Goal: Task Accomplishment & Management: Manage account settings

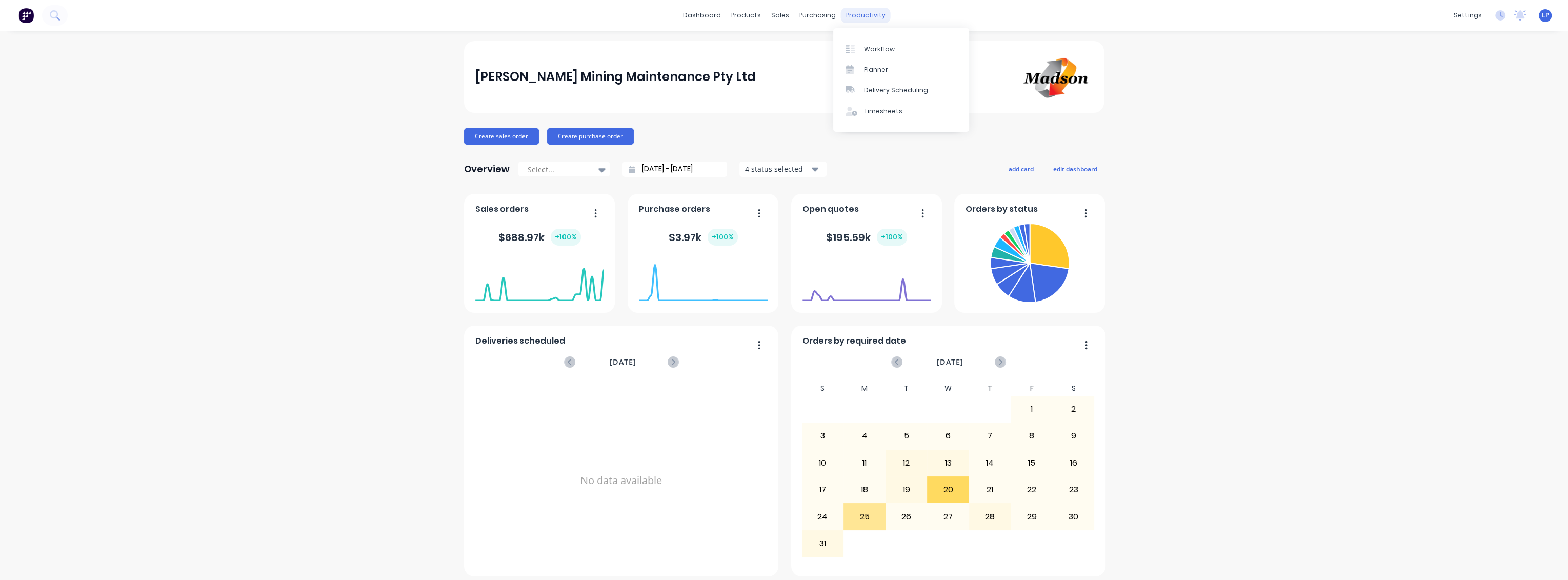
click at [865, 13] on div "productivity" at bounding box center [866, 15] width 50 height 15
click at [879, 53] on div "Workflow" at bounding box center [879, 49] width 31 height 9
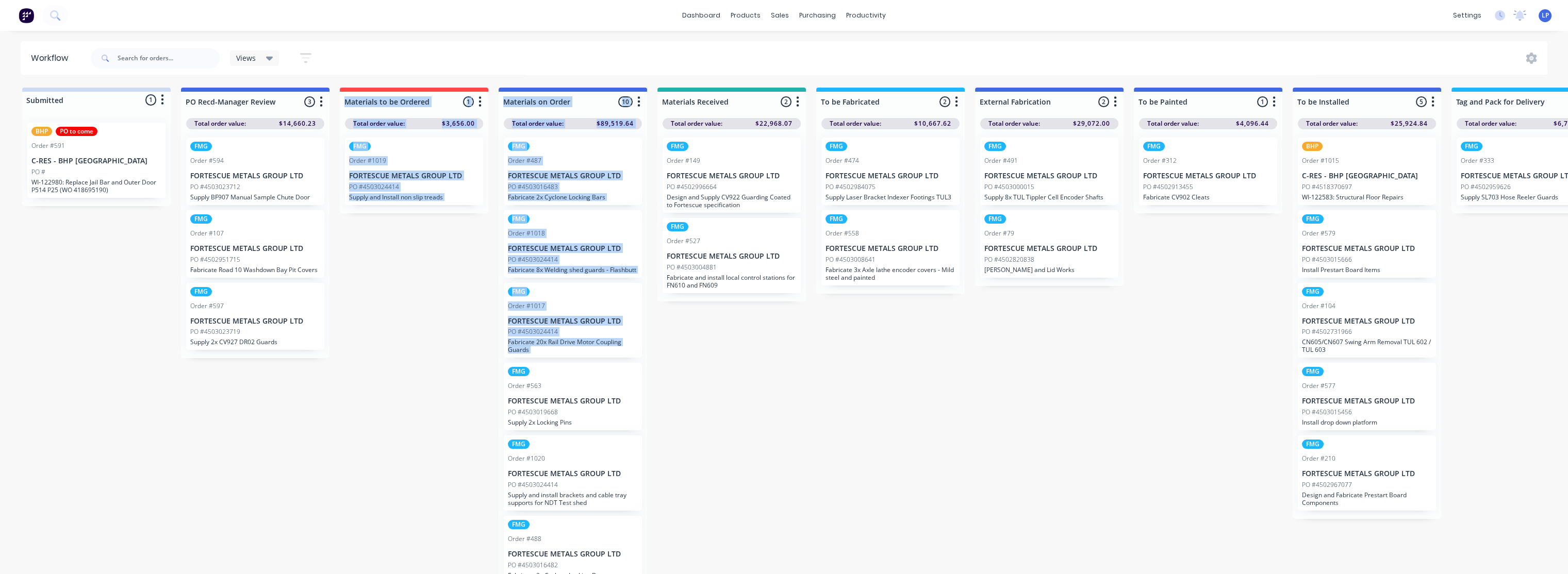
drag, startPoint x: 413, startPoint y: 374, endPoint x: 316, endPoint y: 376, distance: 97.0
click at [316, 376] on div "Submitted 1 Status colour #CDDAF4 hex #CDDAF4 Save Cancel Summaries Total order…" at bounding box center [1300, 334] width 2616 height 492
click at [394, 401] on div "Submitted 1 Status colour #CDDAF4 hex #CDDAF4 Save Cancel Summaries Total order…" at bounding box center [1300, 334] width 2616 height 492
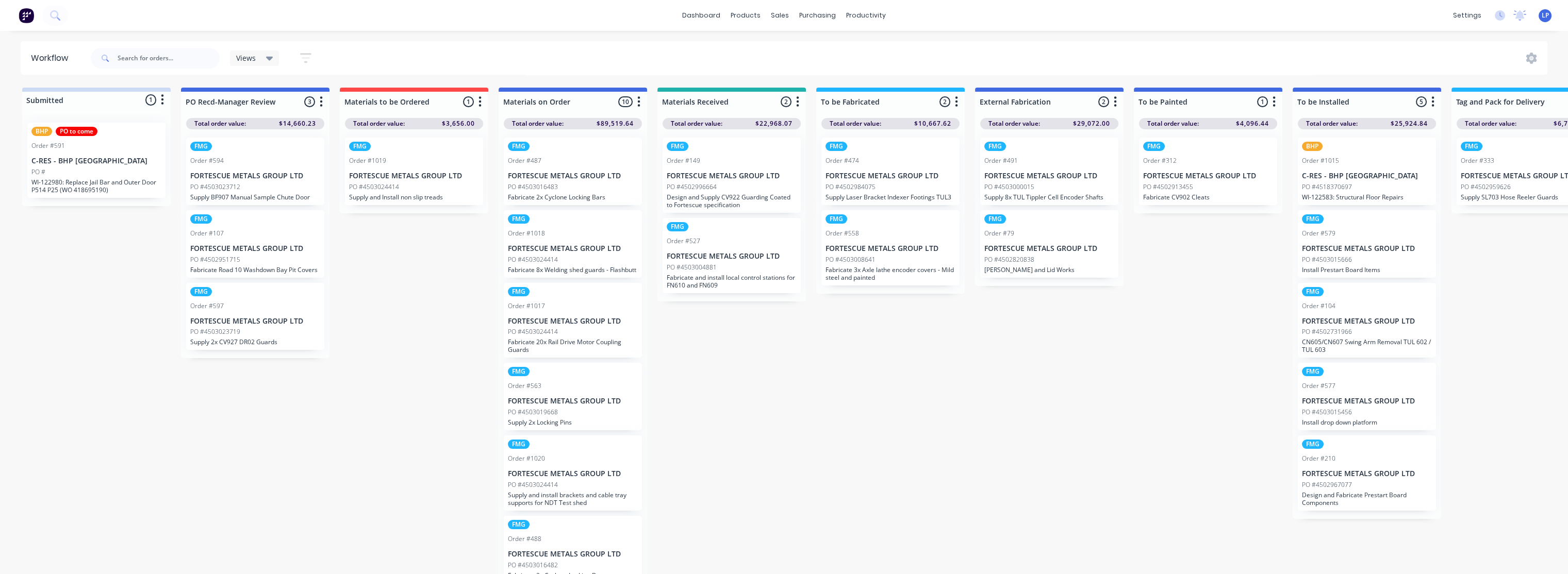
click at [1094, 457] on div "Submitted 1 Status colour #CDDAF4 hex #CDDAF4 Save Cancel Summaries Total order…" at bounding box center [1300, 334] width 2616 height 492
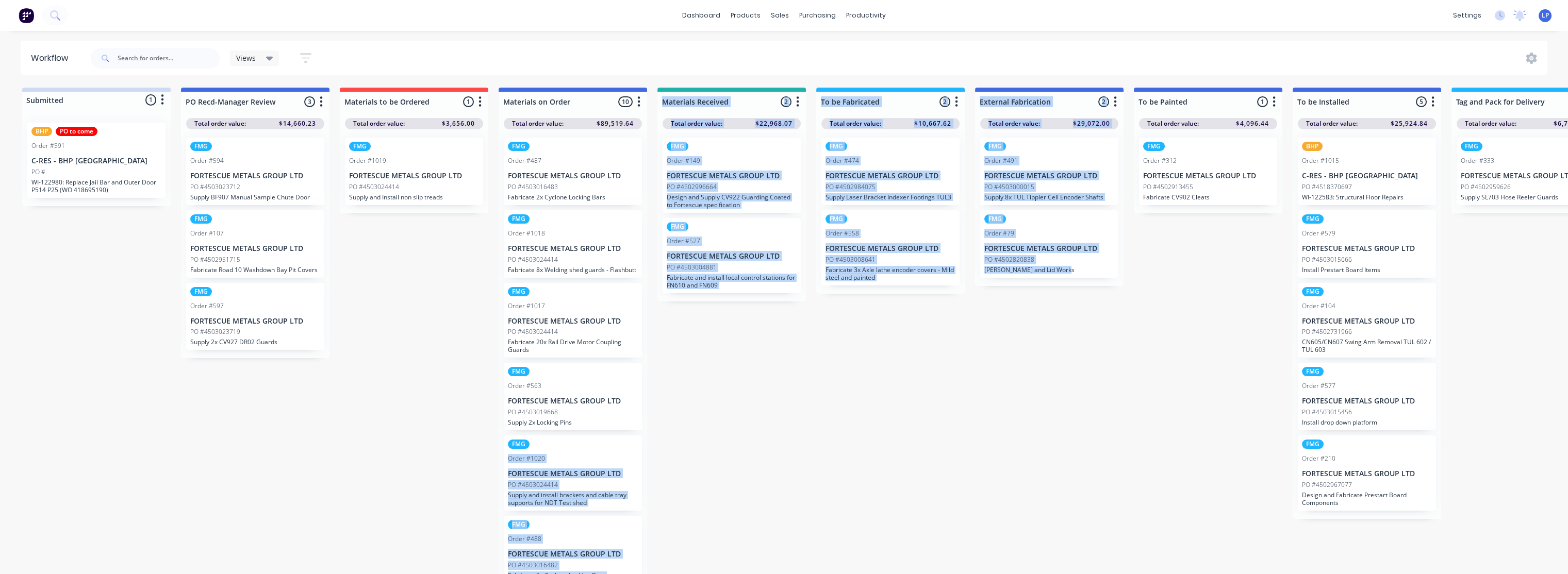
drag, startPoint x: 1069, startPoint y: 459, endPoint x: 733, endPoint y: 453, distance: 336.1
click at [733, 453] on div "Submitted 1 Status colour #CDDAF4 hex #CDDAF4 Save Cancel Summaries Total order…" at bounding box center [1300, 334] width 2616 height 492
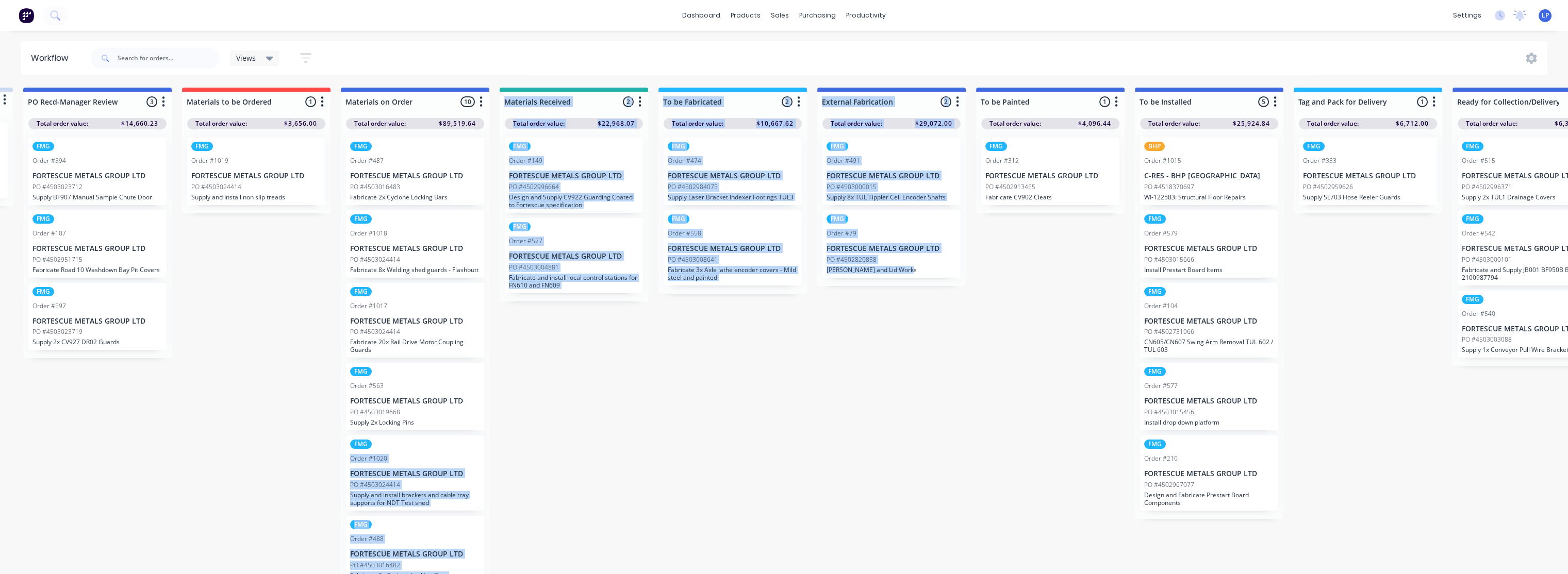
click at [908, 405] on div "Submitted 1 Status colour #CDDAF4 hex #CDDAF4 Save Cancel Summaries Total order…" at bounding box center [1143, 334] width 2616 height 492
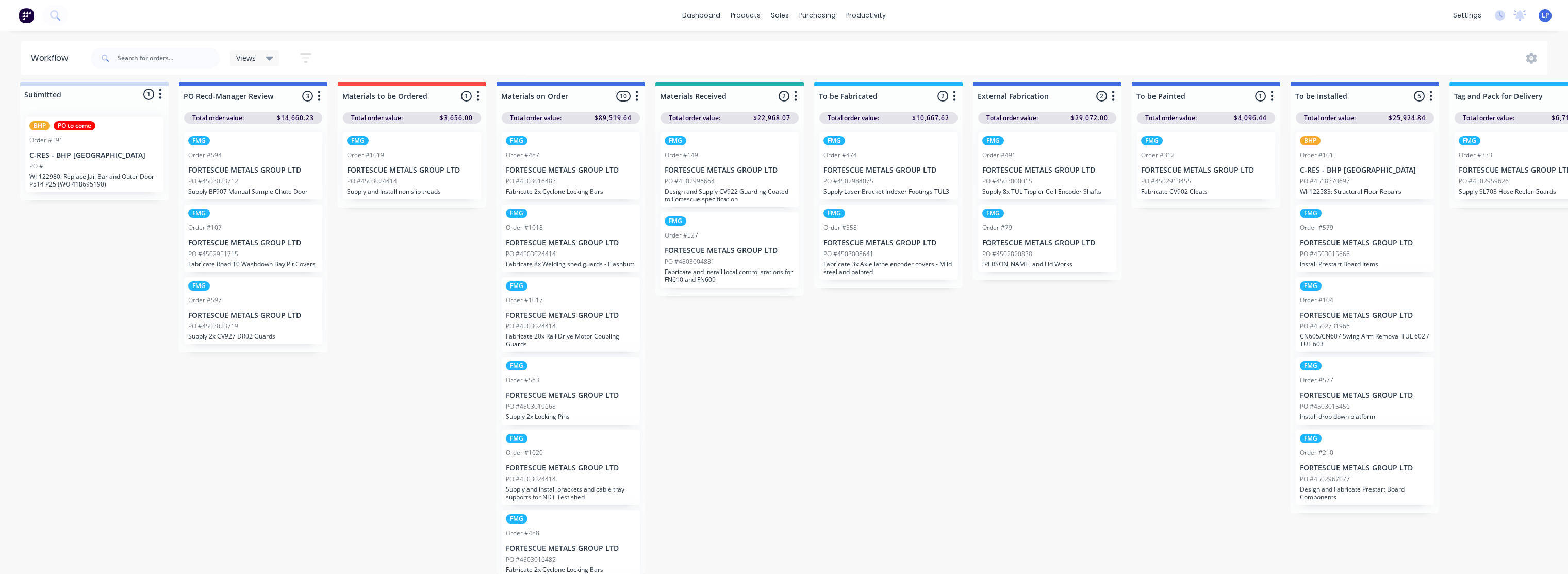
scroll to position [14, 0]
click at [1043, 347] on div "Submitted 1 Status colour #CDDAF4 hex #CDDAF4 Save Cancel Summaries Total order…" at bounding box center [1300, 328] width 2616 height 492
click at [813, 69] on link "Customers" at bounding box center [834, 79] width 136 height 21
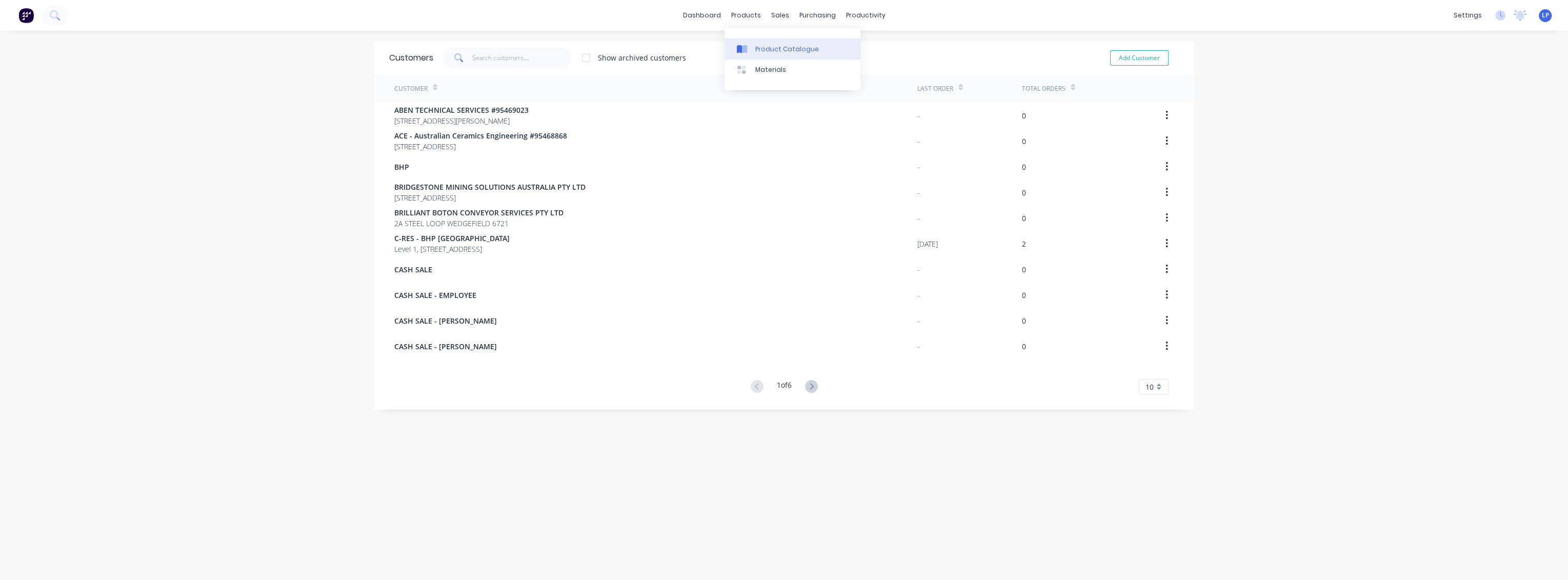
click at [766, 48] on div "Product Catalogue" at bounding box center [787, 49] width 63 height 9
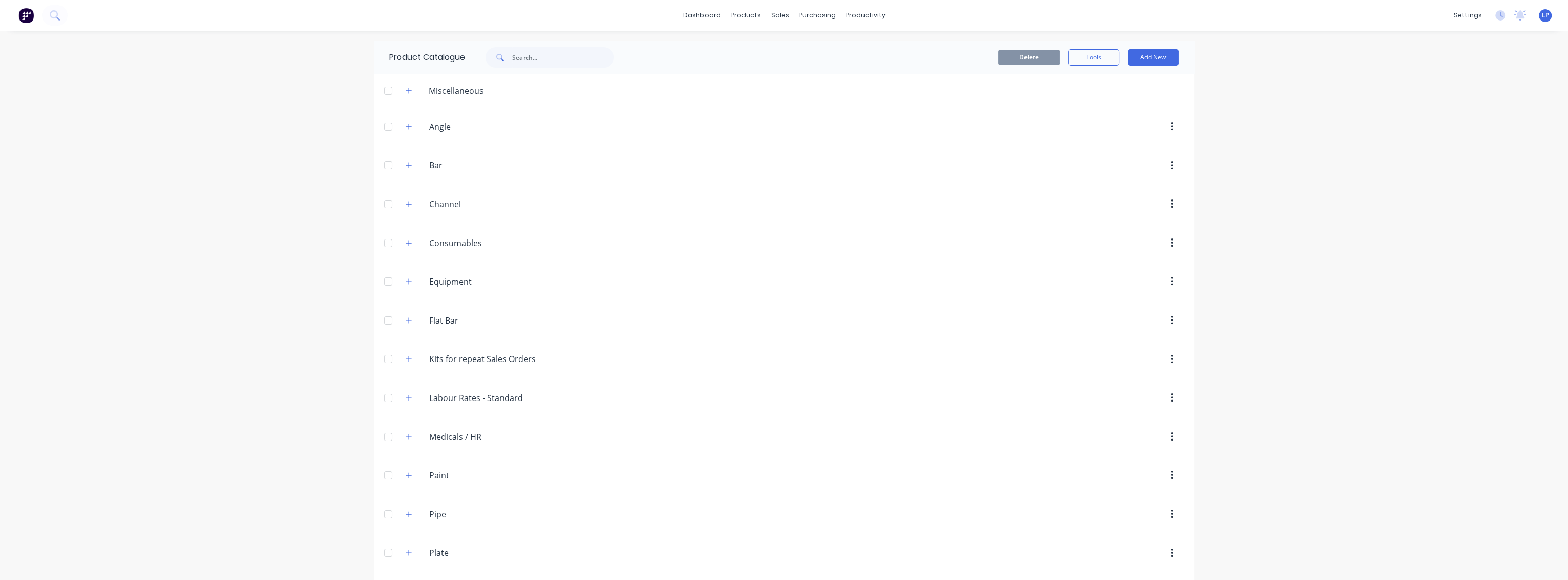
click at [228, 206] on div "dashboard products sales purchasing productivity dashboard products Product Cat…" at bounding box center [784, 290] width 1568 height 580
click at [405, 399] on icon "button" at bounding box center [408, 398] width 6 height 7
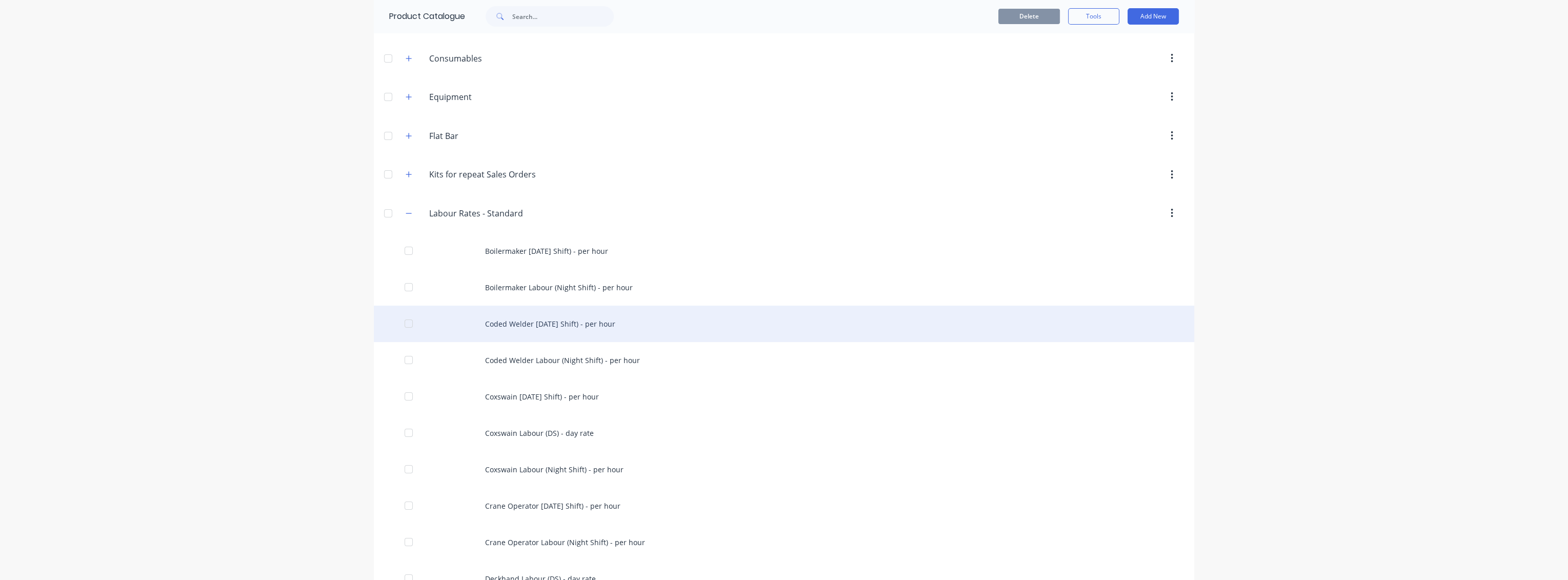
scroll to position [171, 0]
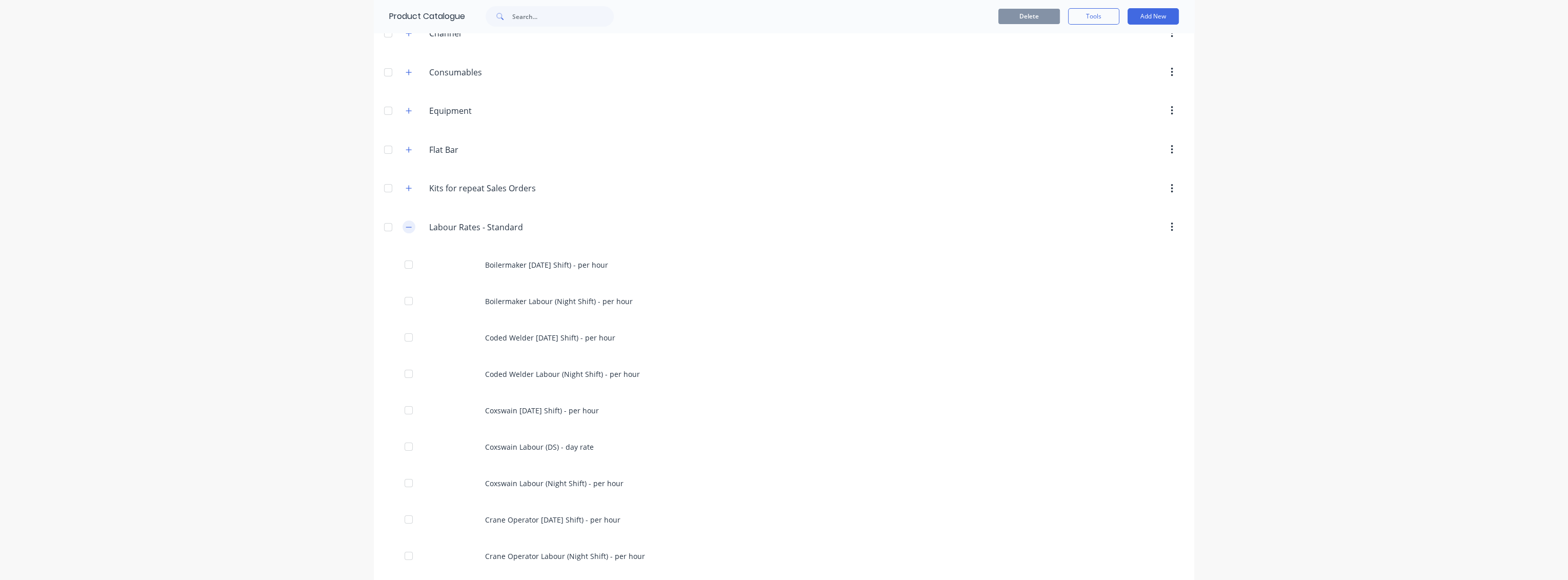
click at [407, 229] on icon "button" at bounding box center [408, 227] width 6 height 7
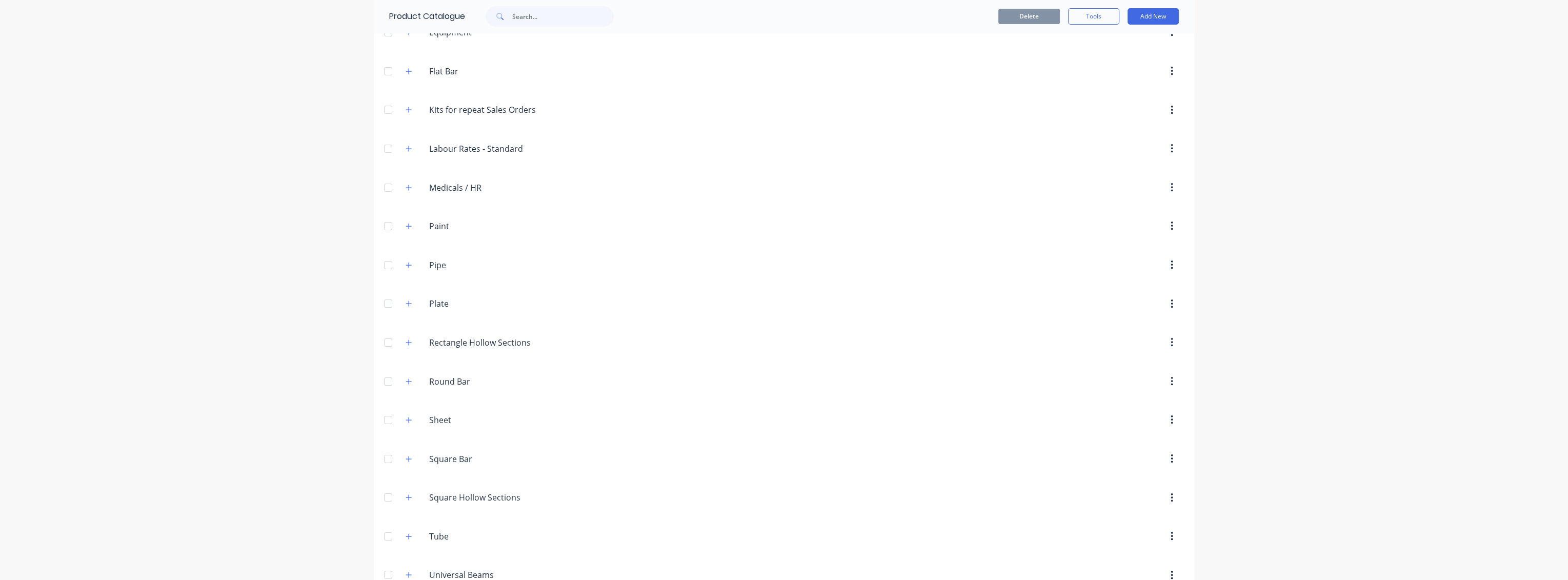
scroll to position [235, 0]
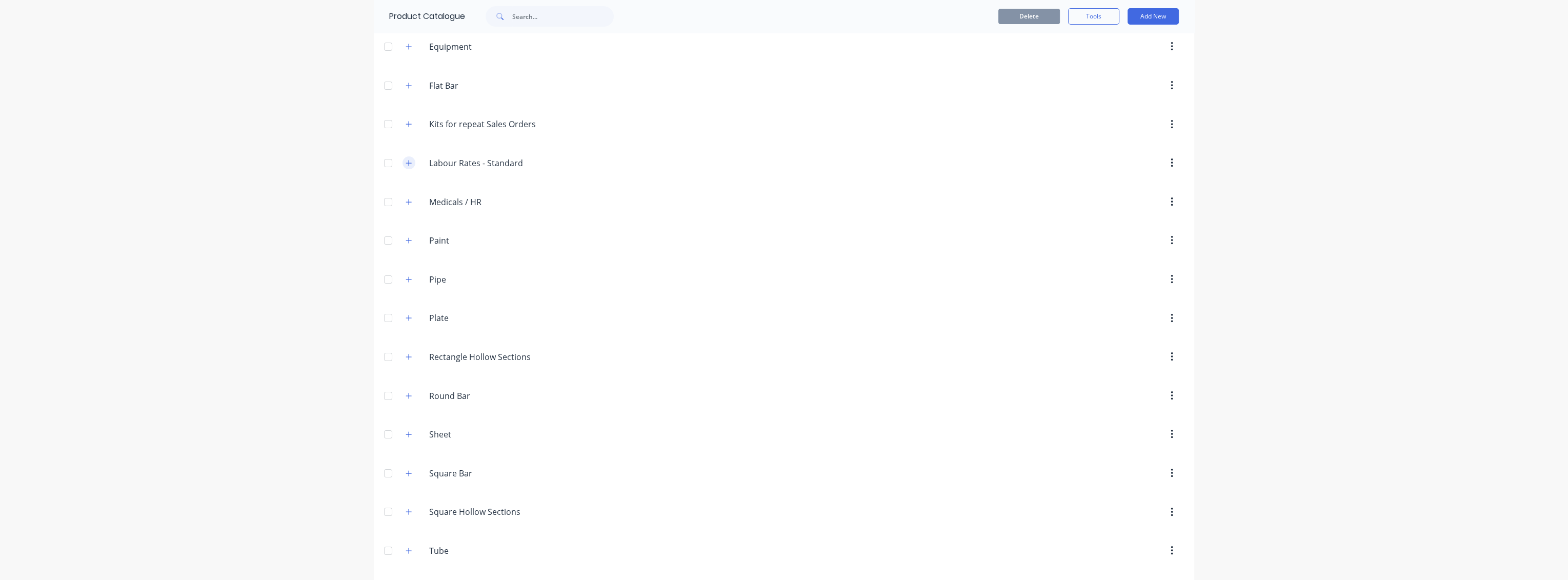
click at [406, 161] on icon "button" at bounding box center [408, 162] width 5 height 5
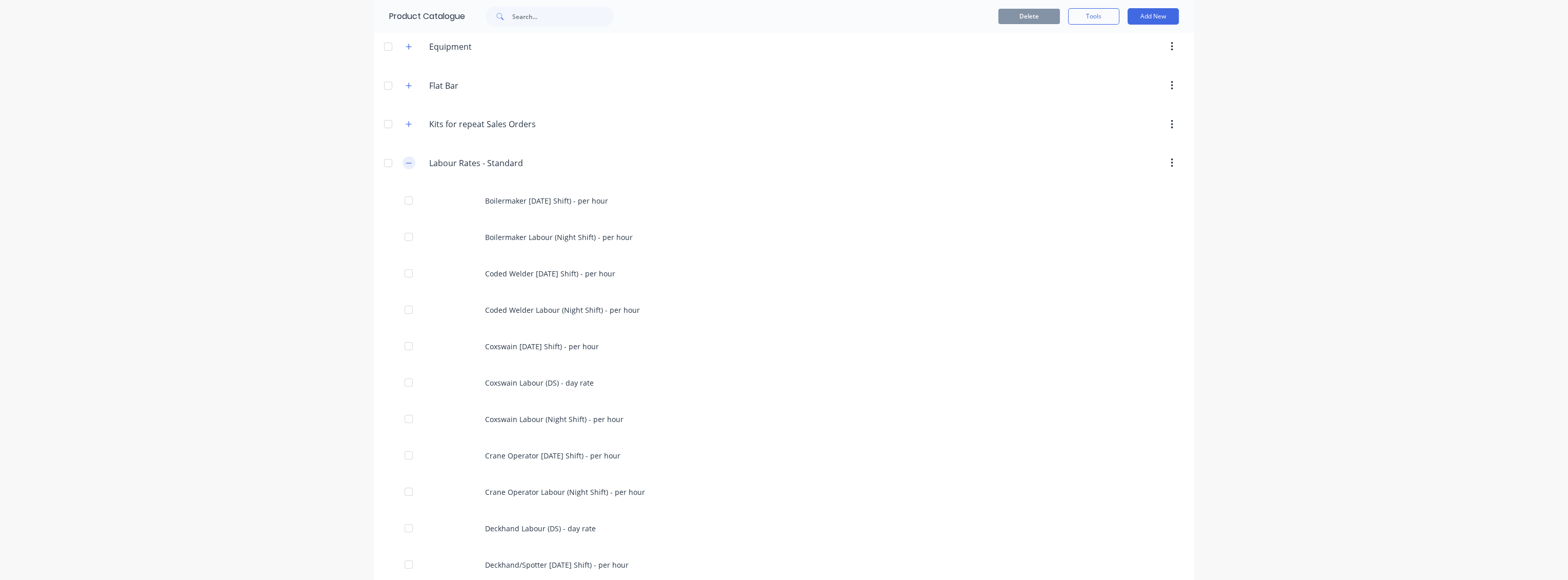
click at [405, 162] on icon "button" at bounding box center [408, 163] width 6 height 7
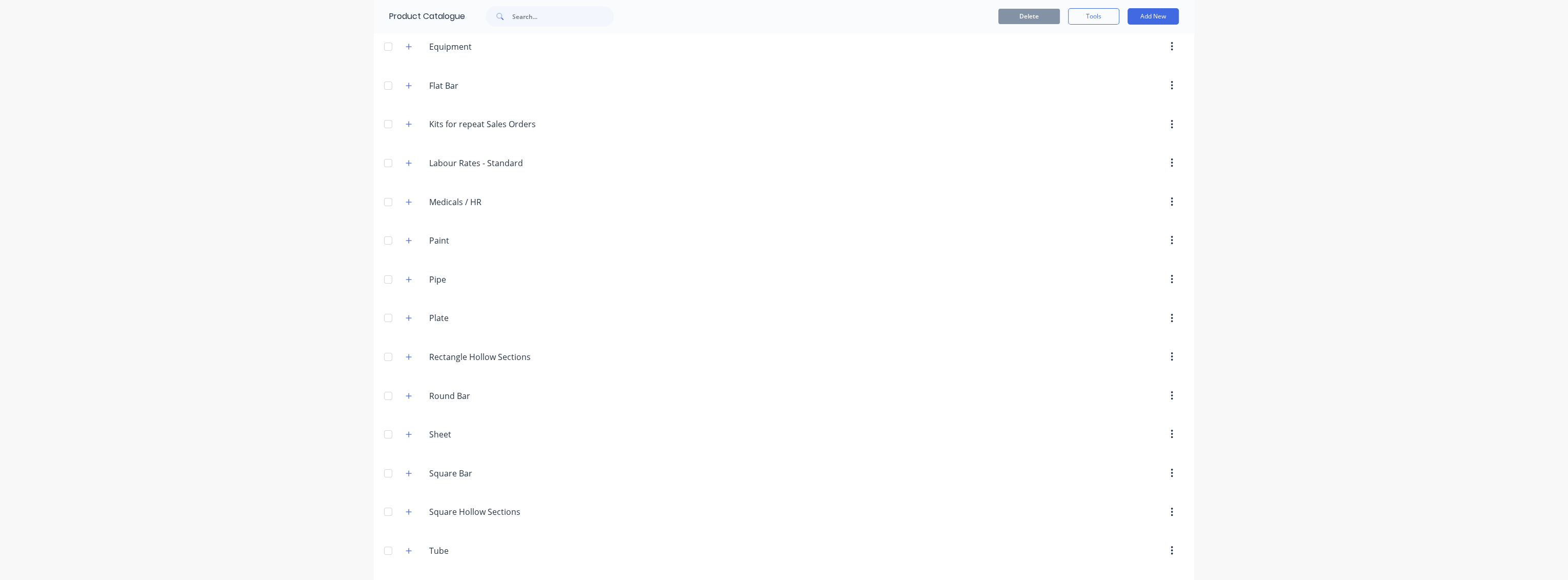
scroll to position [0, 0]
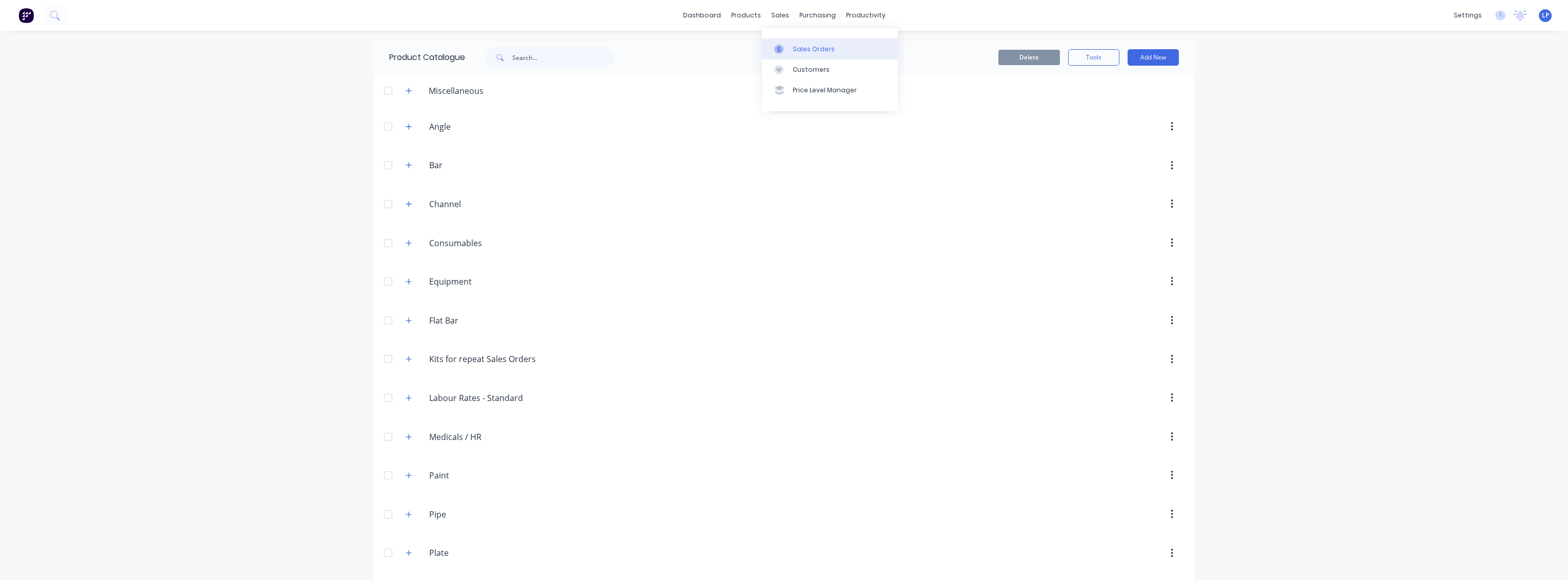
click at [794, 52] on div "Sales Orders" at bounding box center [813, 49] width 42 height 9
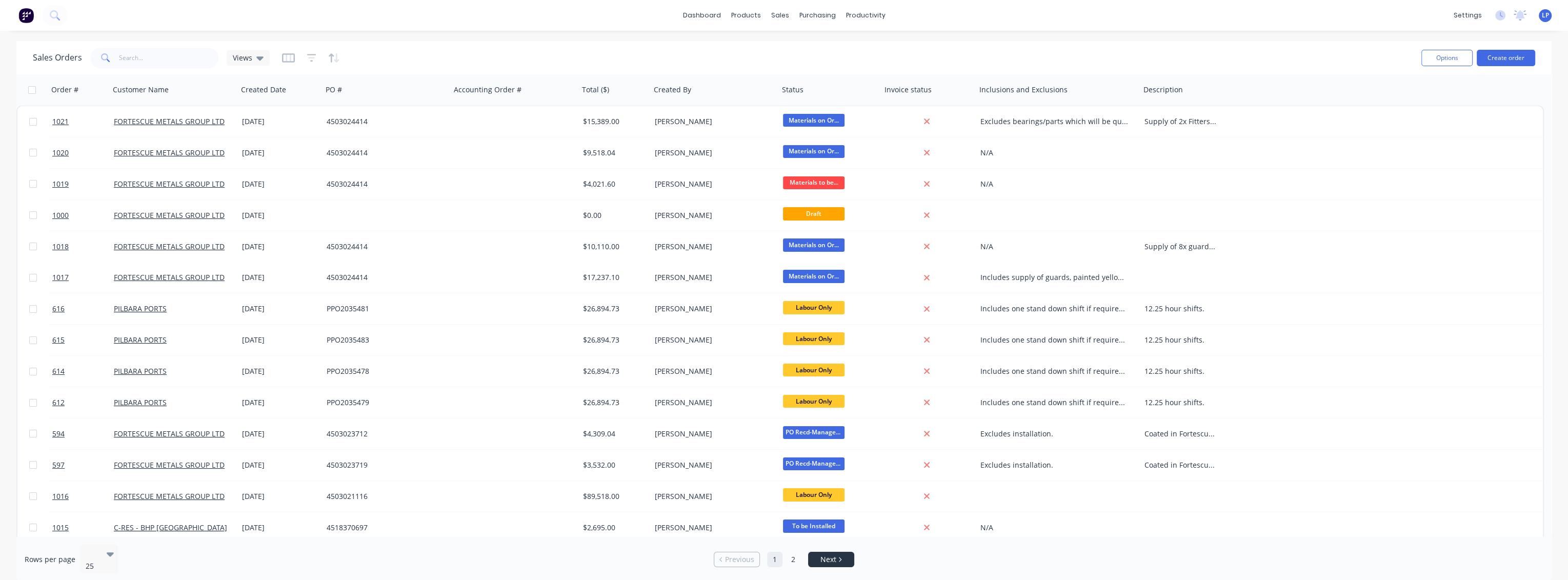
click at [828, 554] on span "Next" at bounding box center [828, 559] width 16 height 10
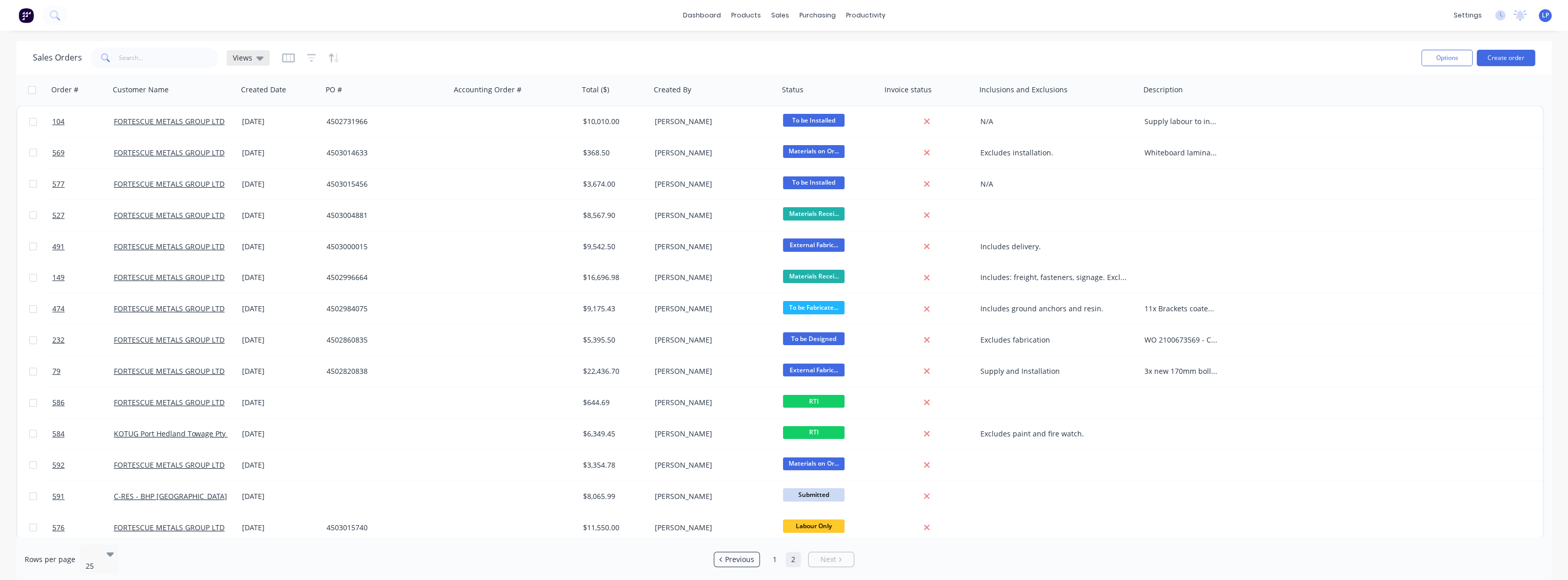
click at [256, 57] on icon at bounding box center [260, 58] width 7 height 4
click at [295, 96] on input "text" at bounding box center [306, 97] width 111 height 21
click at [261, 147] on button "None (Default)" at bounding box center [288, 144] width 117 height 12
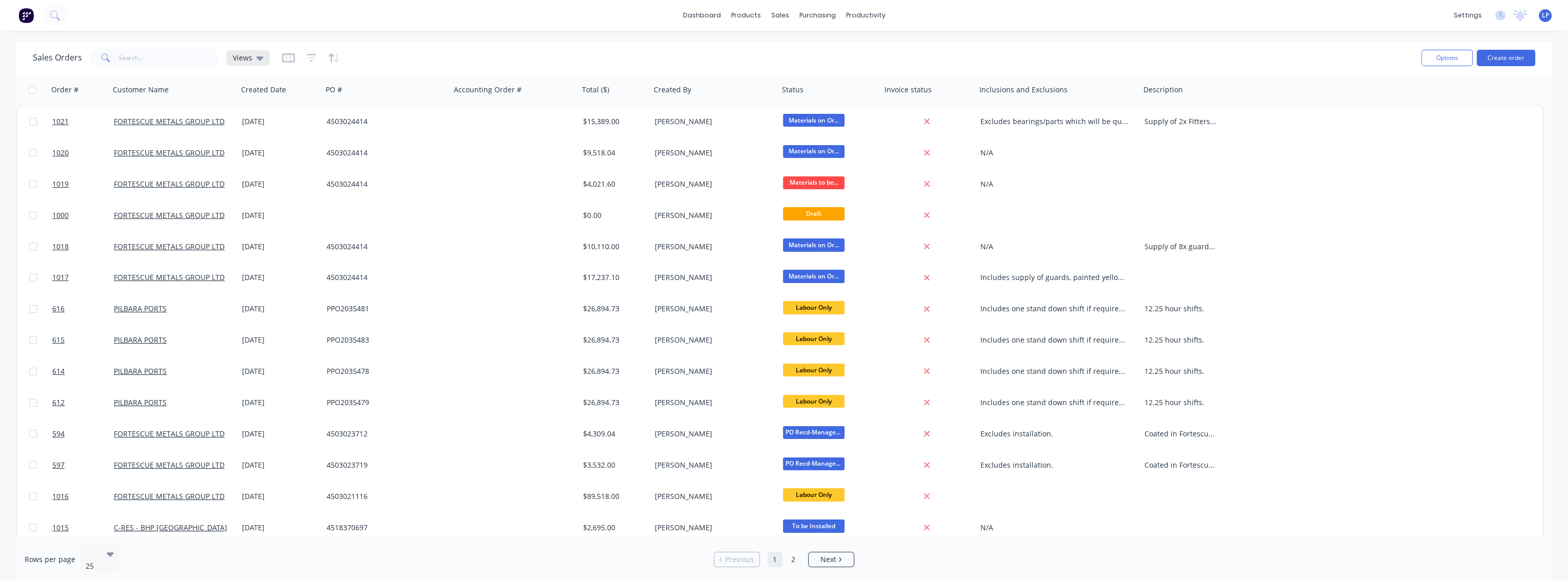
click at [259, 54] on icon at bounding box center [260, 58] width 7 height 12
click at [355, 145] on button "edit" at bounding box center [358, 145] width 13 height 11
click at [410, 122] on label "Set as your default view" at bounding box center [451, 121] width 82 height 11
click at [402, 122] on input "Set as your default view" at bounding box center [399, 121] width 8 height 10
click at [410, 120] on label "Set as your default view" at bounding box center [451, 121] width 82 height 11
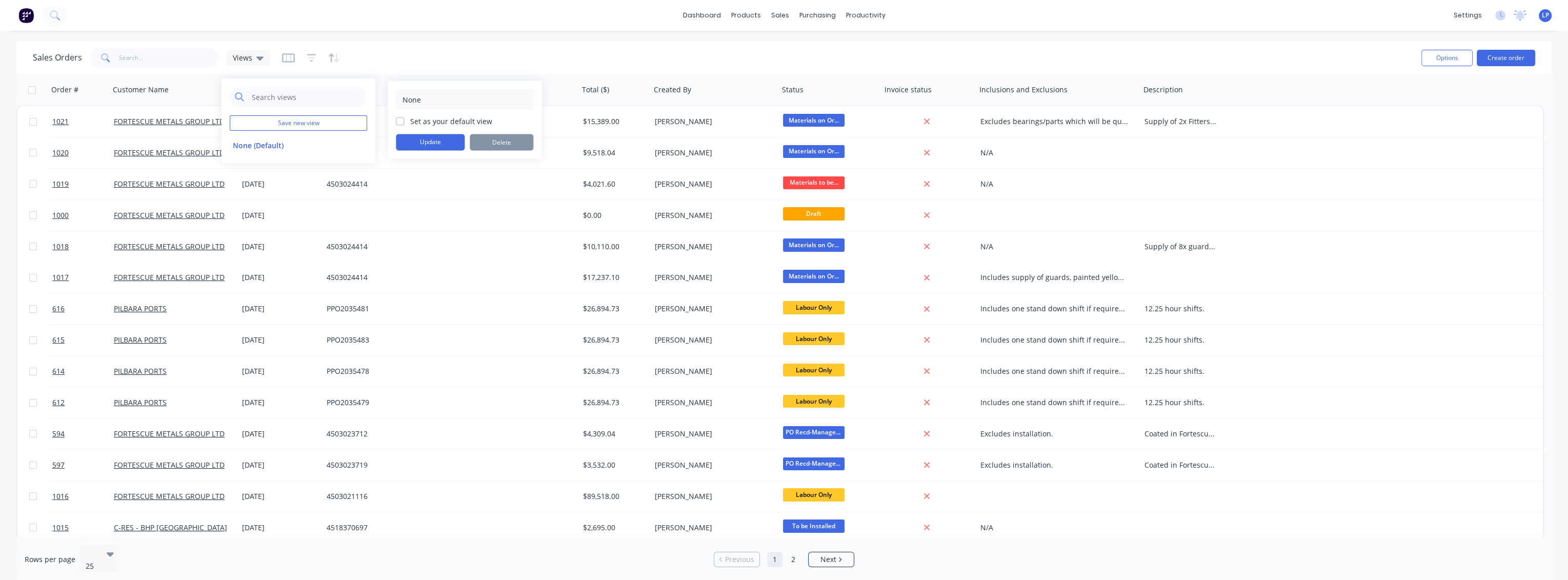
click at [399, 120] on input "Set as your default view" at bounding box center [399, 121] width 8 height 10
checkbox input "true"
click at [396, 52] on div "Sales Orders Views" at bounding box center [723, 57] width 1381 height 25
click at [165, 54] on input "text" at bounding box center [169, 58] width 100 height 21
type input "1000"
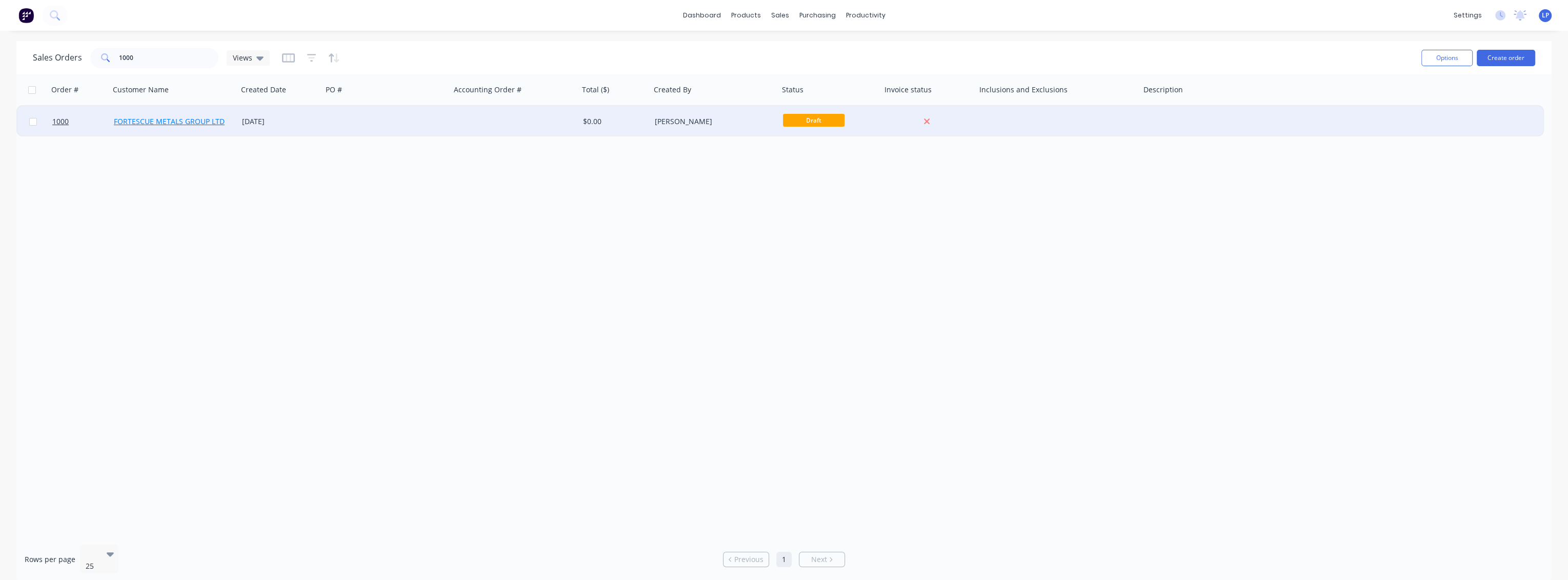
click at [146, 121] on link "FORTESCUE METALS GROUP LTD" at bounding box center [169, 121] width 111 height 10
click at [57, 124] on span "1000" at bounding box center [60, 121] width 16 height 10
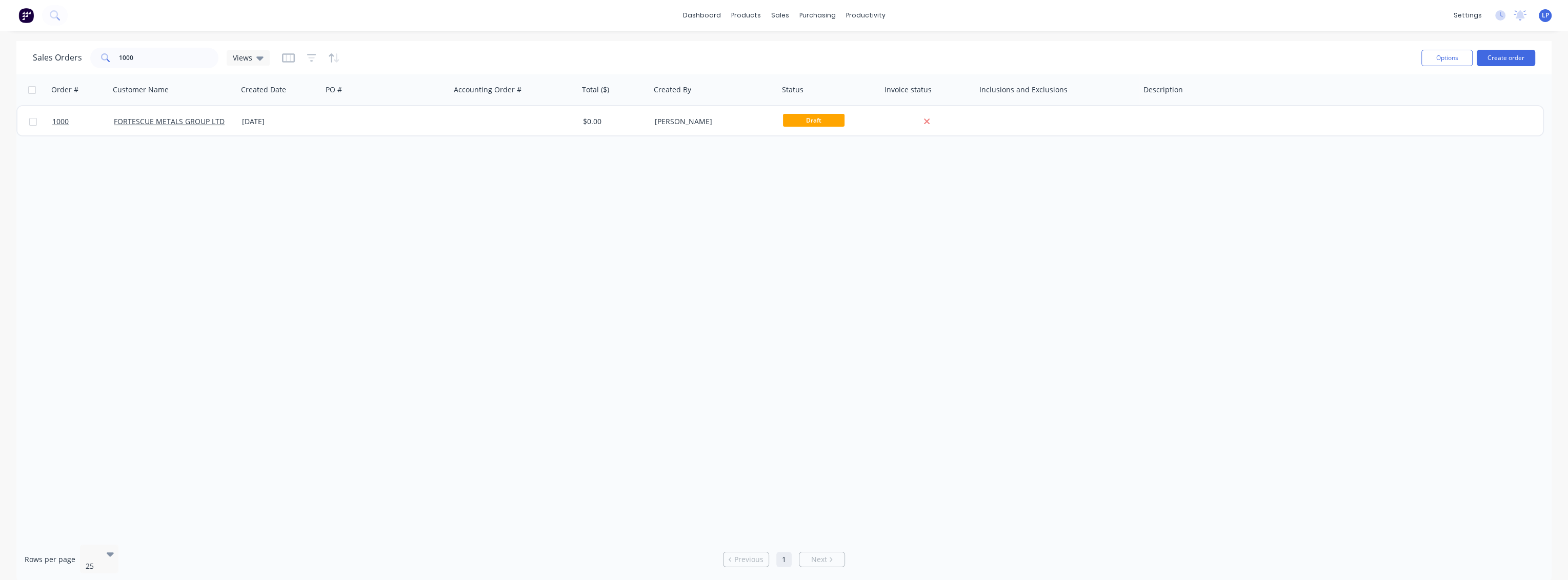
drag, startPoint x: 64, startPoint y: 119, endPoint x: 39, endPoint y: 153, distance: 42.2
click at [39, 153] on div "Order # Customer Name Created Date PO # Accounting Order # Total ($) Created By…" at bounding box center [784, 305] width 1535 height 462
click at [872, 152] on button "Duplicate" at bounding box center [914, 148] width 102 height 21
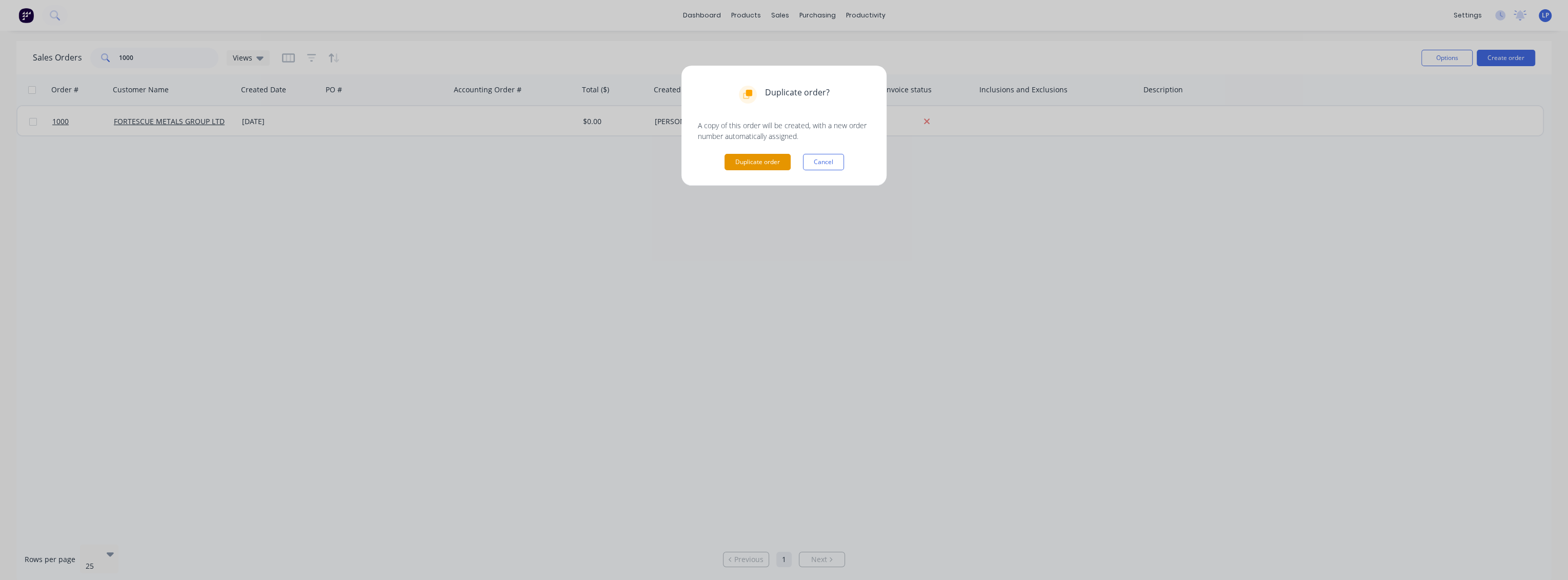
click at [757, 167] on button "Duplicate order" at bounding box center [757, 162] width 66 height 16
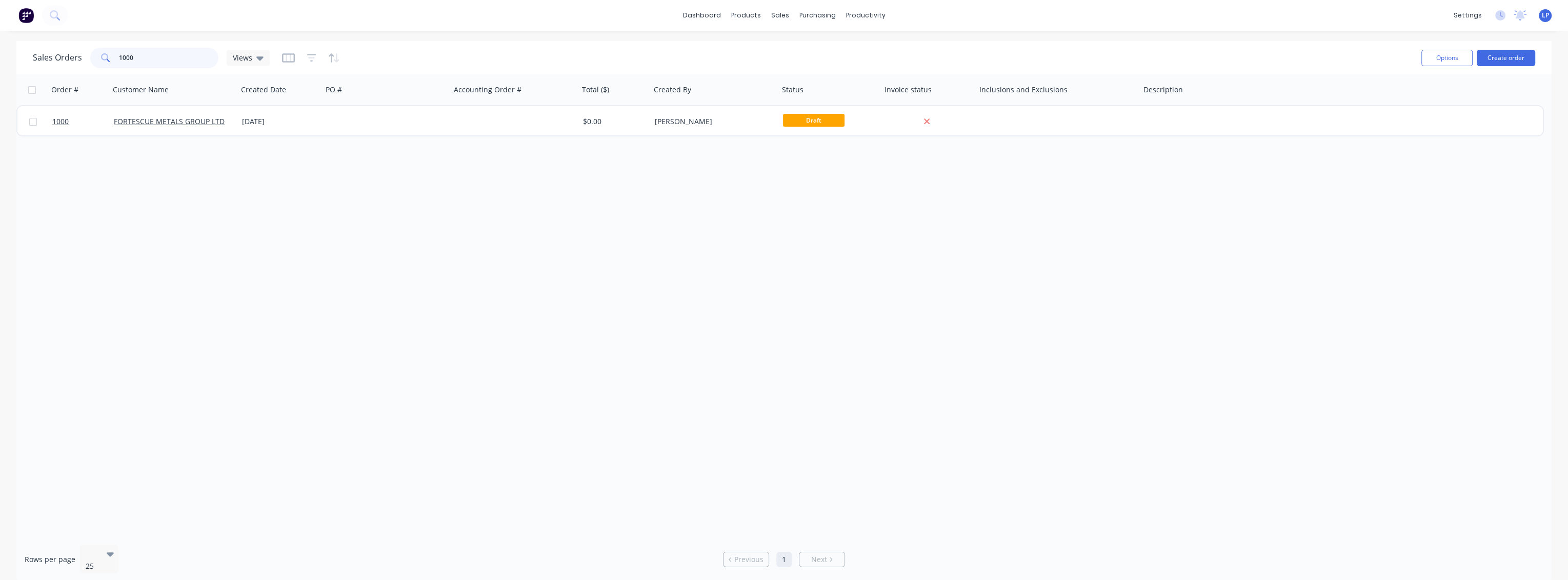
drag, startPoint x: 156, startPoint y: 58, endPoint x: 108, endPoint y: 63, distance: 48.3
click at [108, 63] on div "1000" at bounding box center [154, 58] width 128 height 21
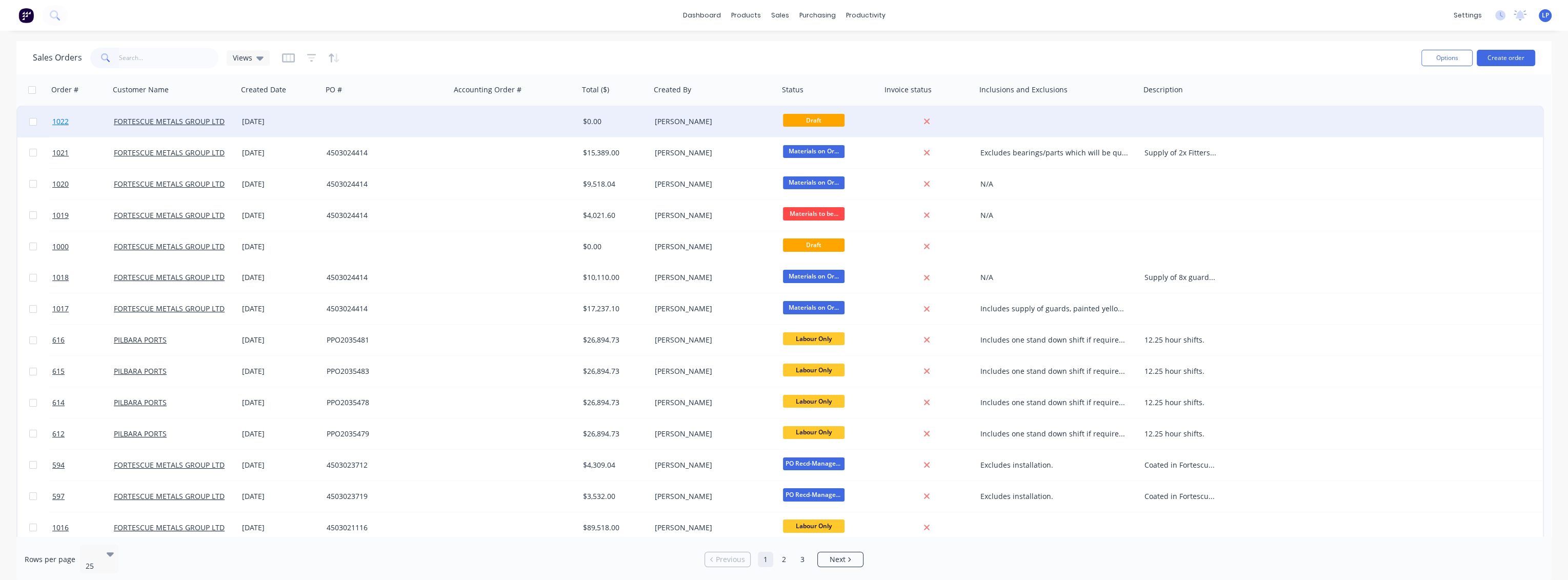
click at [66, 121] on span "1022" at bounding box center [60, 121] width 16 height 10
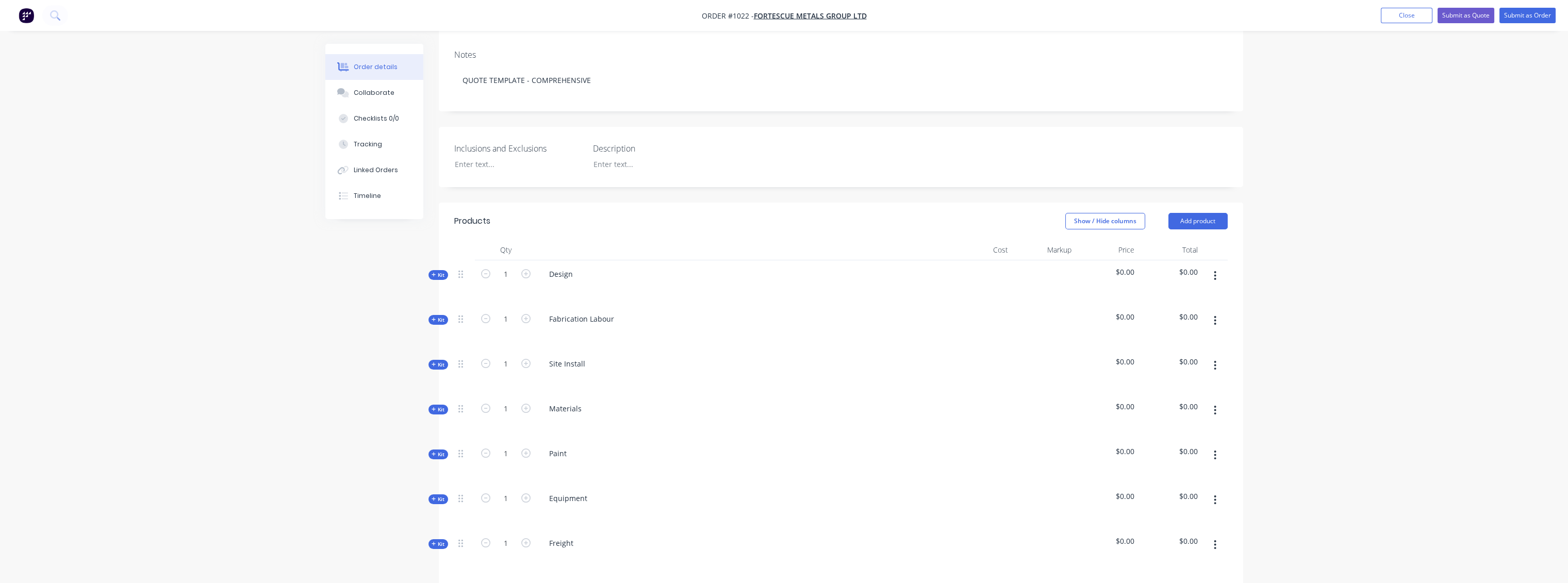
scroll to position [172, 0]
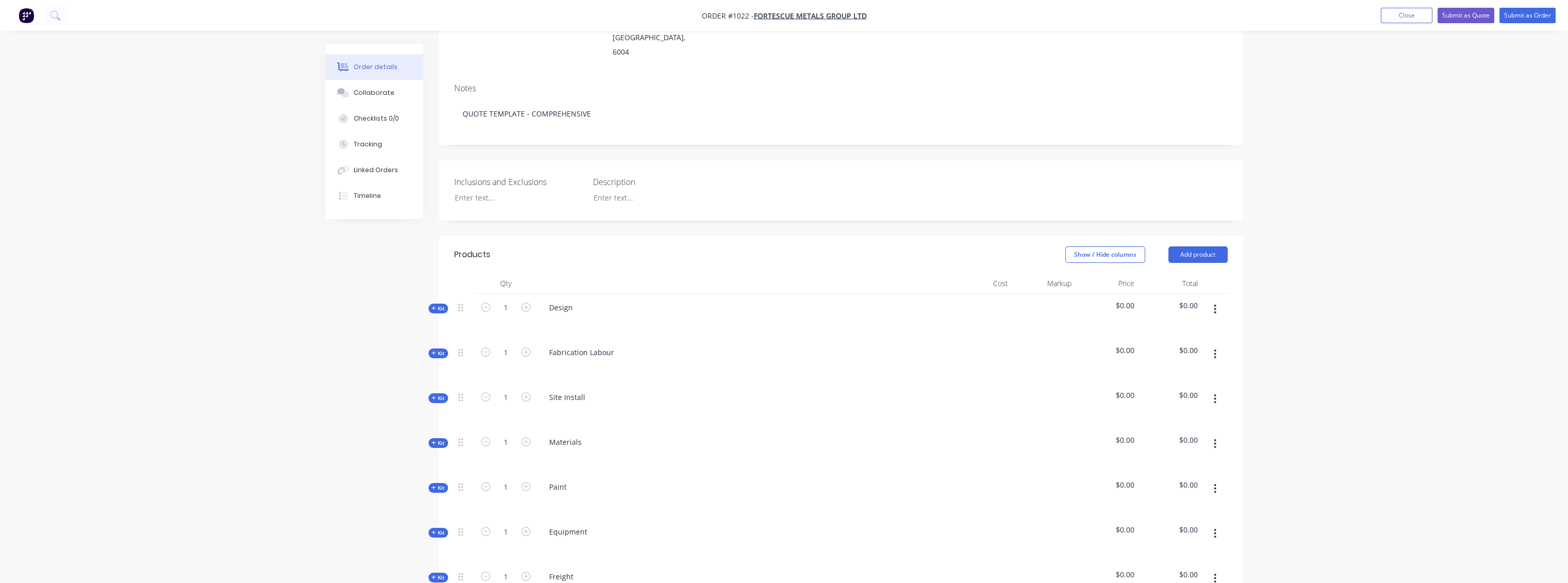
click at [440, 305] on span "Kit" at bounding box center [438, 308] width 13 height 8
click at [433, 351] on icon at bounding box center [434, 353] width 5 height 5
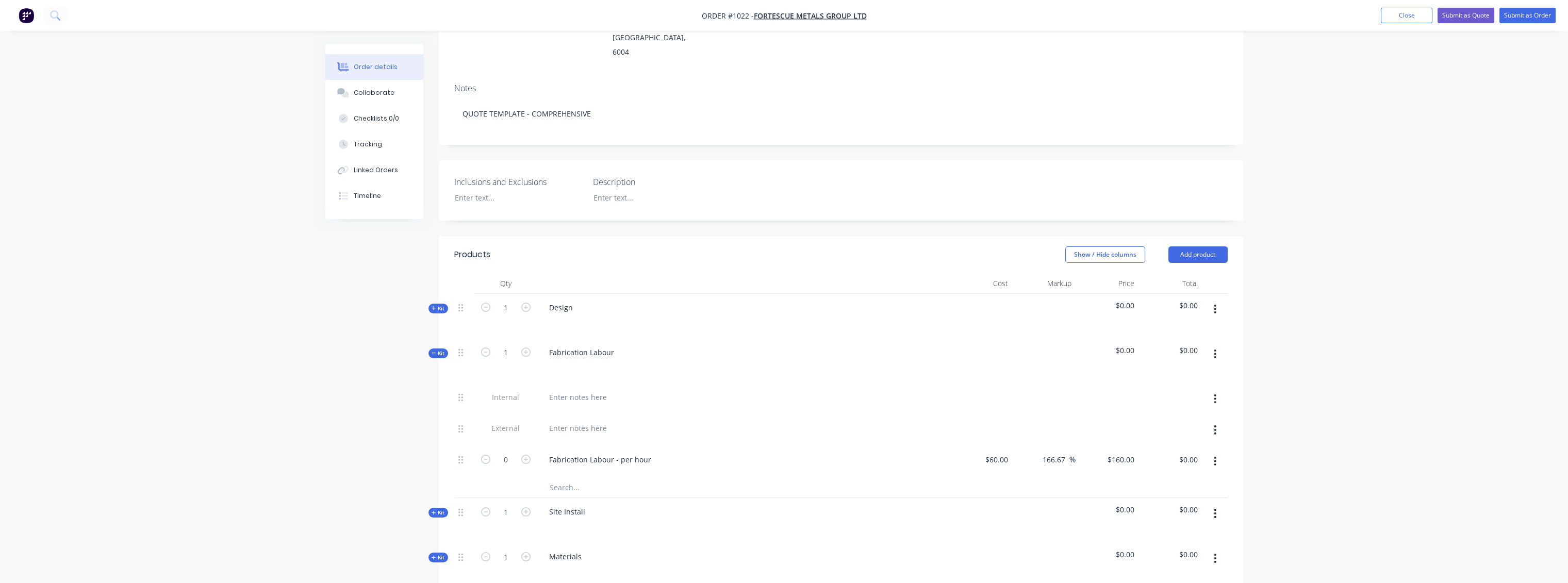
click at [433, 351] on icon at bounding box center [434, 353] width 5 height 5
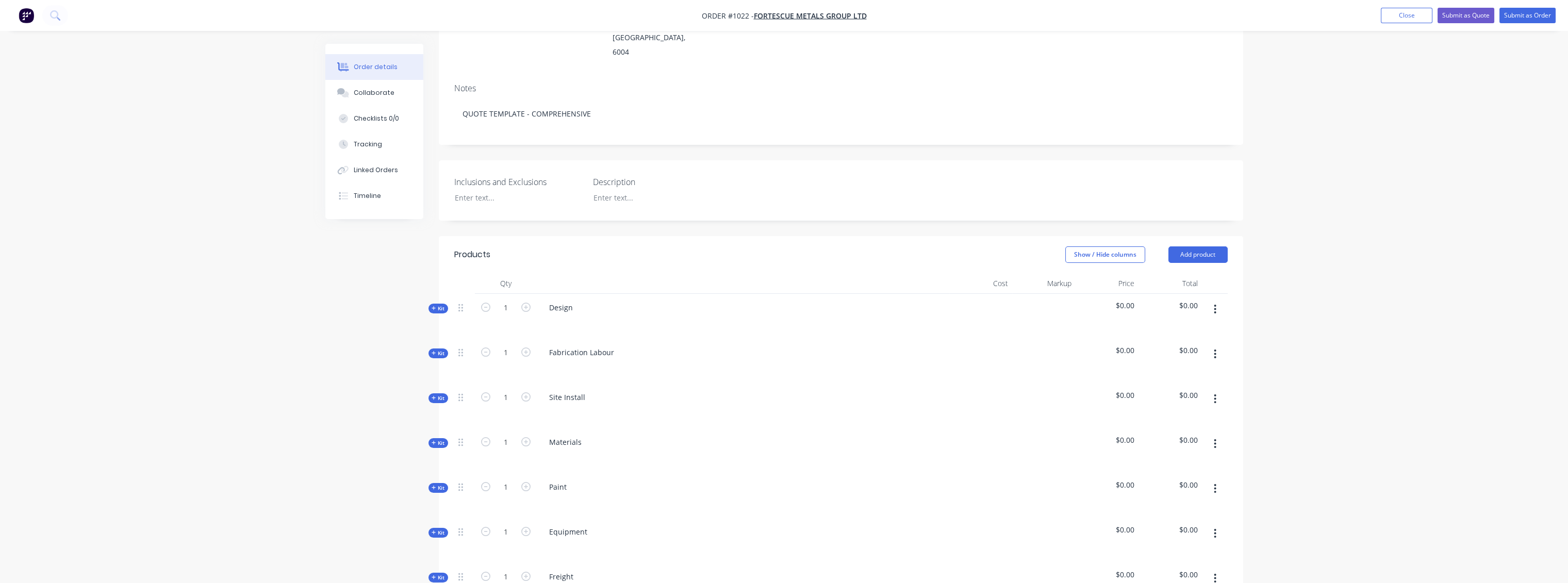
click at [439, 394] on span "Kit" at bounding box center [438, 398] width 13 height 8
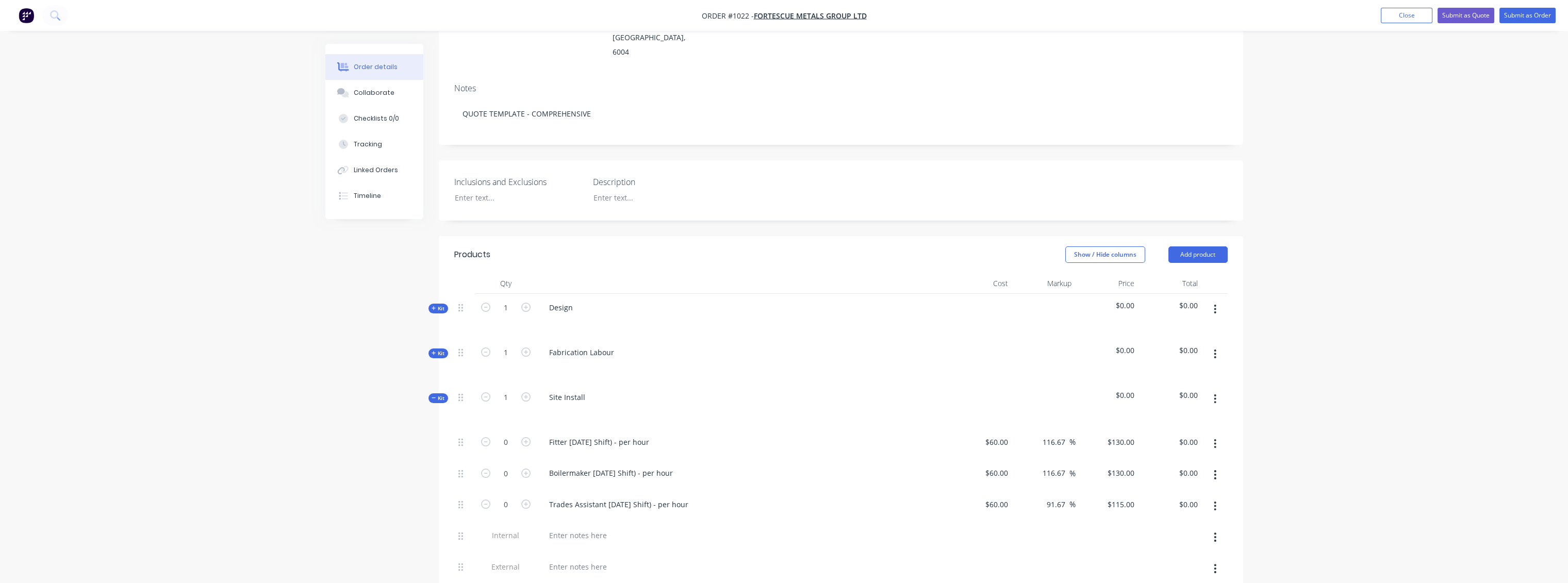
click at [439, 394] on span "Kit" at bounding box center [438, 398] width 13 height 8
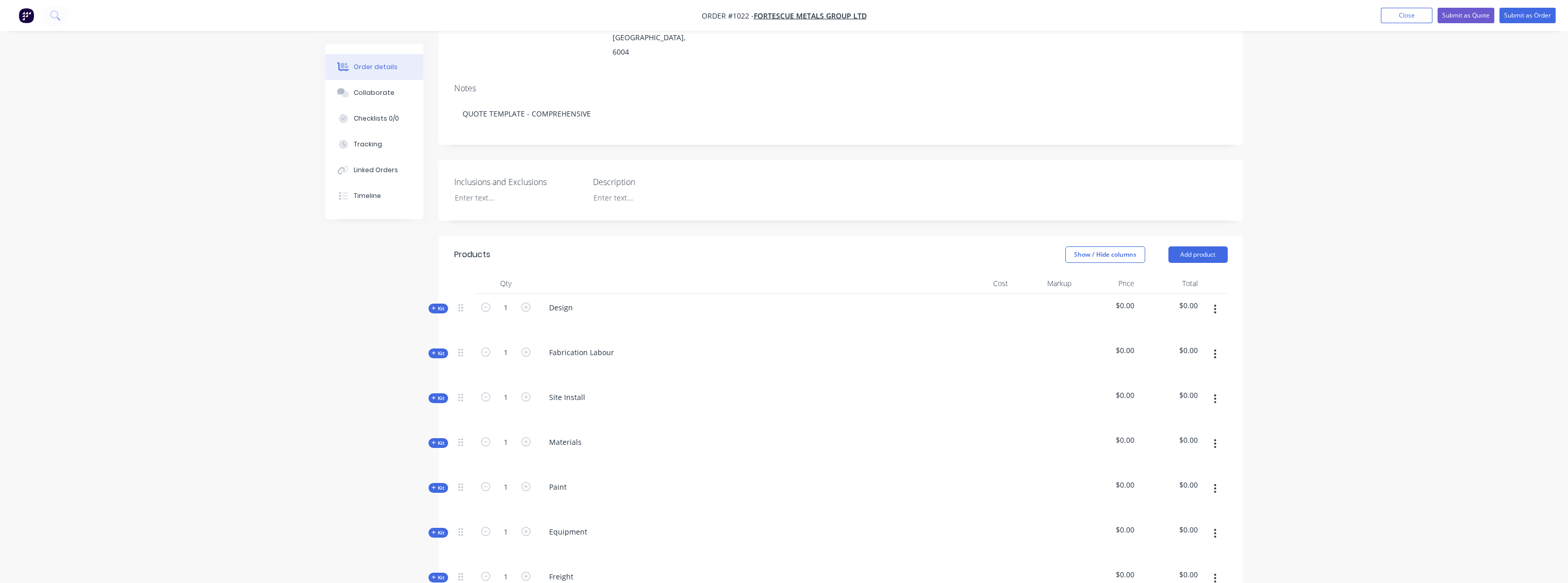
click at [436, 438] on div "Kit" at bounding box center [438, 443] width 20 height 10
click at [435, 485] on icon at bounding box center [434, 488] width 5 height 5
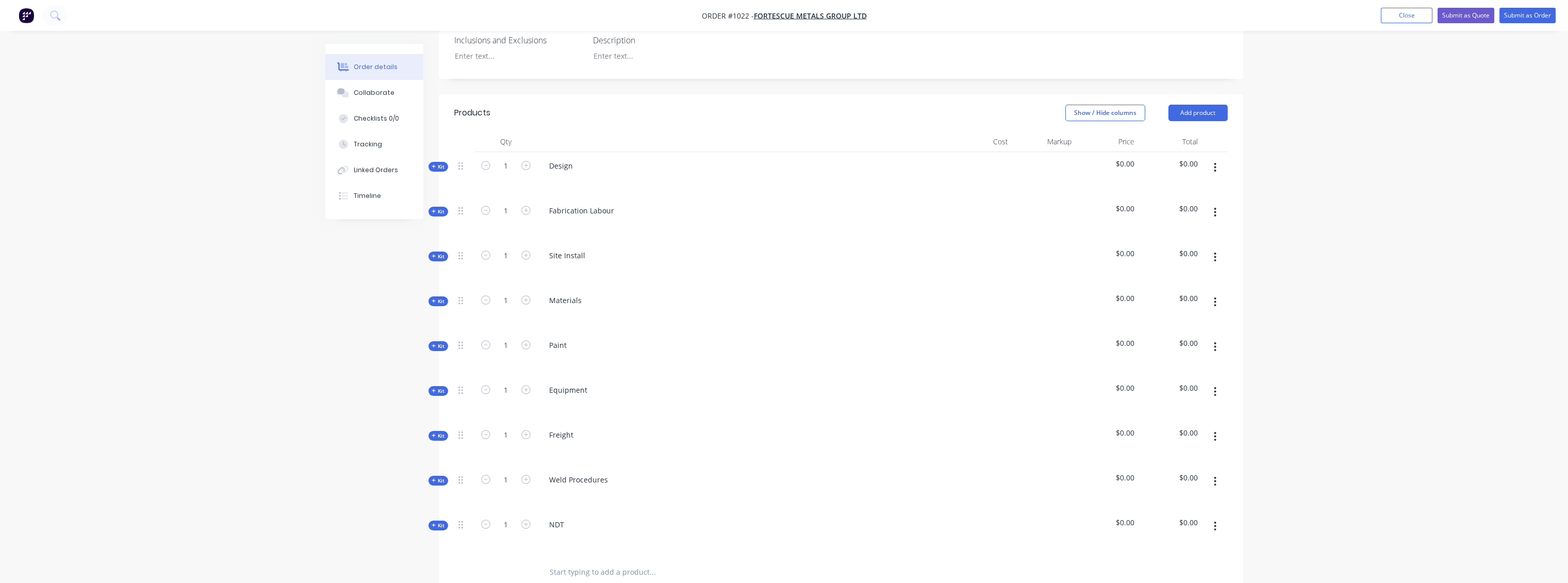
scroll to position [343, 0]
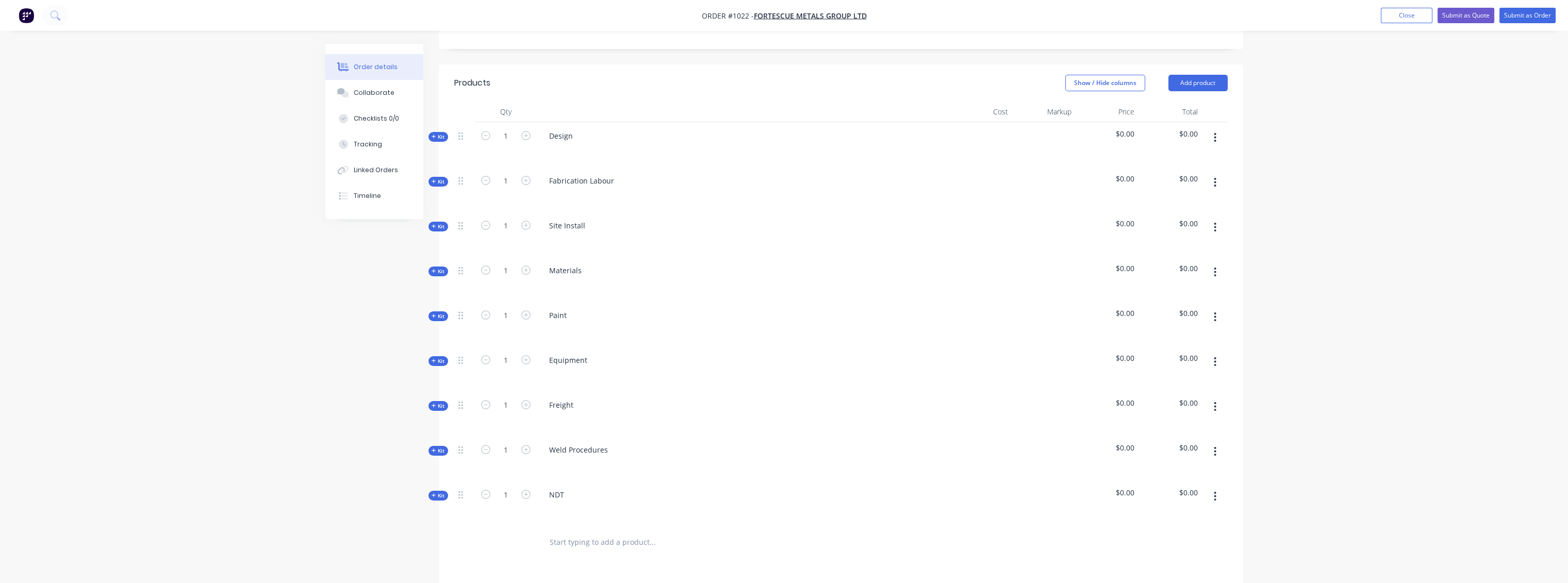
click at [437, 357] on span "Kit" at bounding box center [438, 361] width 13 height 8
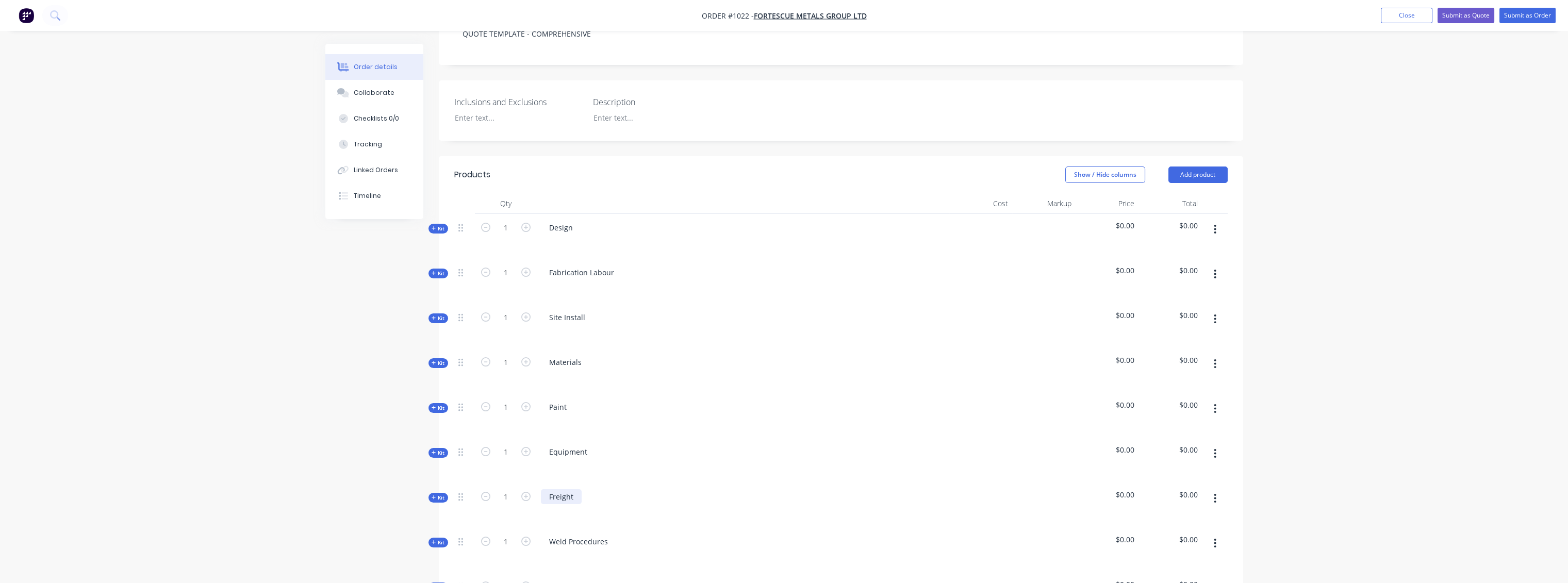
scroll to position [0, 0]
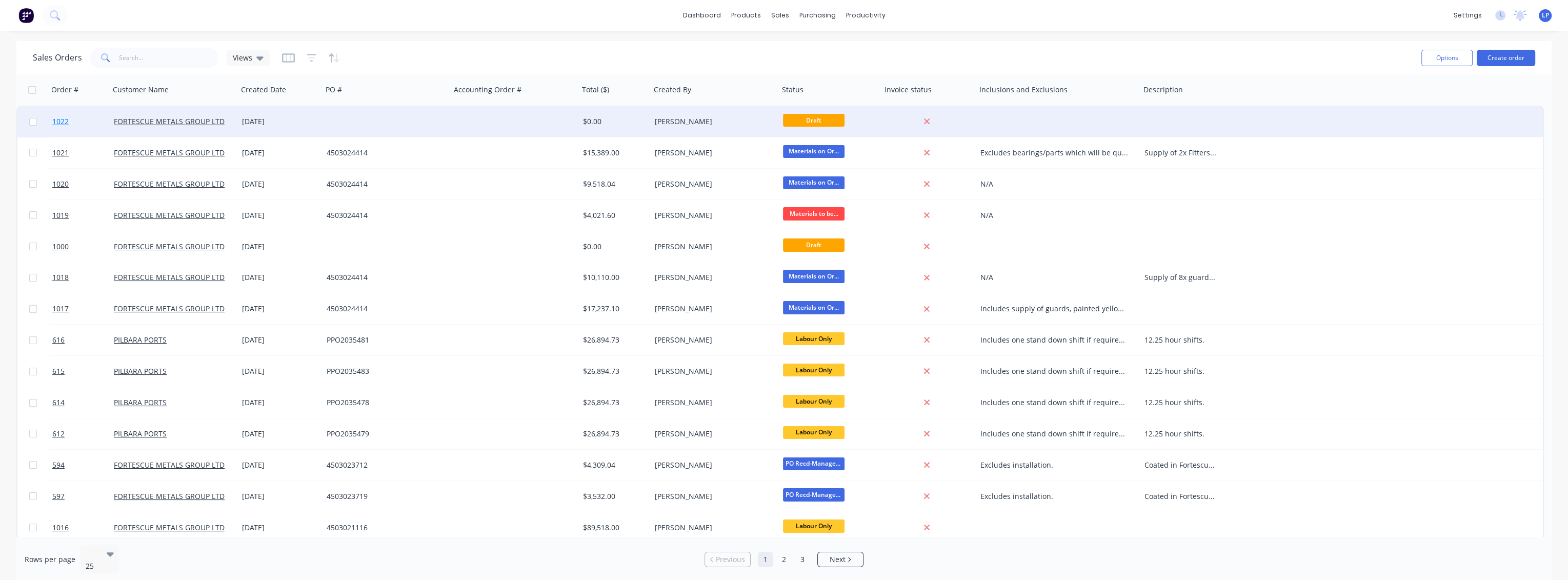
click at [58, 121] on span "1022" at bounding box center [60, 121] width 16 height 10
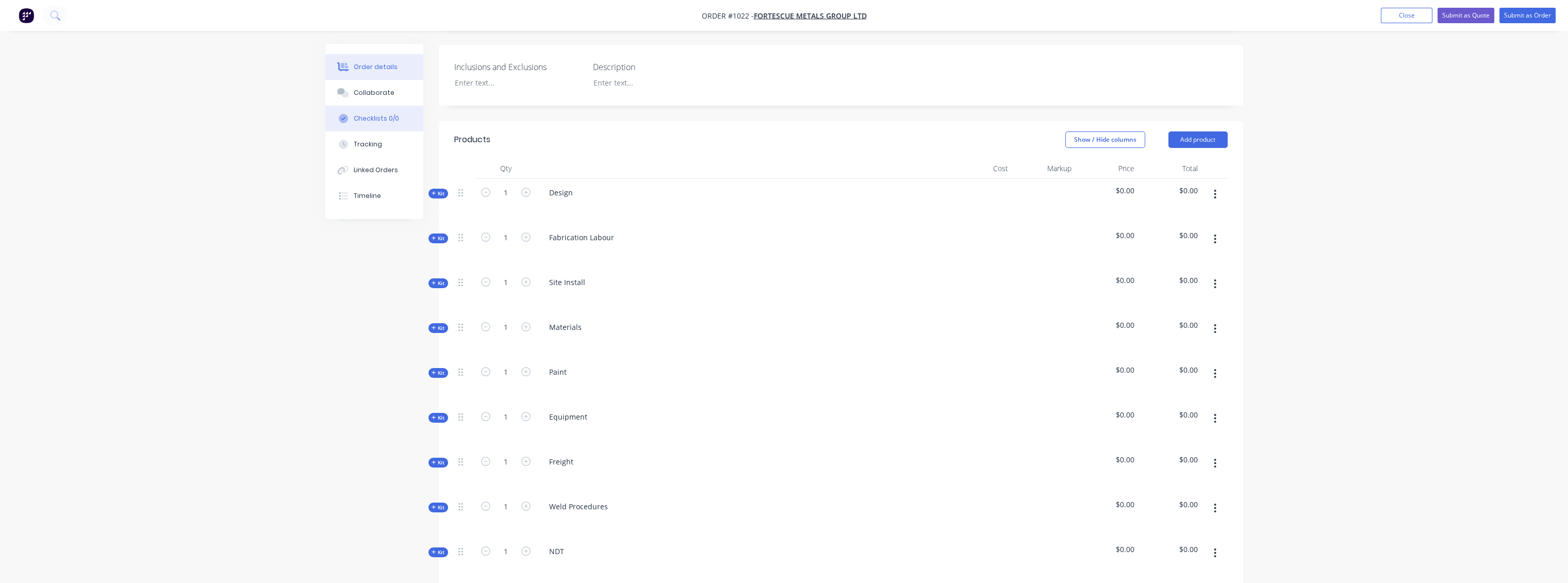
scroll to position [286, 0]
click at [369, 92] on div "Collaborate" at bounding box center [374, 92] width 41 height 9
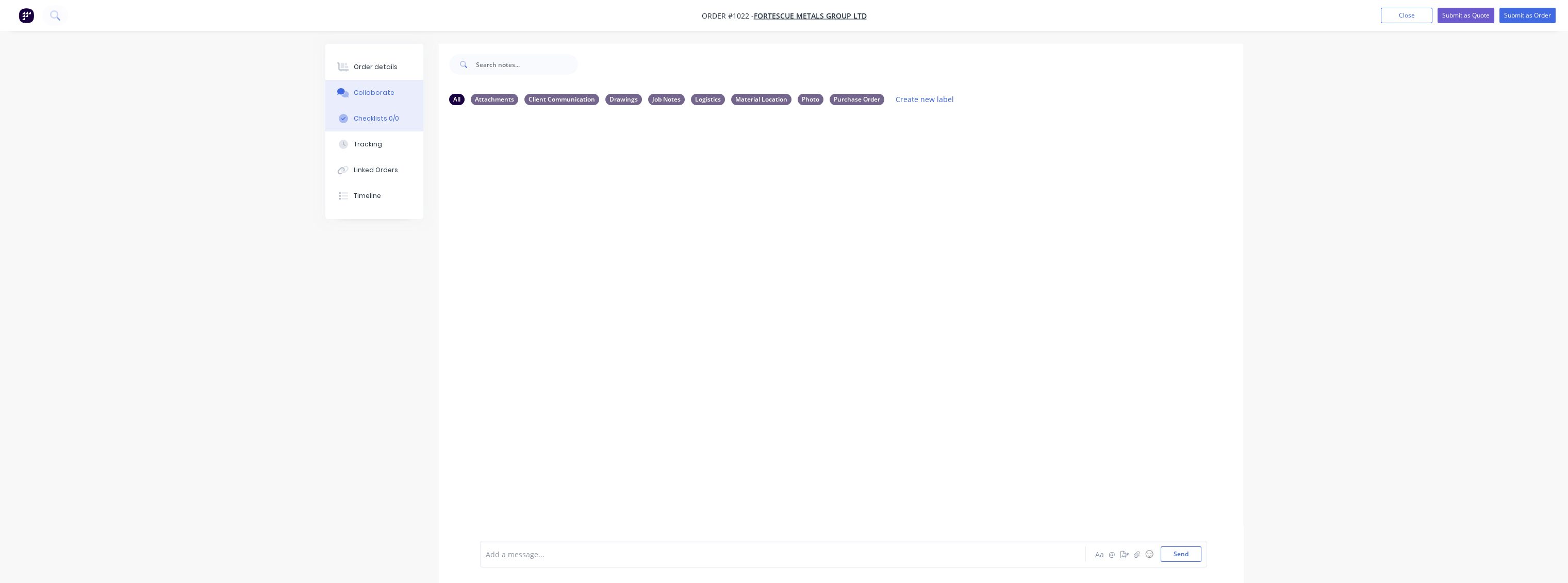
click at [372, 117] on div "Checklists 0/0" at bounding box center [376, 118] width 45 height 9
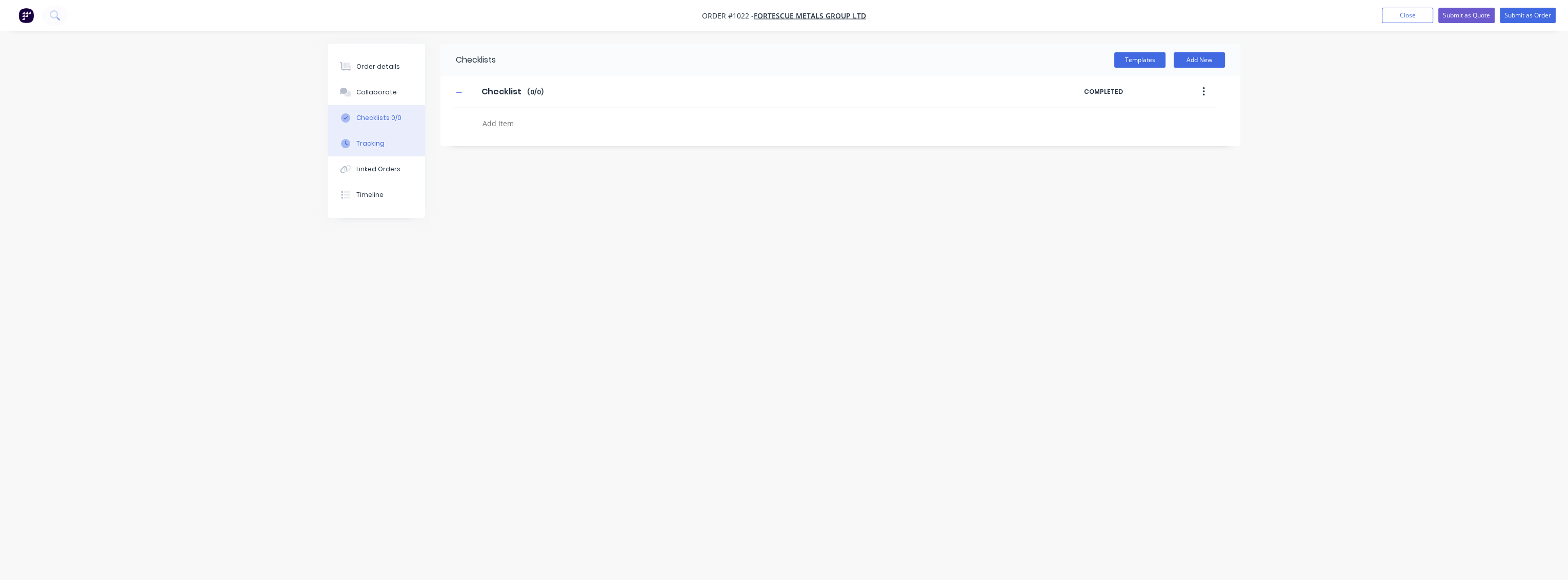
click at [373, 144] on div "Tracking" at bounding box center [370, 143] width 28 height 9
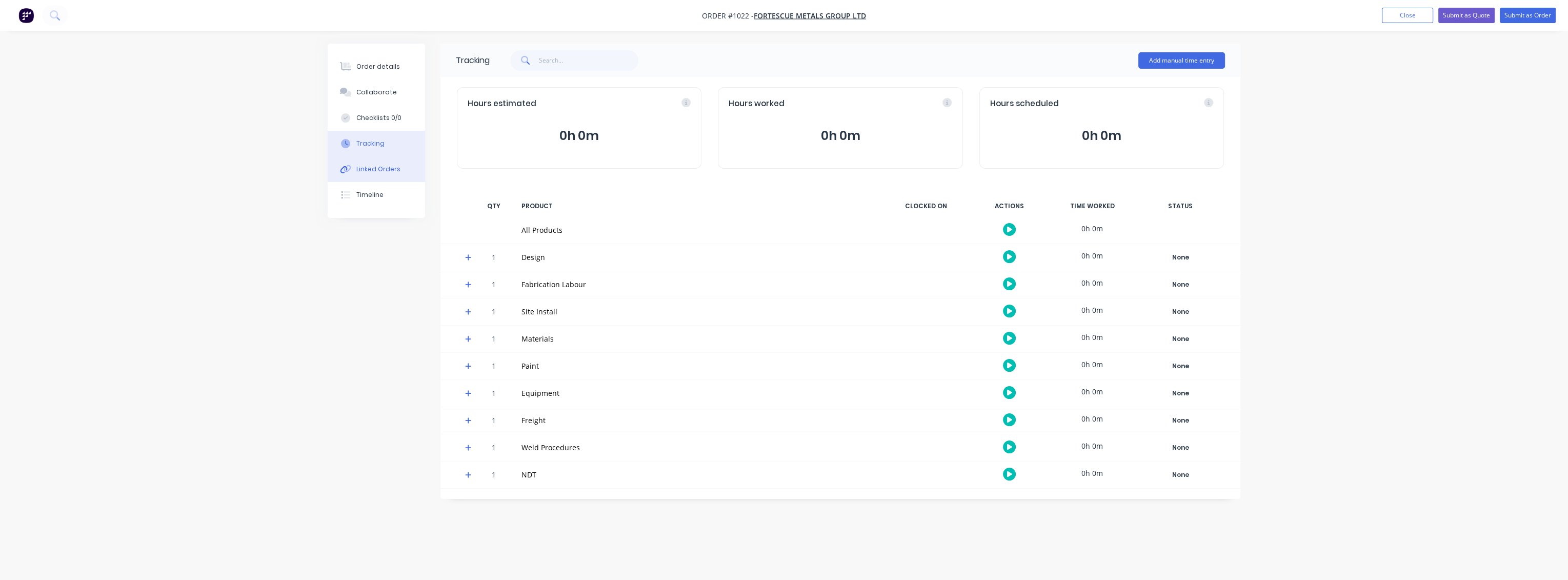
click at [369, 172] on div "Linked Orders" at bounding box center [378, 169] width 44 height 9
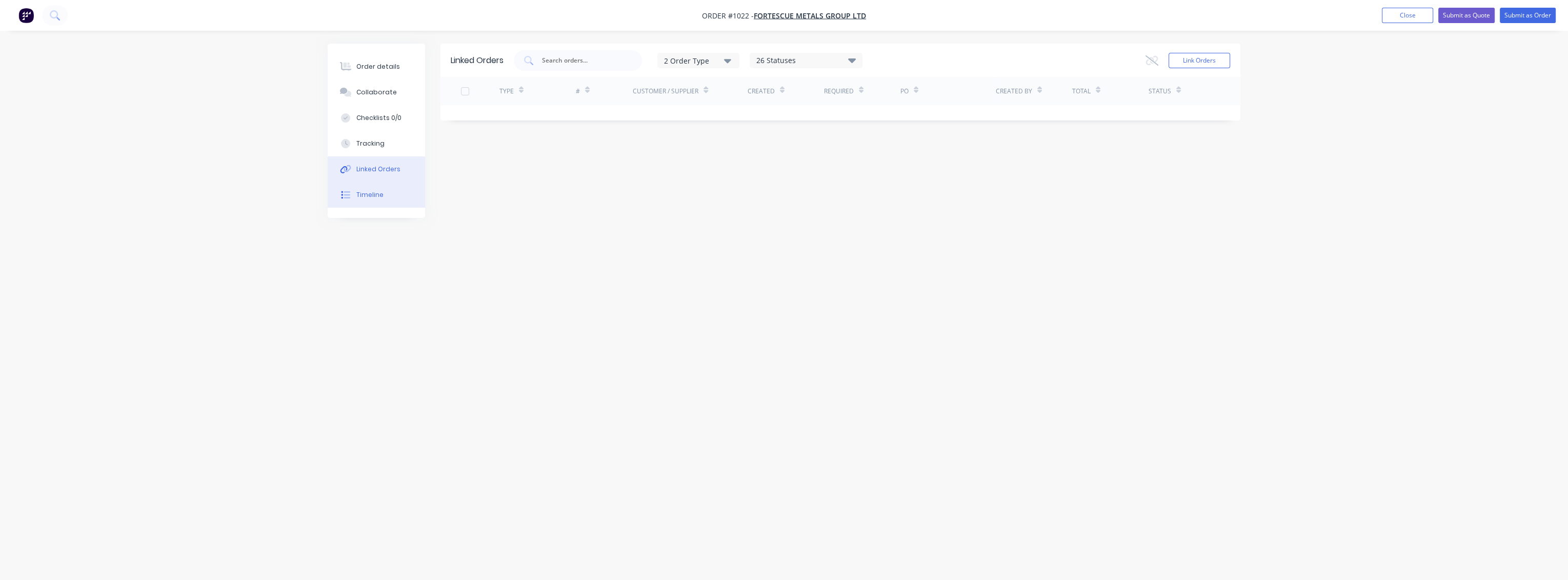
click at [369, 198] on div "Timeline" at bounding box center [369, 195] width 27 height 9
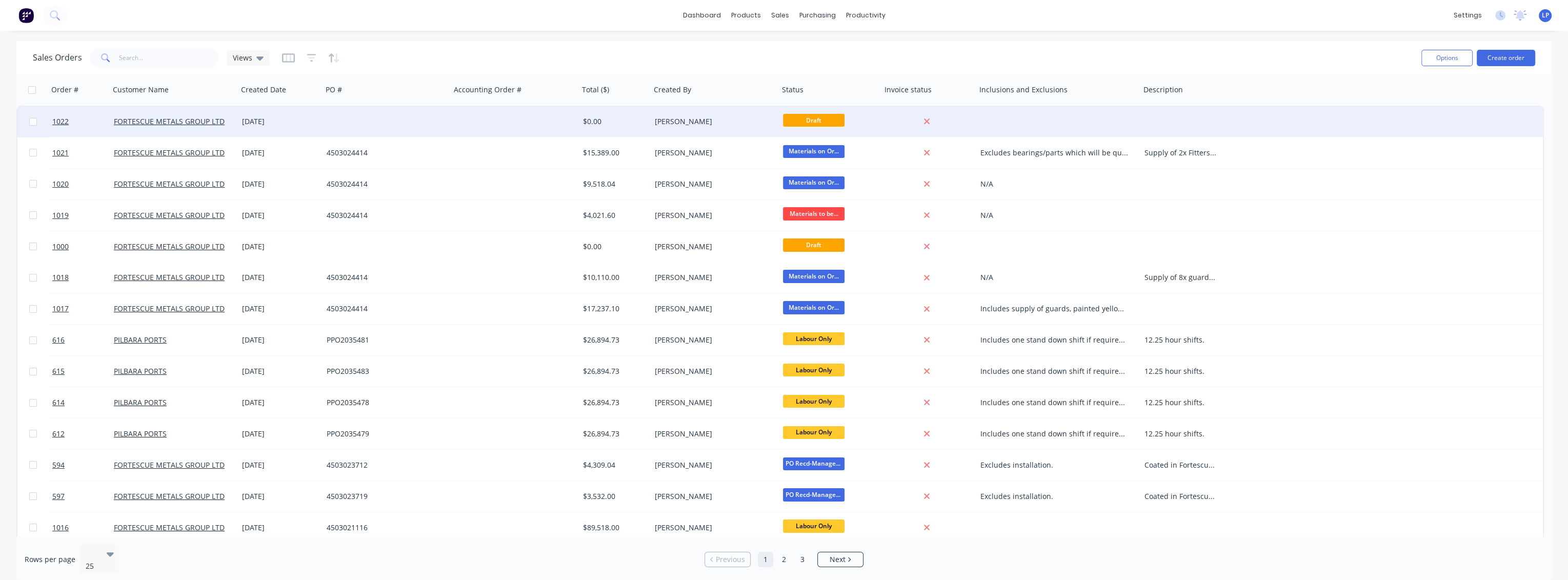
click at [31, 122] on input "checkbox" at bounding box center [33, 122] width 8 height 8
checkbox input "true"
click at [1443, 60] on button "Options" at bounding box center [1447, 58] width 51 height 16
click at [1442, 62] on button "Options" at bounding box center [1447, 58] width 51 height 16
click at [732, 120] on button "Archive" at bounding box center [757, 121] width 102 height 21
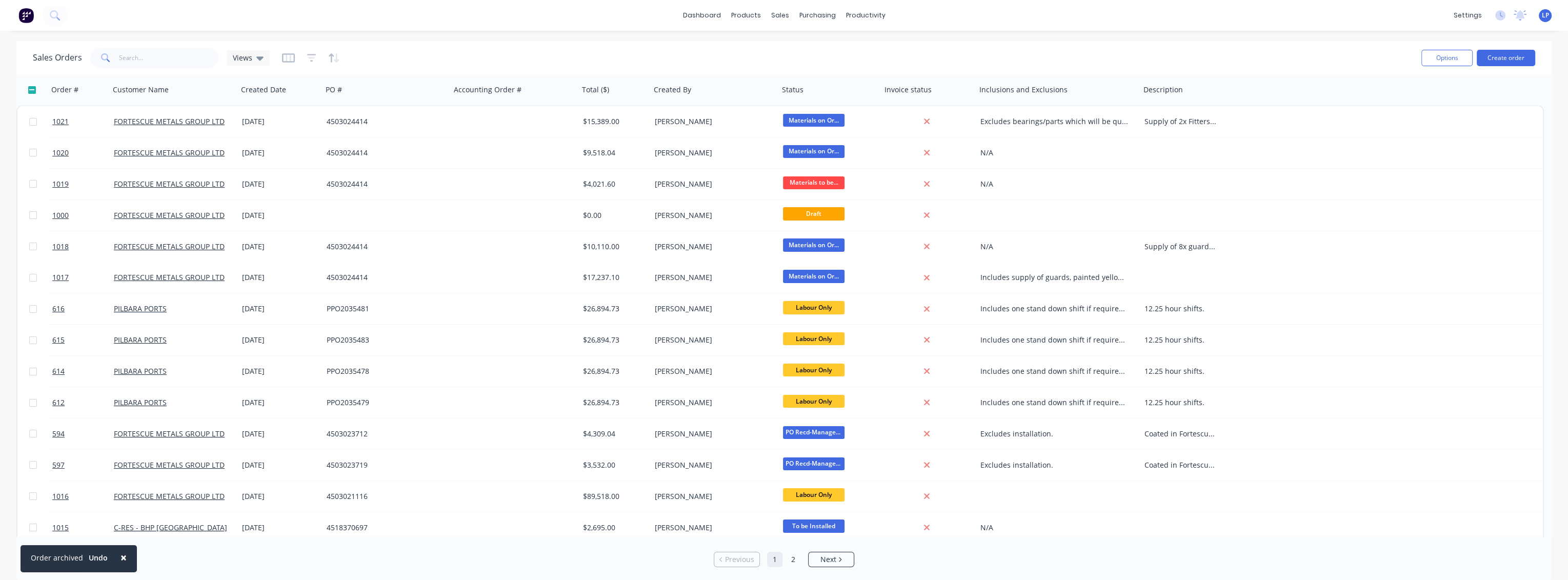
click at [772, 63] on div "Sales Orders Views" at bounding box center [723, 57] width 1381 height 25
click at [1394, 112] on div "Quotes" at bounding box center [1394, 111] width 24 height 9
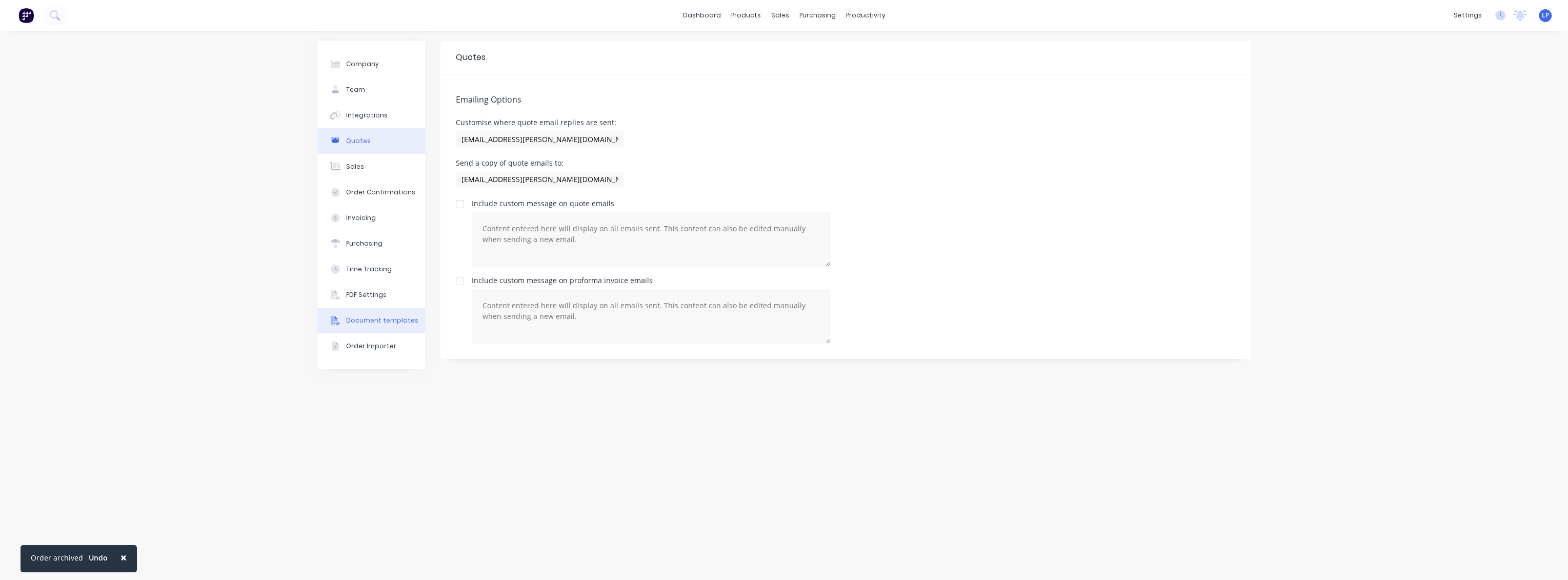
click at [382, 320] on div "Document templates" at bounding box center [382, 320] width 72 height 9
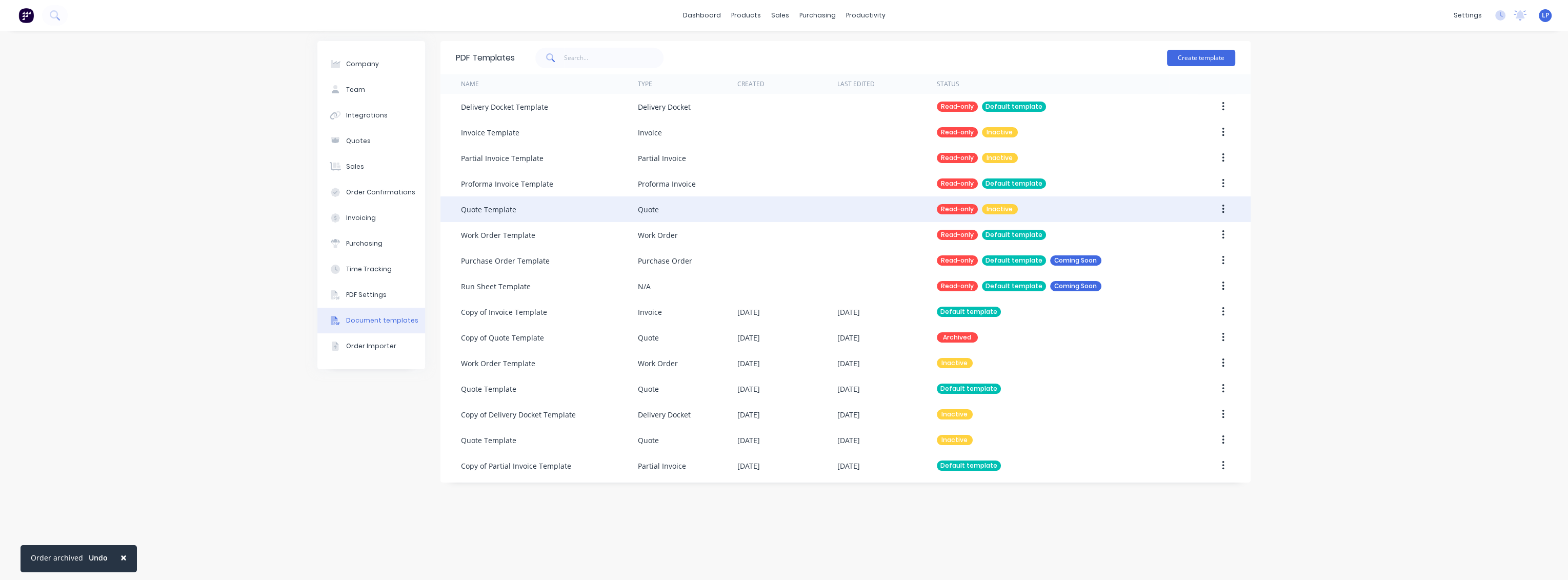
click at [487, 206] on div "Quote Template" at bounding box center [488, 209] width 55 height 11
click at [1133, 216] on div "Read-only Inactive" at bounding box center [1053, 209] width 233 height 26
click at [509, 214] on div "Quote Template" at bounding box center [488, 209] width 55 height 11
click at [670, 205] on div "Quote" at bounding box center [687, 209] width 99 height 26
click at [1220, 210] on button "button" at bounding box center [1223, 209] width 24 height 18
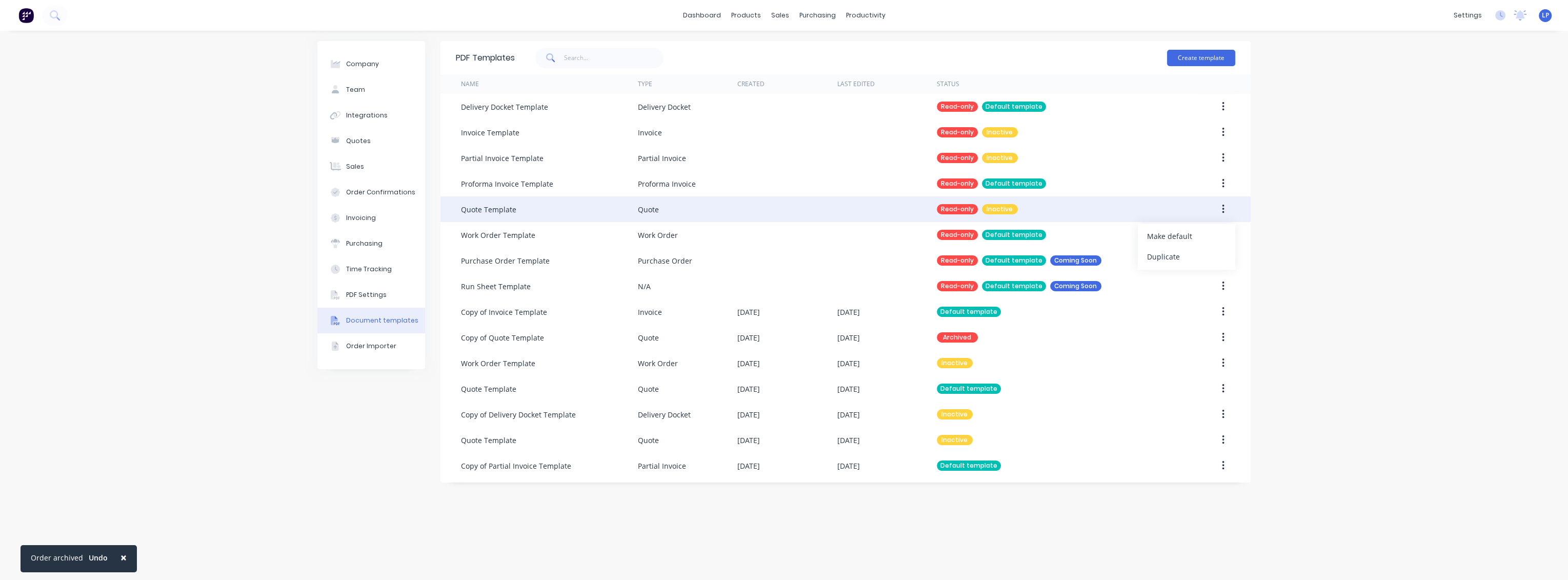
click at [1172, 210] on div "Make default Duplicate" at bounding box center [1202, 209] width 66 height 26
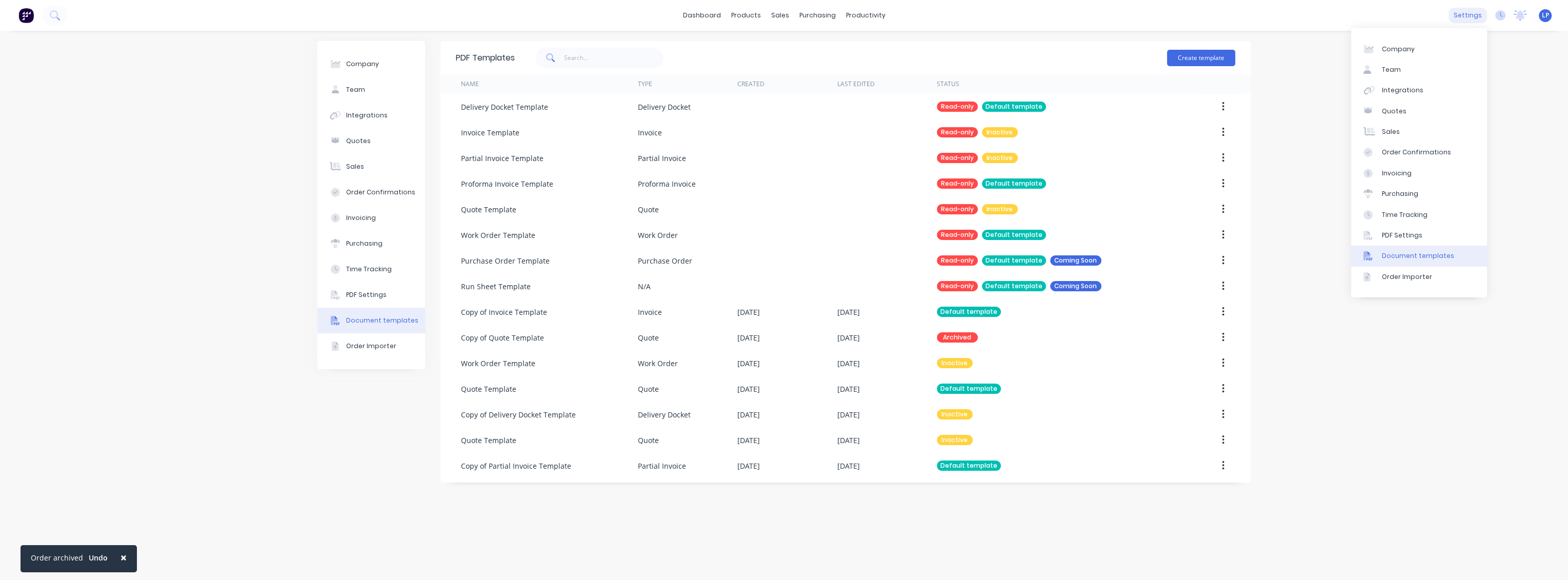
click at [1473, 21] on div "settings" at bounding box center [1468, 15] width 38 height 15
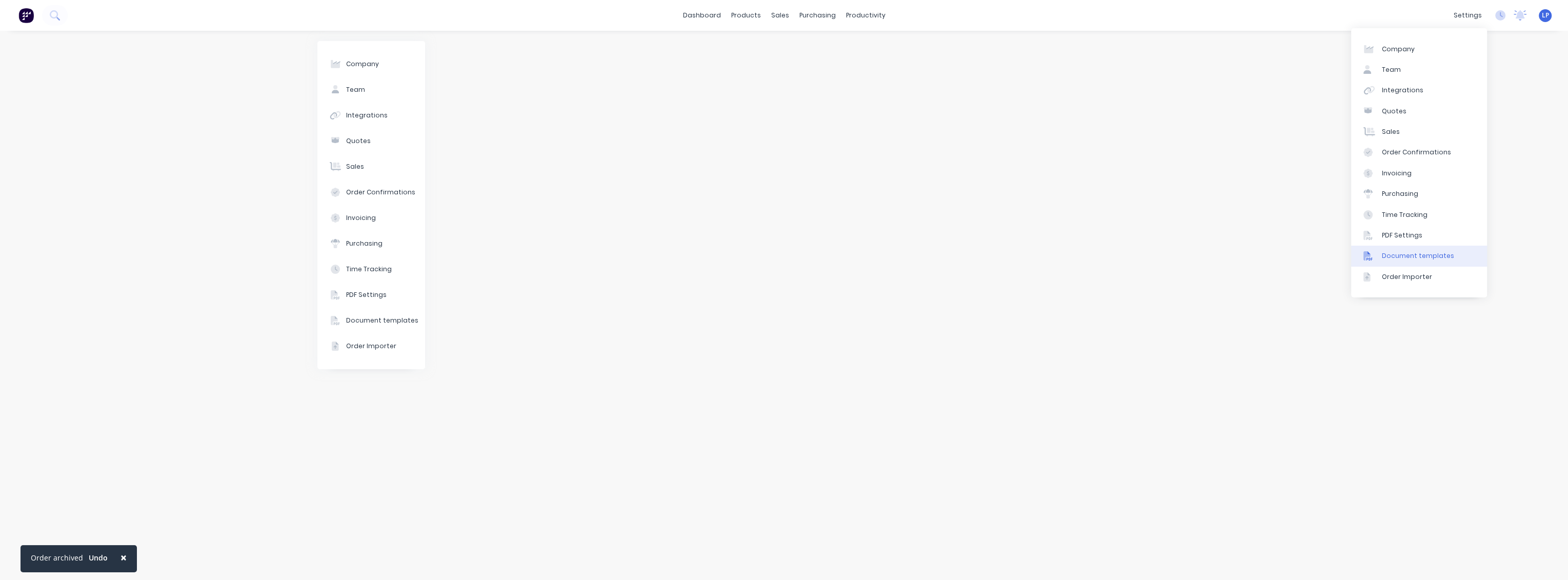
click at [1407, 253] on div "Document templates" at bounding box center [1418, 256] width 72 height 9
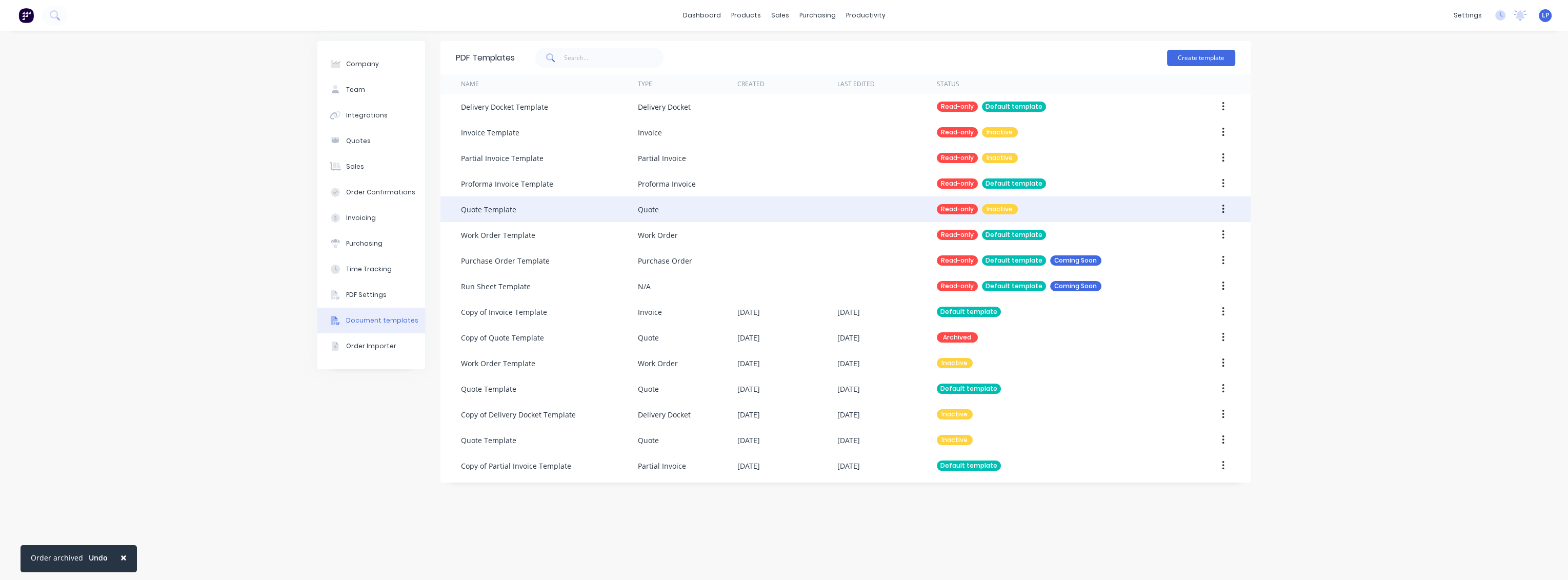
click at [519, 207] on div "Quote Template" at bounding box center [549, 209] width 177 height 26
click at [1226, 208] on button "button" at bounding box center [1223, 209] width 24 height 18
click at [1178, 211] on div "Make default Duplicate" at bounding box center [1202, 209] width 66 height 26
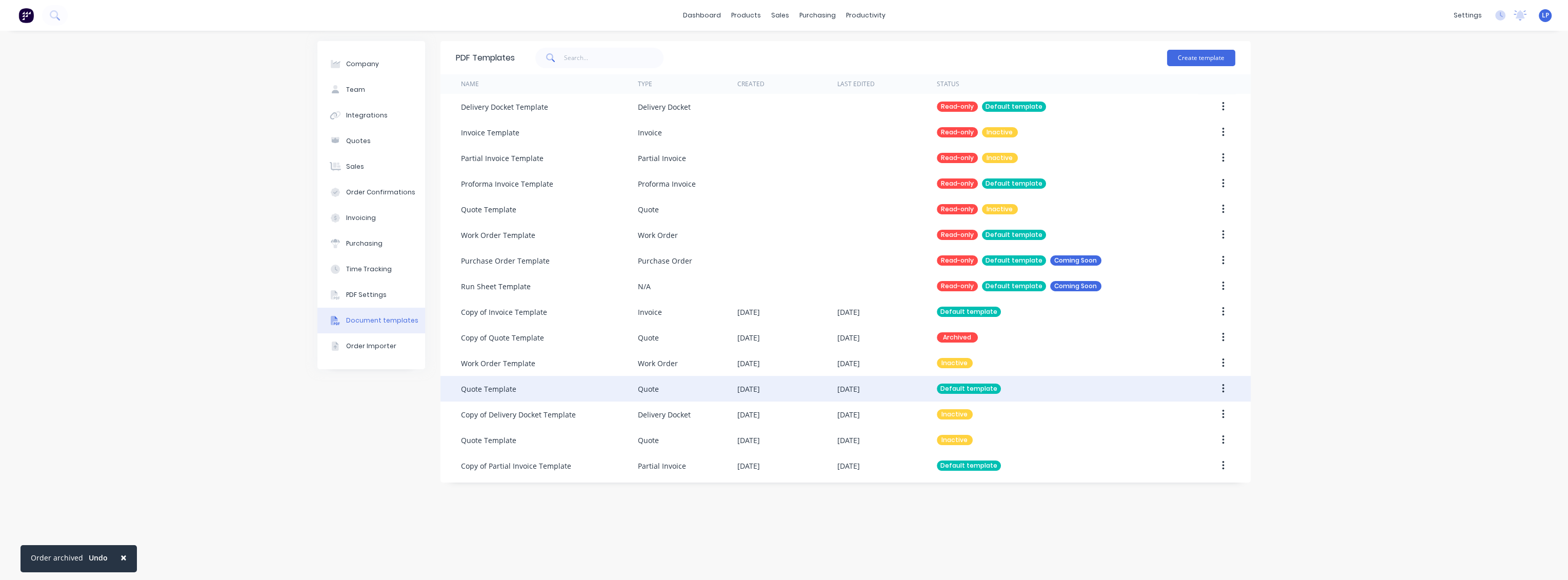
click at [482, 386] on div "Quote Template" at bounding box center [488, 389] width 55 height 11
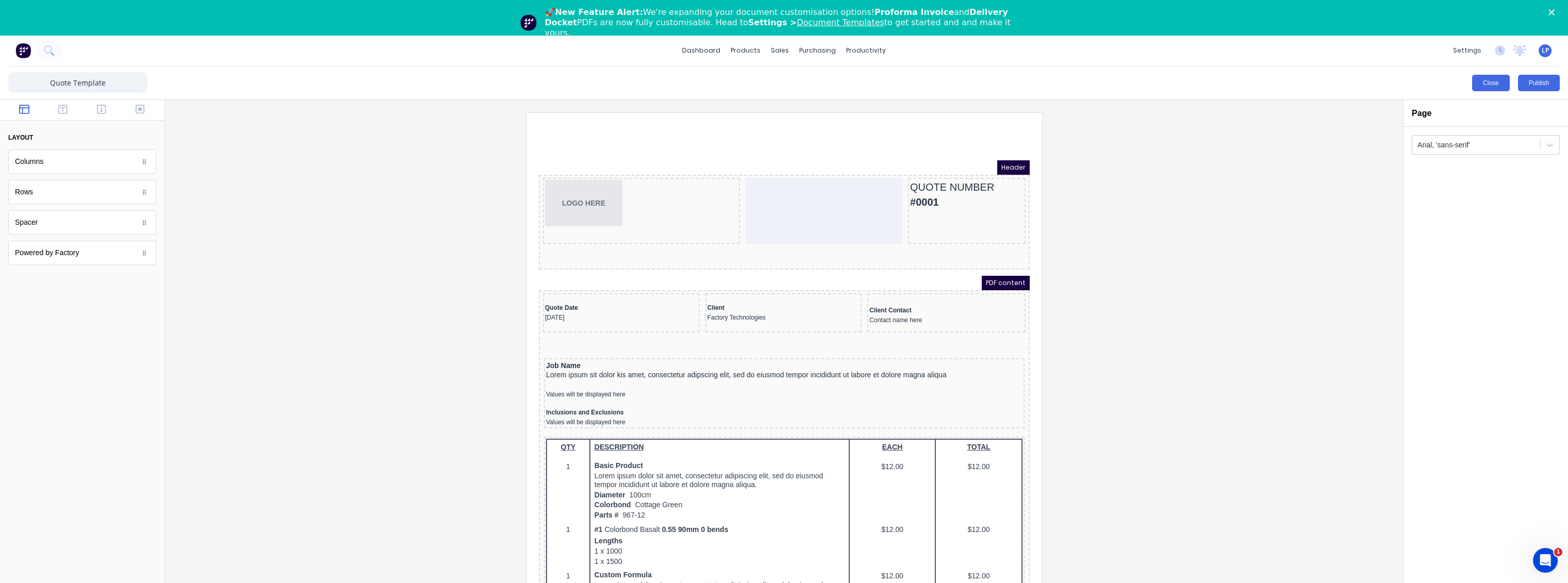
click at [1486, 83] on button "Close" at bounding box center [1490, 83] width 37 height 17
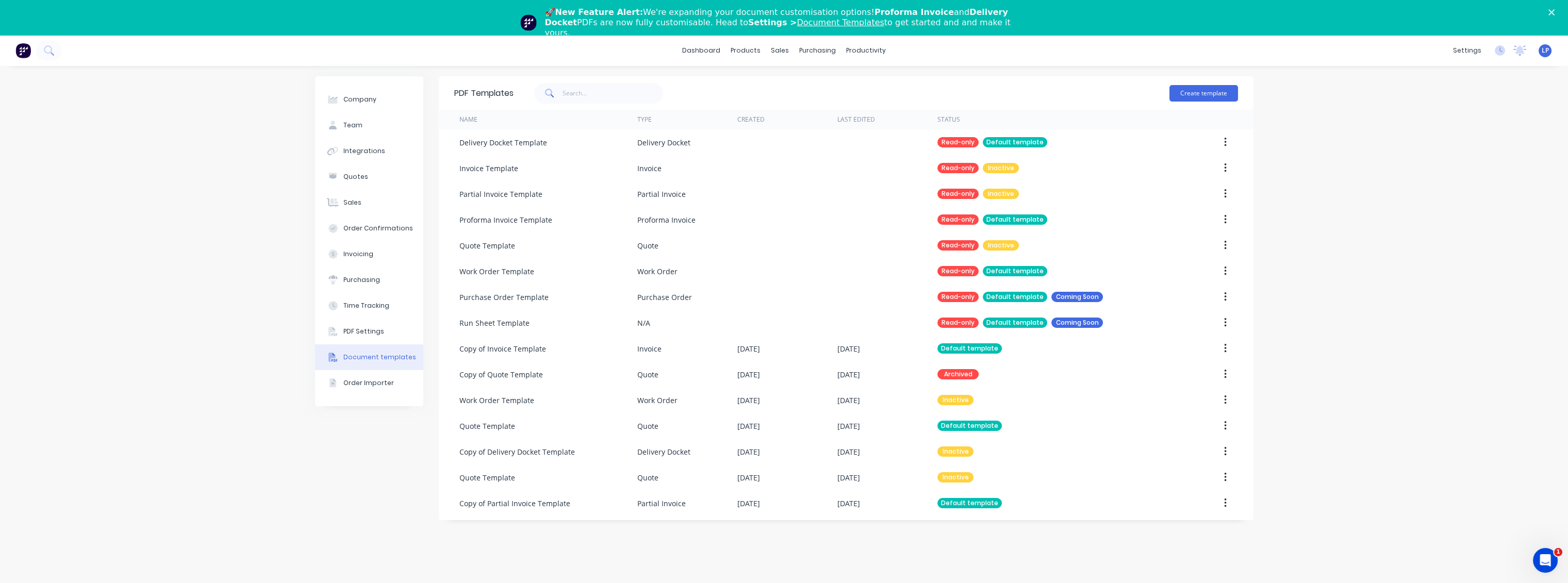
click at [1379, 100] on div "Company Team Integrations Quotes Sales Order Confirmations Invoicing Purchasing…" at bounding box center [784, 342] width 1568 height 552
click at [777, 49] on div "sales" at bounding box center [780, 50] width 28 height 15
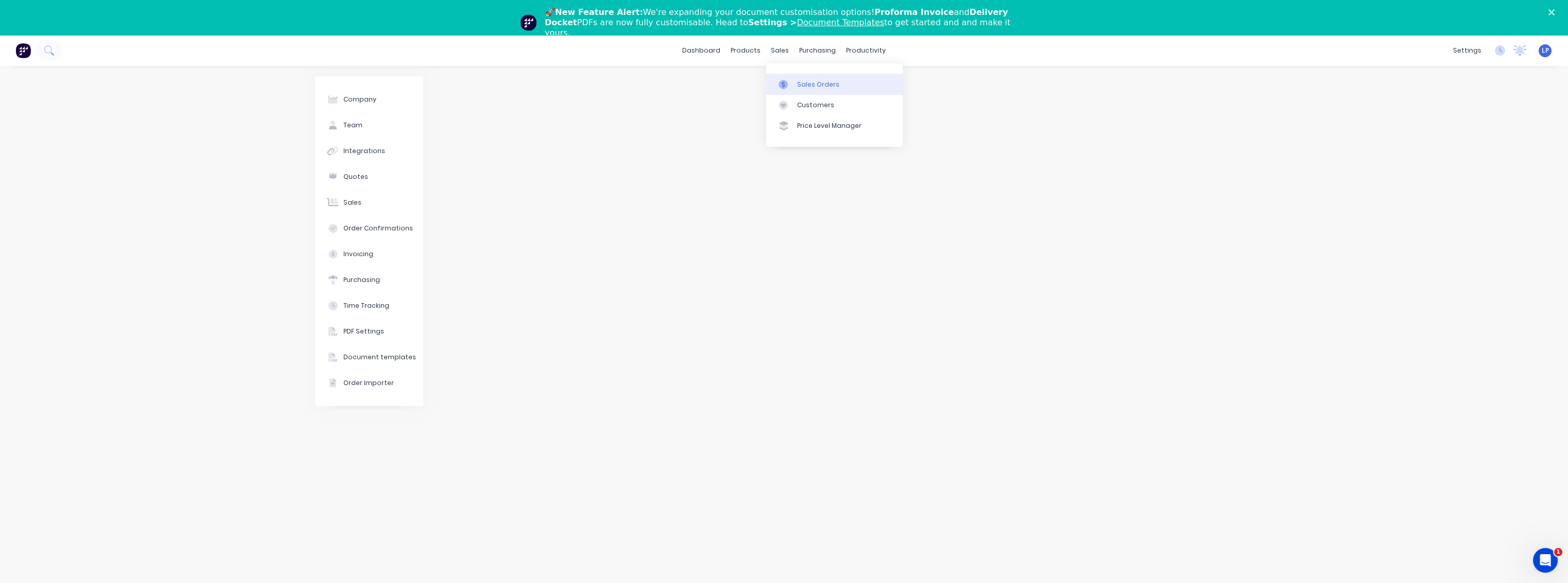
click at [824, 83] on div "Sales Orders" at bounding box center [818, 84] width 42 height 9
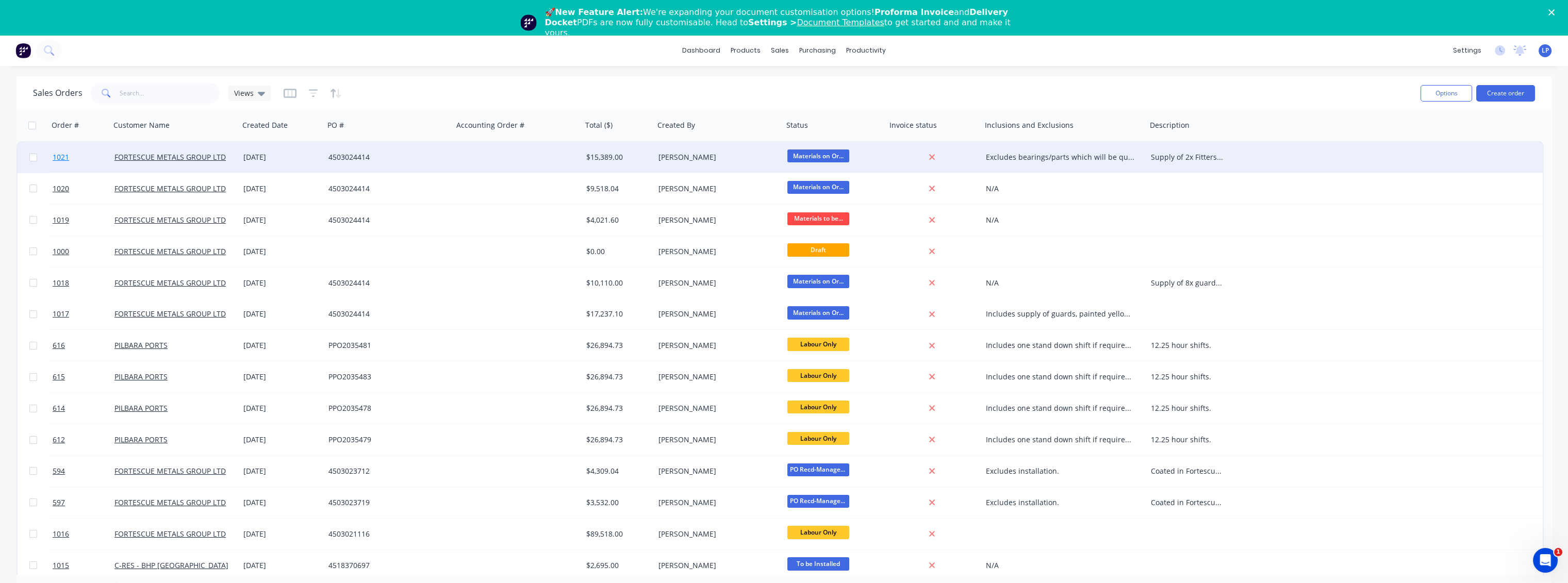
click at [64, 159] on span "1021" at bounding box center [61, 157] width 17 height 10
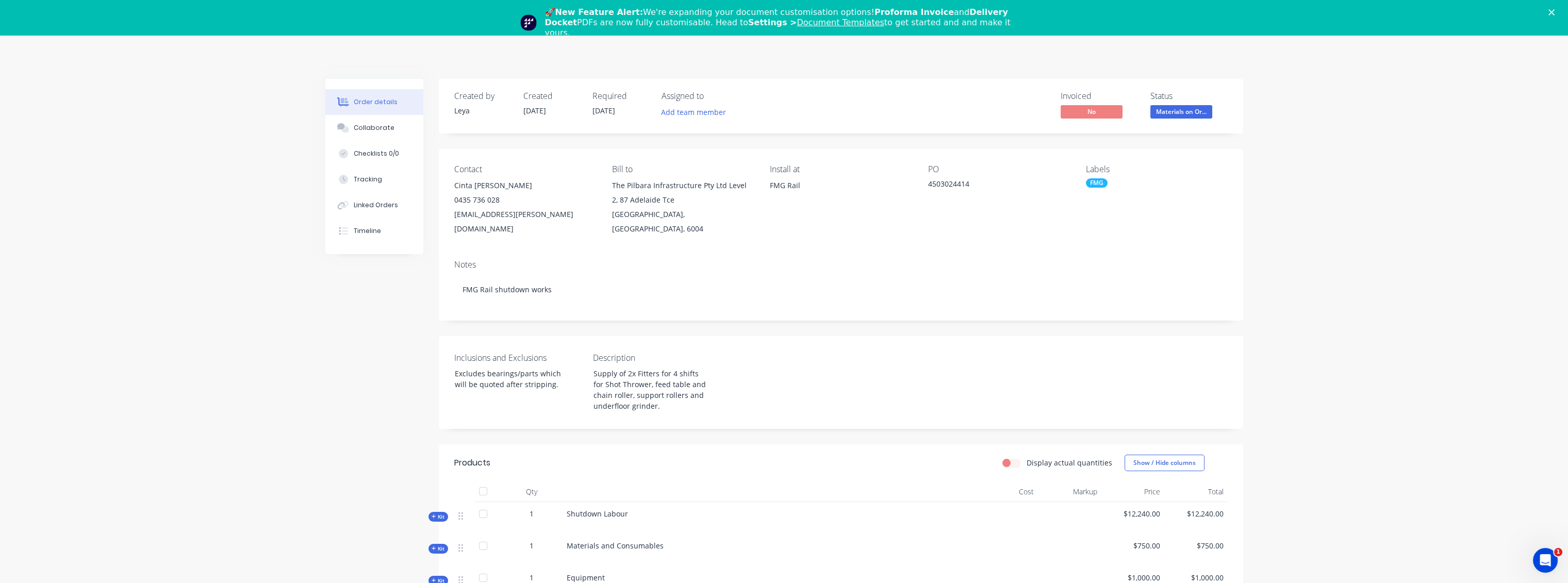
click at [1559, 15] on div "Close" at bounding box center [1553, 12] width 10 height 6
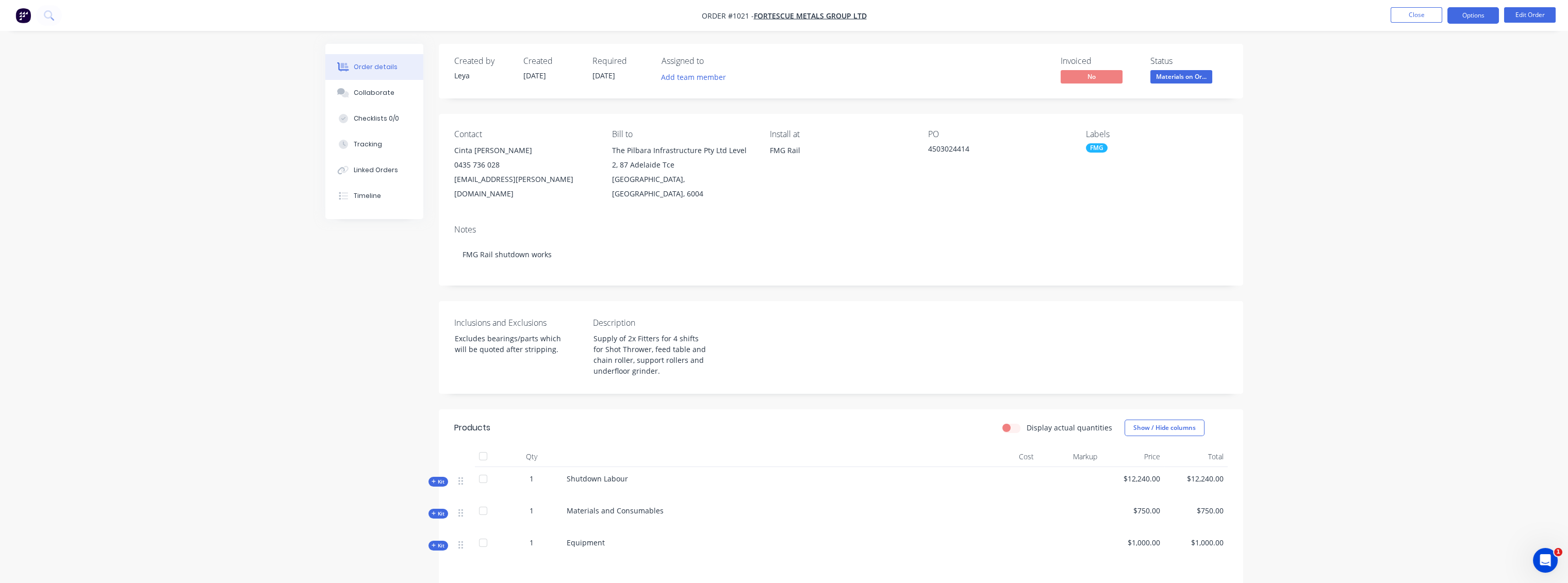
click at [1474, 16] on button "Options" at bounding box center [1473, 15] width 51 height 17
drag, startPoint x: 184, startPoint y: 108, endPoint x: 70, endPoint y: 67, distance: 121.1
click at [182, 105] on div "Order details Collaborate Checklists 0/0 Tracking Linked Orders Timeline Order …" at bounding box center [784, 373] width 1568 height 746
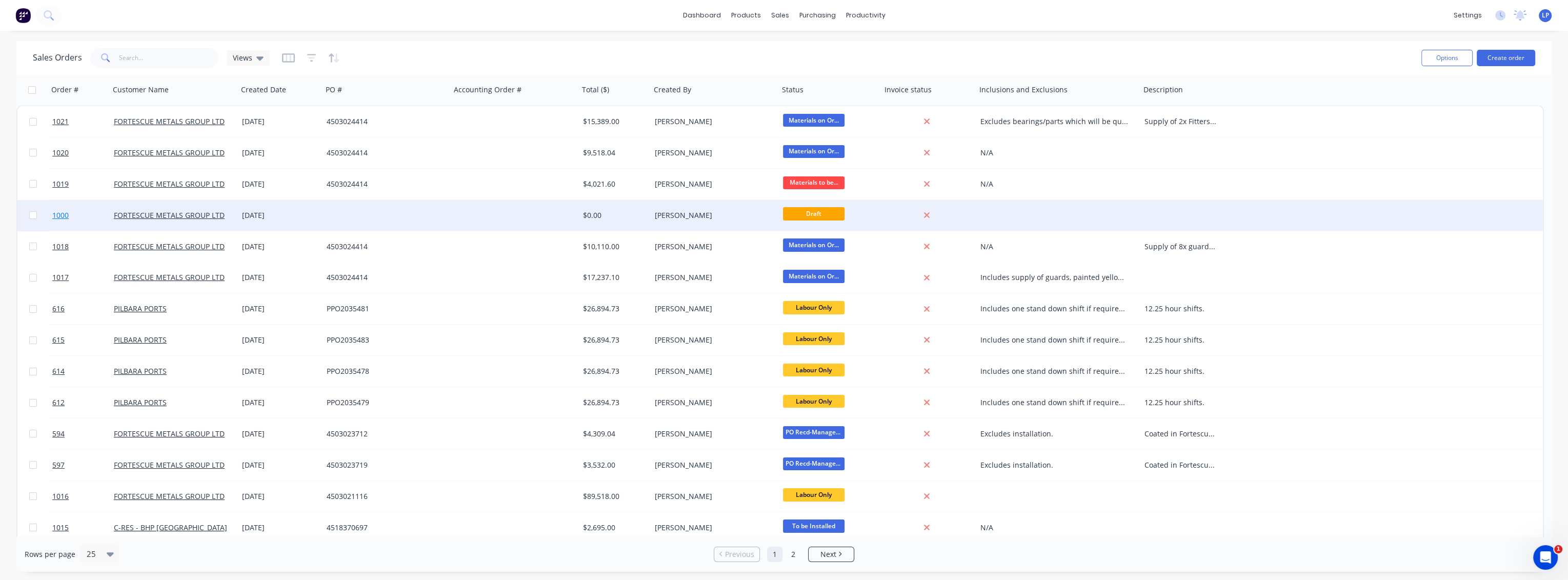
click at [70, 216] on link "1000" at bounding box center [83, 215] width 61 height 31
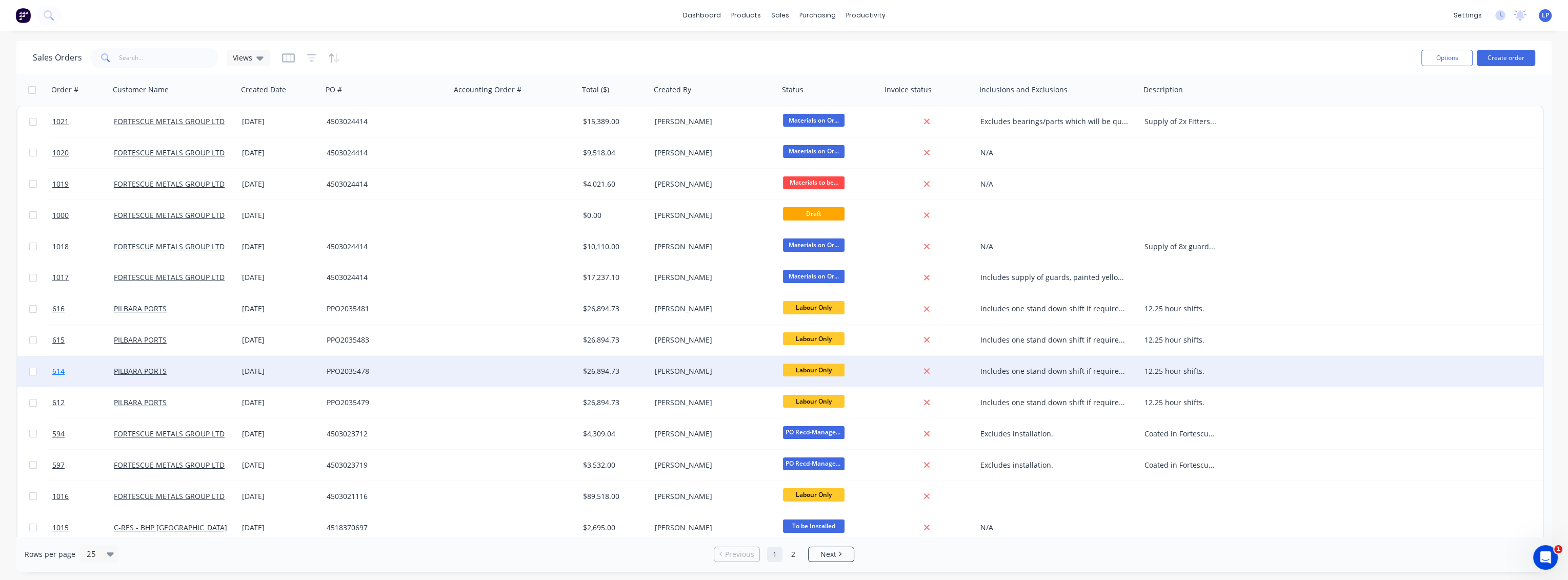
click at [60, 373] on span "614" at bounding box center [58, 371] width 12 height 10
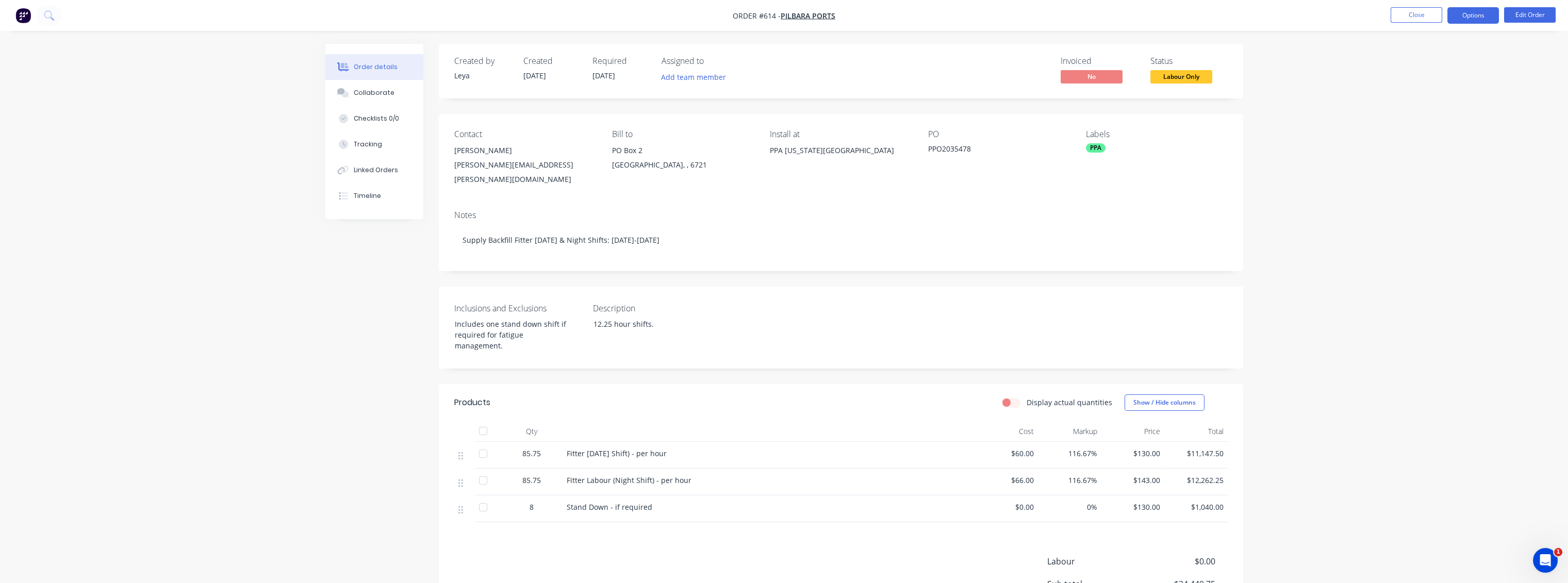
click at [1471, 18] on button "Options" at bounding box center [1473, 15] width 51 height 17
click at [1435, 268] on div "Convert to Quote" at bounding box center [1442, 269] width 95 height 15
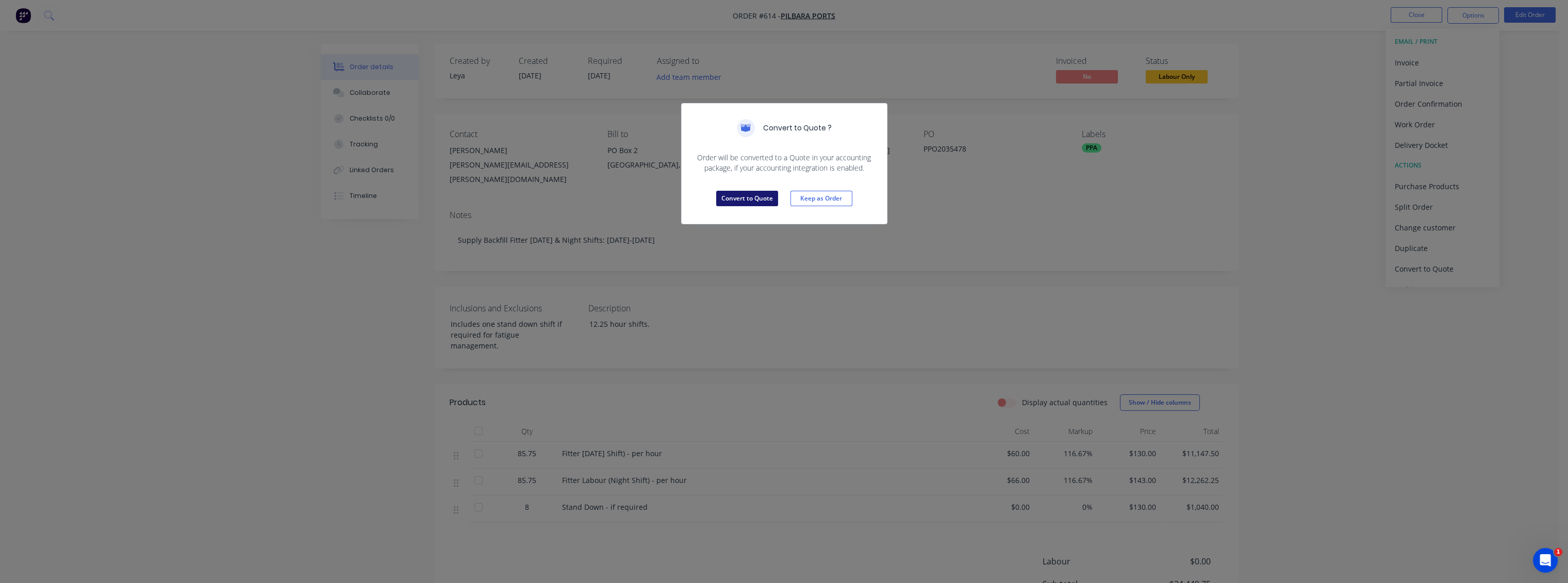
click at [754, 201] on button "Convert to Quote" at bounding box center [747, 198] width 62 height 15
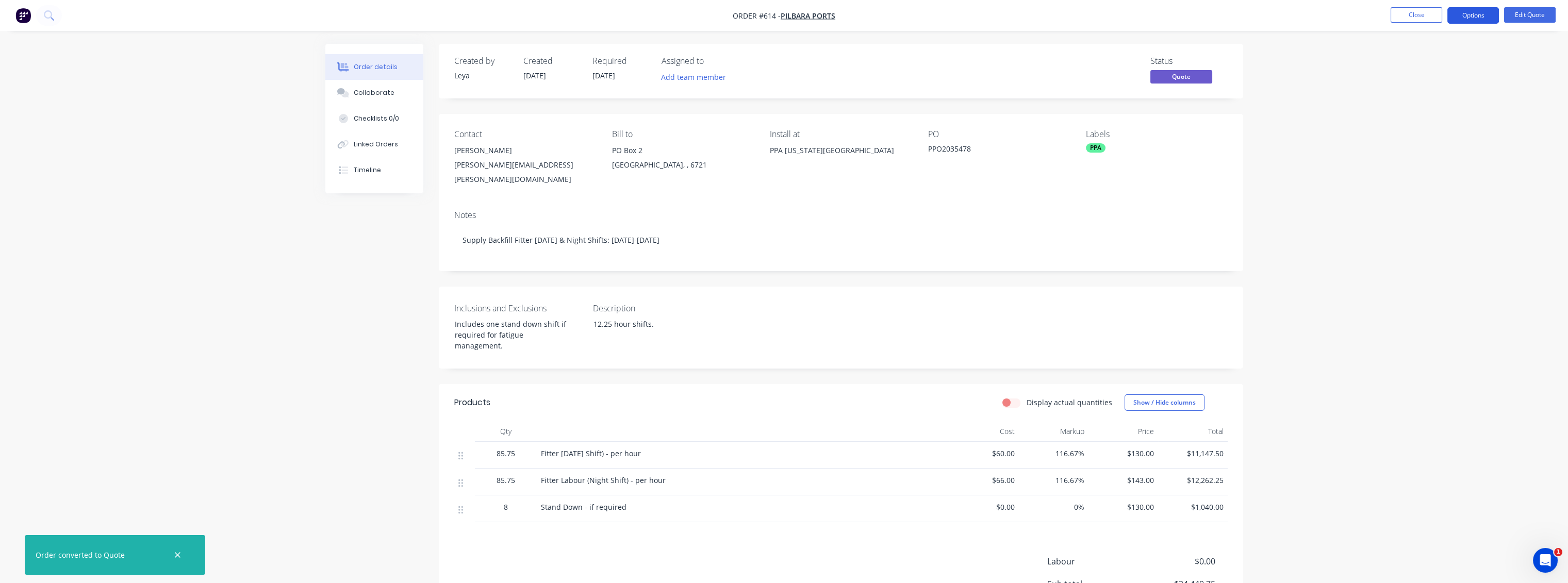
click at [1467, 15] on button "Options" at bounding box center [1473, 15] width 51 height 17
click at [1409, 65] on div "Quote" at bounding box center [1442, 62] width 95 height 15
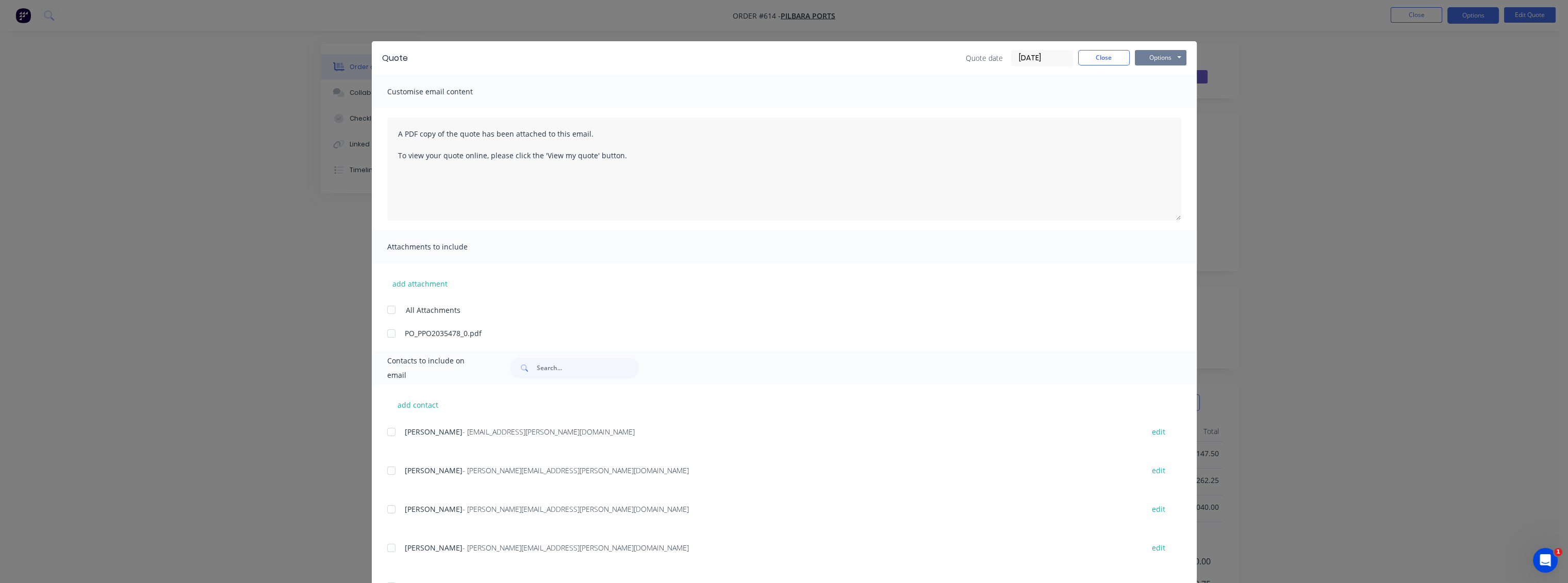
click at [1162, 61] on button "Options" at bounding box center [1160, 58] width 51 height 15
click at [1162, 73] on button "Preview" at bounding box center [1168, 76] width 66 height 17
click at [1250, 111] on div "Quote Quote date 25/08/25 Close Options Preview Print Email Customise email con…" at bounding box center [784, 291] width 1568 height 583
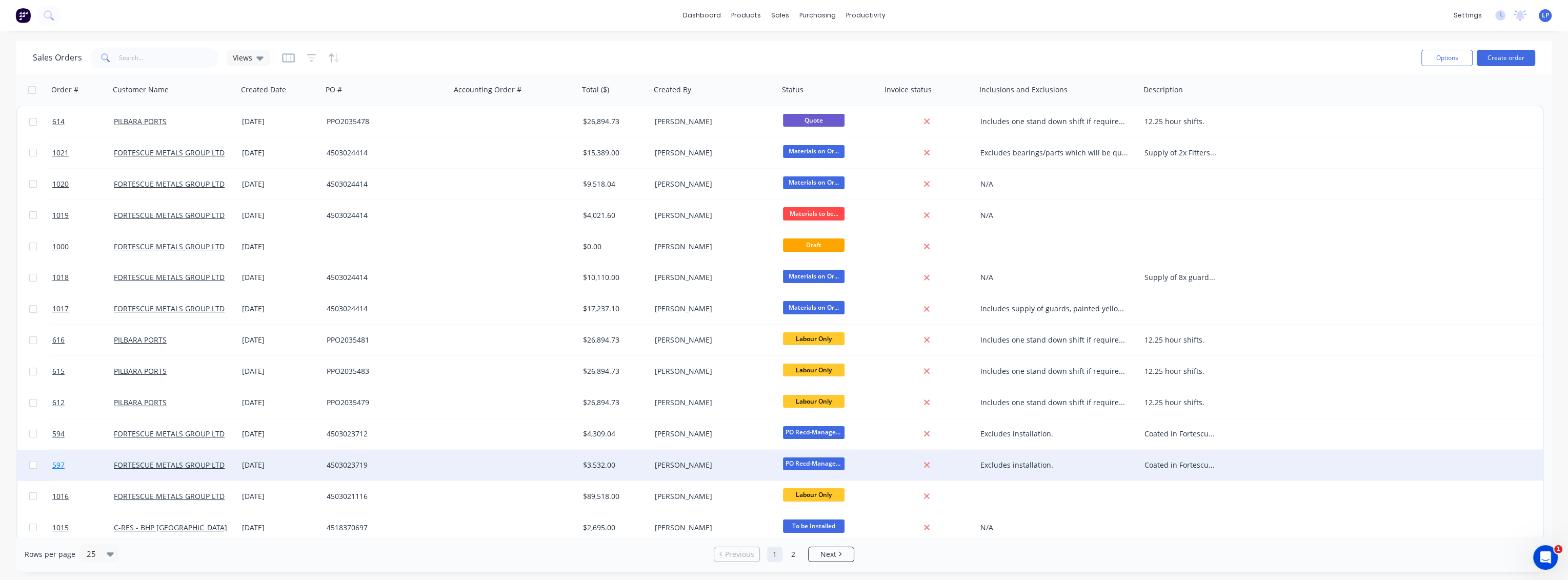
click at [57, 463] on span "597" at bounding box center [58, 465] width 12 height 10
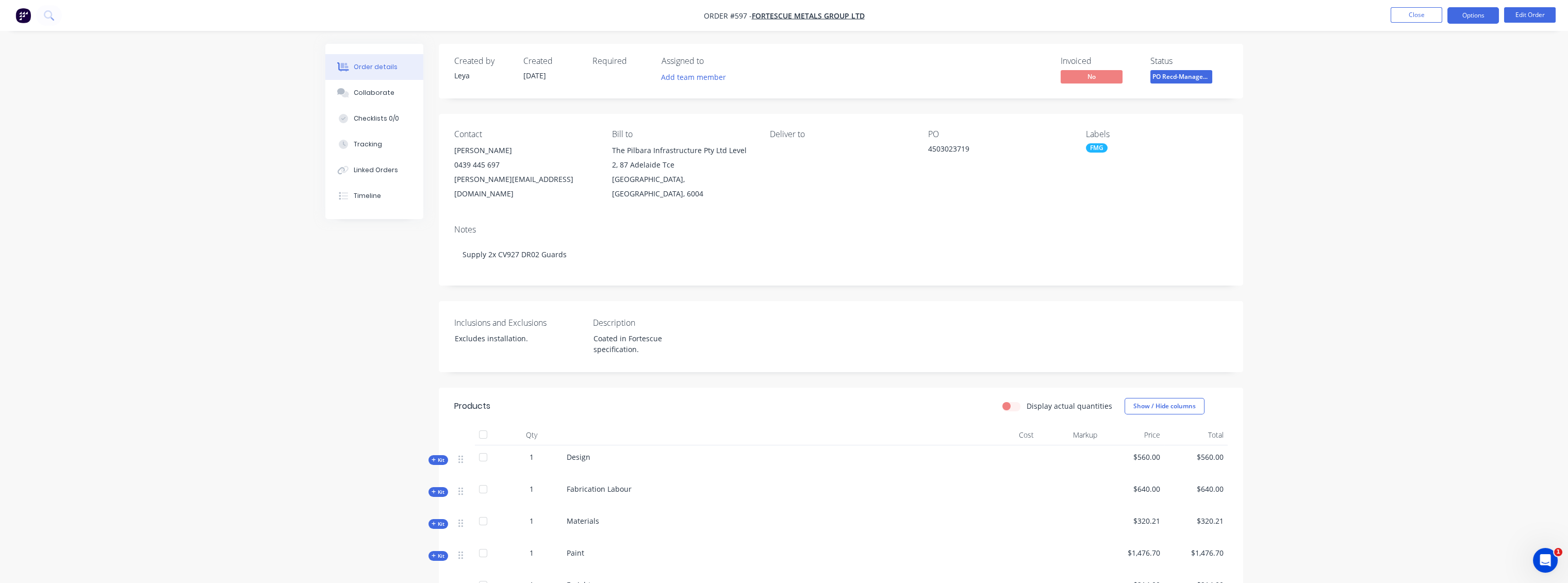
click at [1480, 15] on button "Options" at bounding box center [1473, 15] width 51 height 17
click at [1431, 273] on div "Convert to Quote" at bounding box center [1442, 269] width 95 height 15
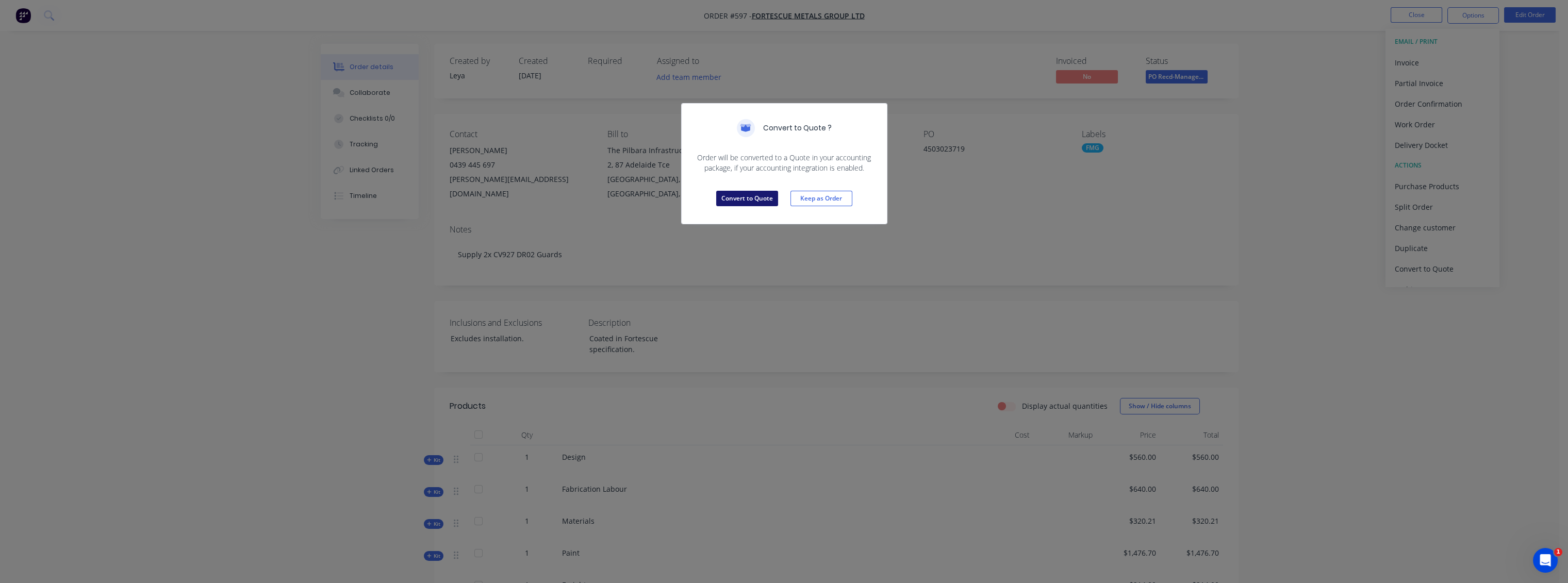
click at [731, 201] on button "Convert to Quote" at bounding box center [747, 198] width 62 height 15
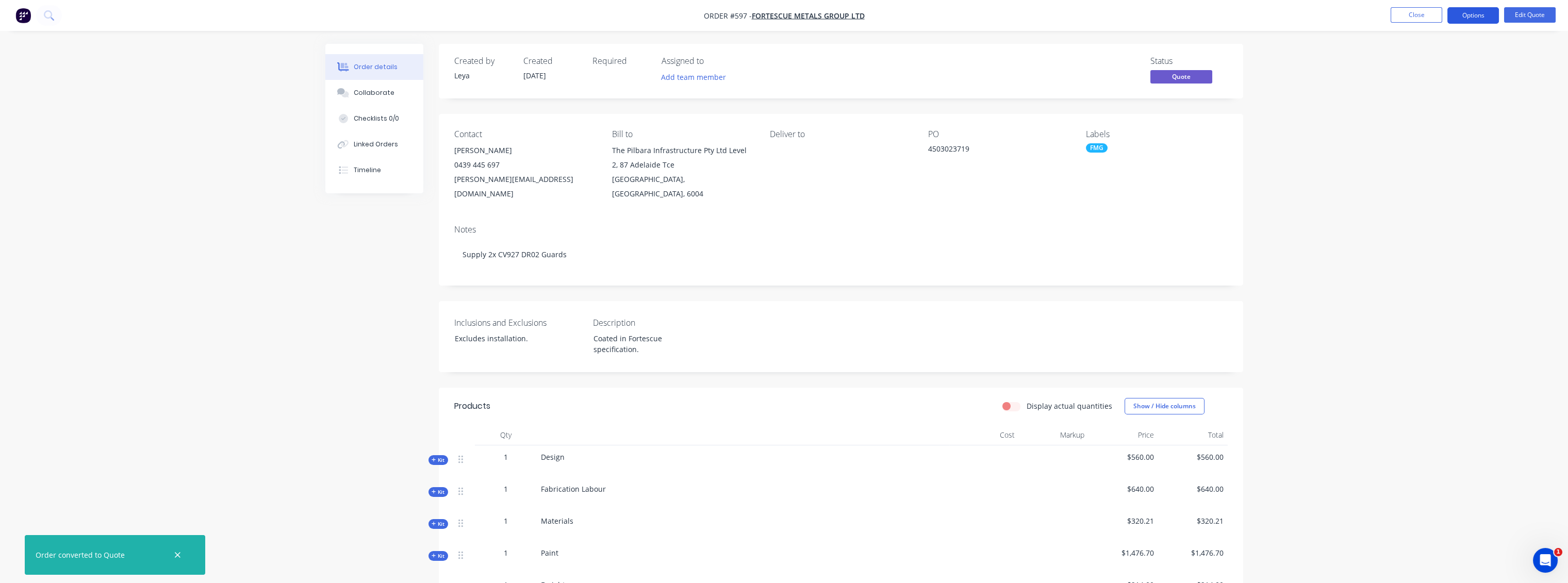
click at [1465, 9] on button "Options" at bounding box center [1473, 15] width 51 height 17
click at [1406, 64] on div "Quote" at bounding box center [1442, 62] width 95 height 15
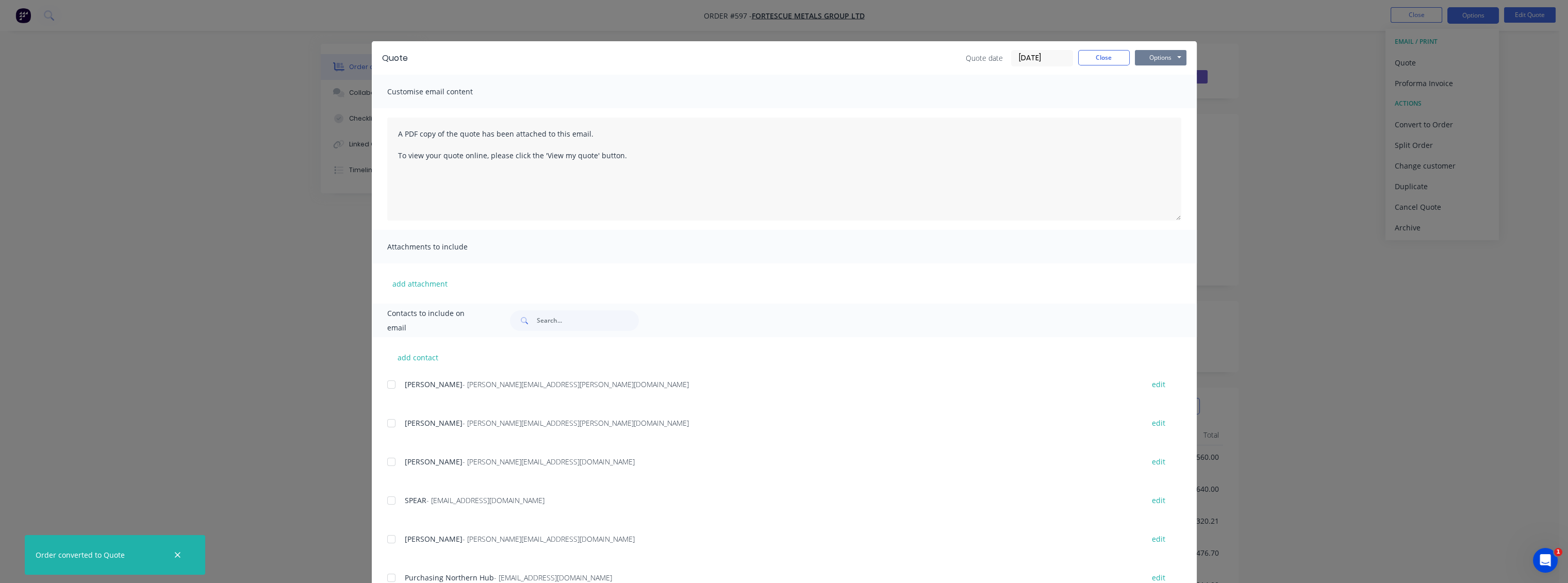
click at [1160, 62] on button "Options" at bounding box center [1160, 58] width 51 height 15
click at [1149, 73] on button "Preview" at bounding box center [1168, 76] width 66 height 17
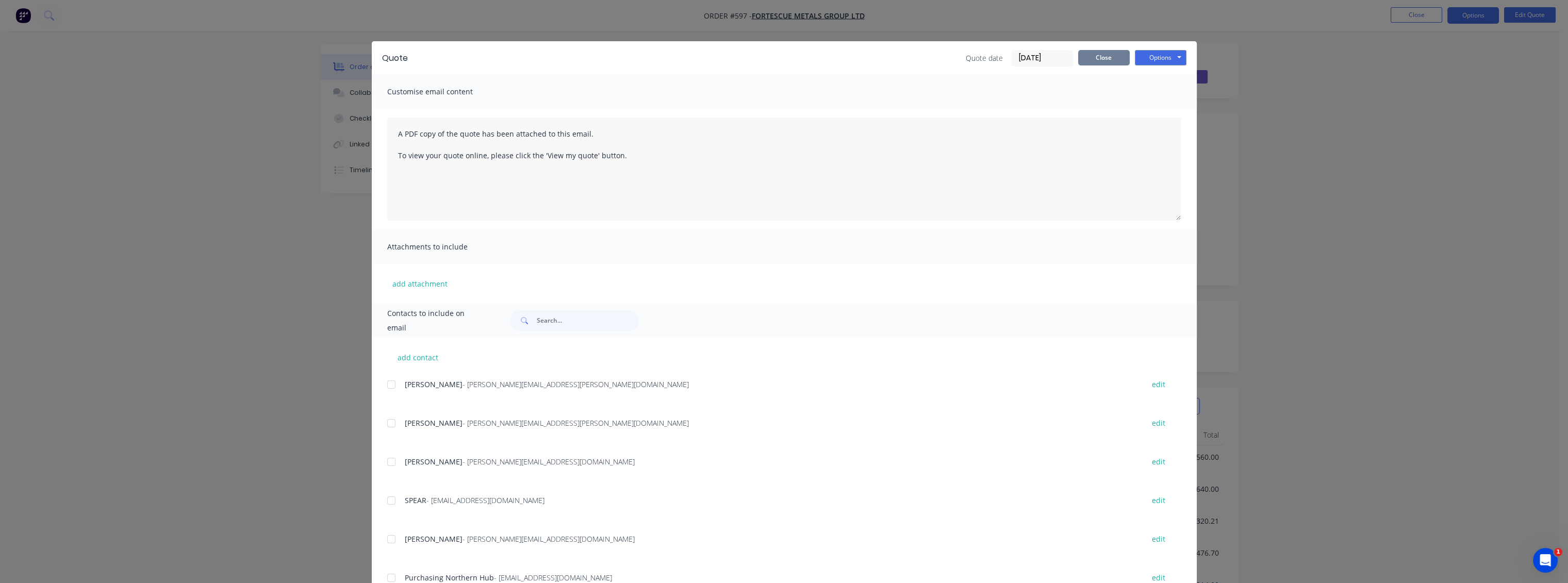
drag, startPoint x: 1109, startPoint y: 61, endPoint x: 1398, endPoint y: 35, distance: 290.2
click at [1110, 59] on button "Close" at bounding box center [1103, 58] width 51 height 15
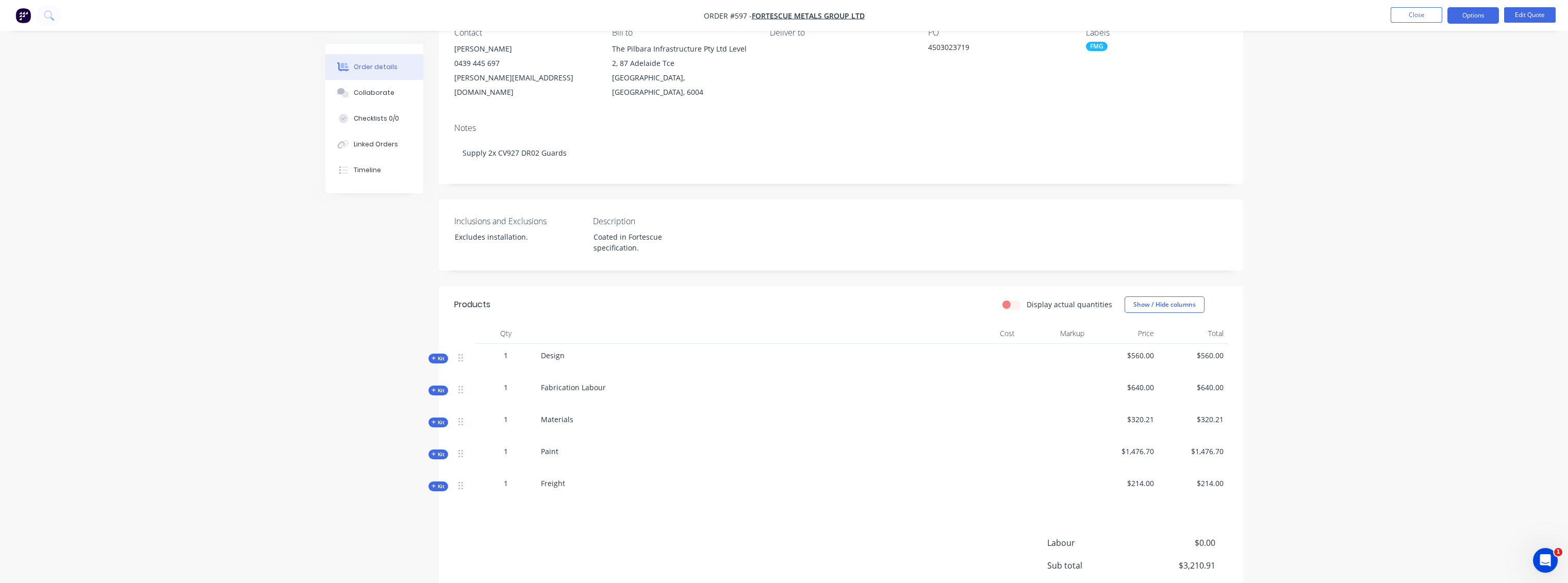
scroll to position [114, 0]
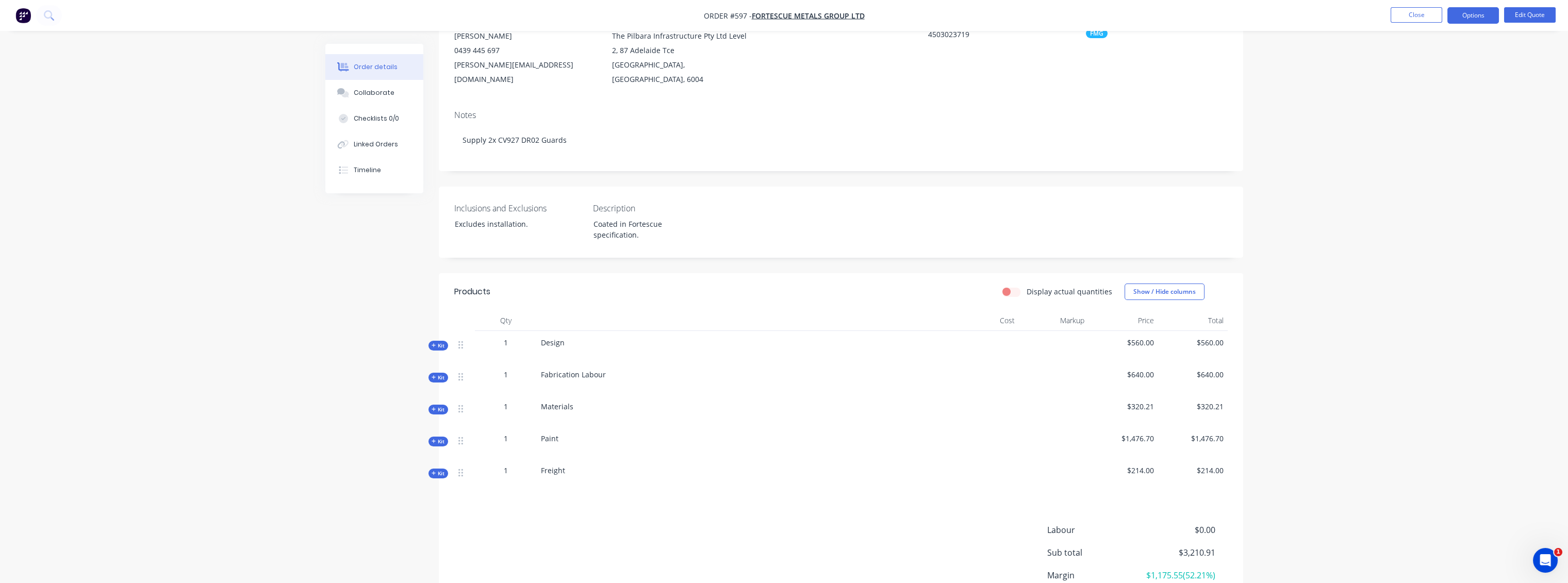
click at [436, 341] on span "Kit" at bounding box center [438, 345] width 13 height 8
click at [434, 434] on icon at bounding box center [434, 436] width 5 height 5
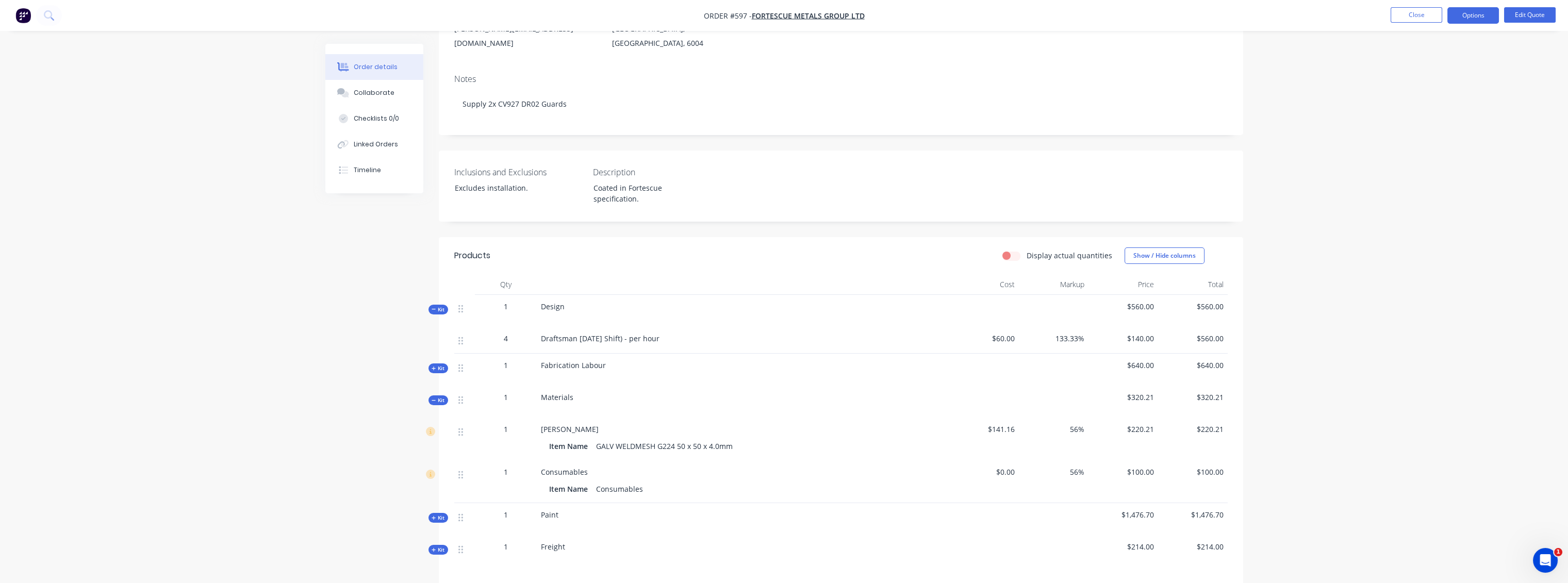
scroll to position [286, 0]
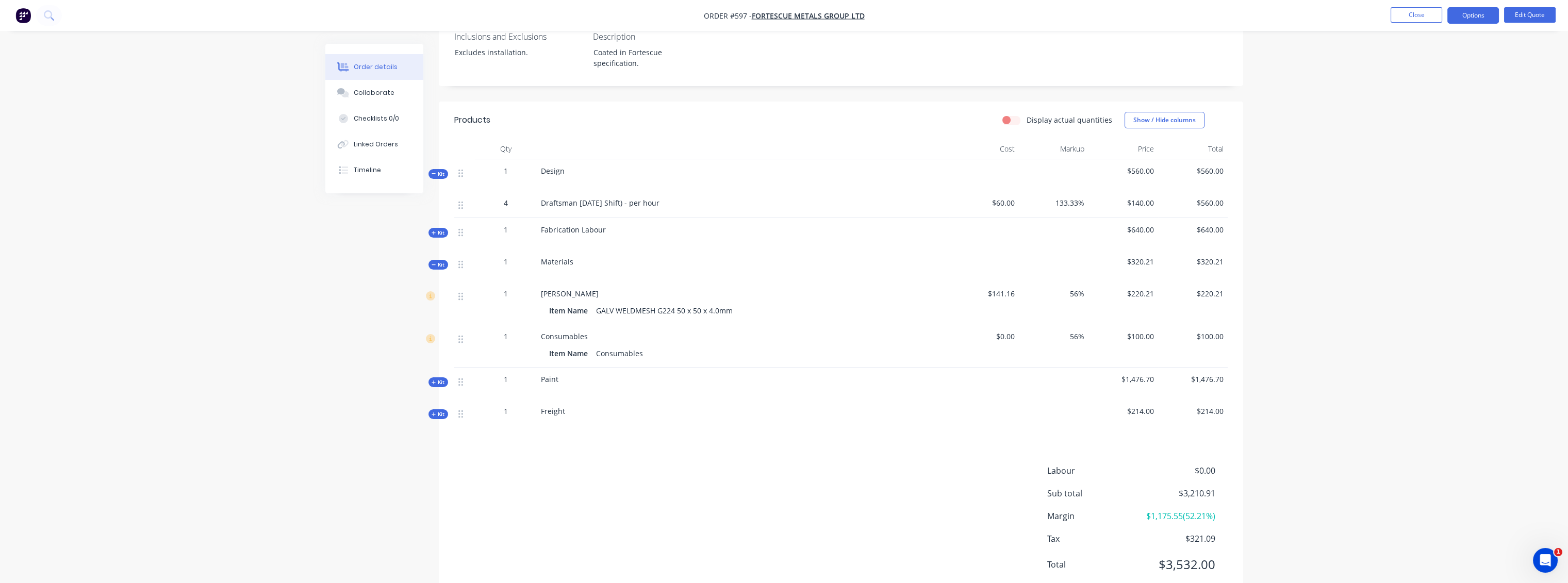
click at [436, 256] on div "Created by Leya Created 22/08/25 Required Assigned to Add team member Status Qu…" at bounding box center [784, 186] width 917 height 857
click at [437, 261] on span "Kit" at bounding box center [438, 264] width 13 height 8
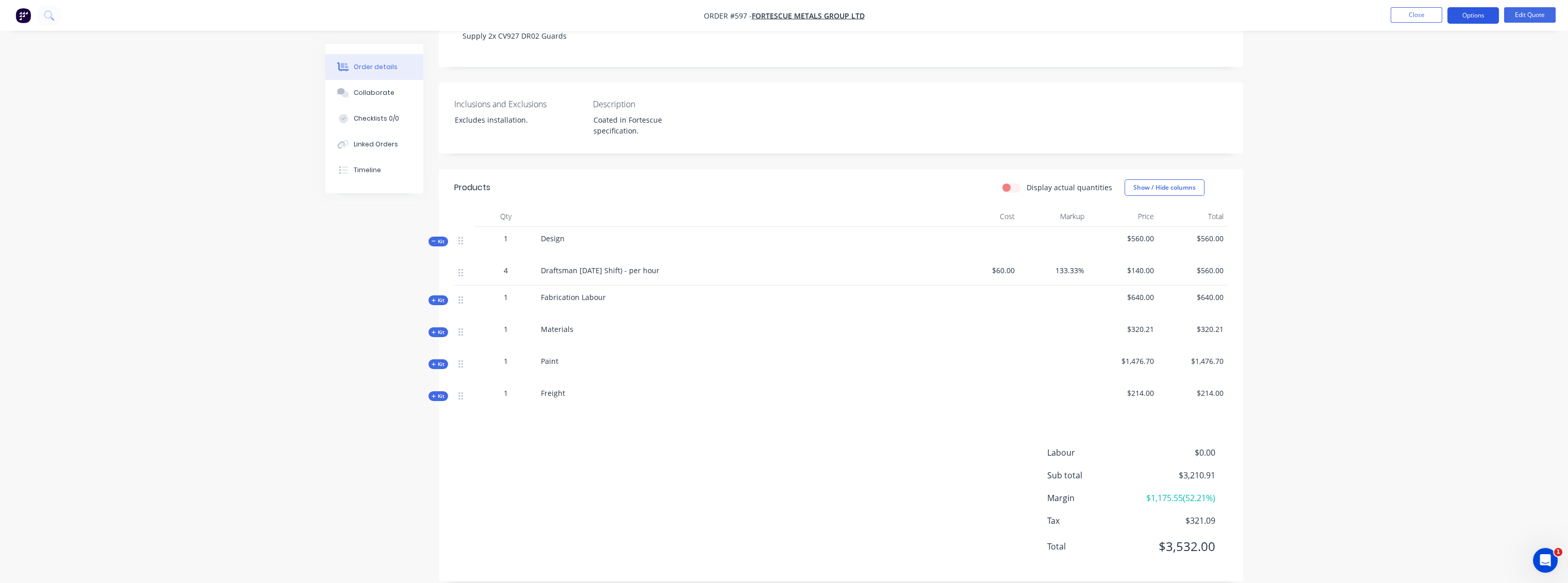
click at [1486, 11] on button "Options" at bounding box center [1473, 15] width 51 height 17
click at [1434, 128] on div "Convert to Order" at bounding box center [1442, 124] width 95 height 15
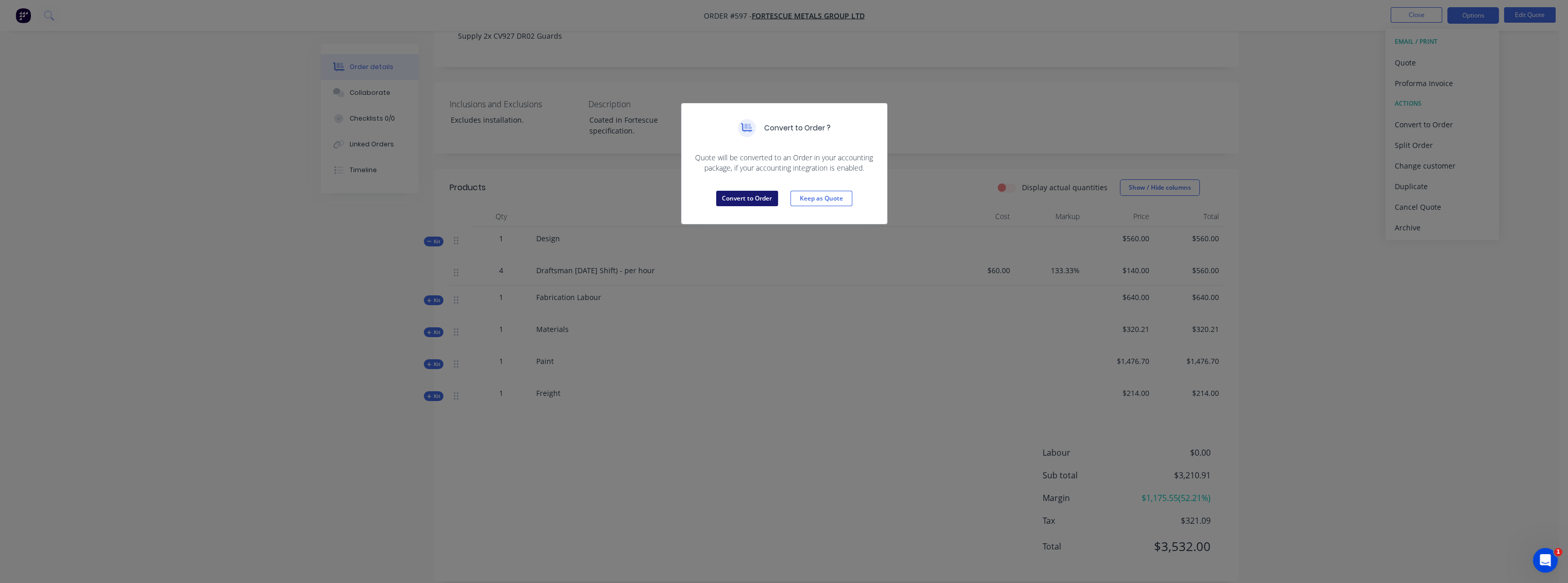
click at [744, 196] on button "Convert to Order" at bounding box center [747, 198] width 62 height 15
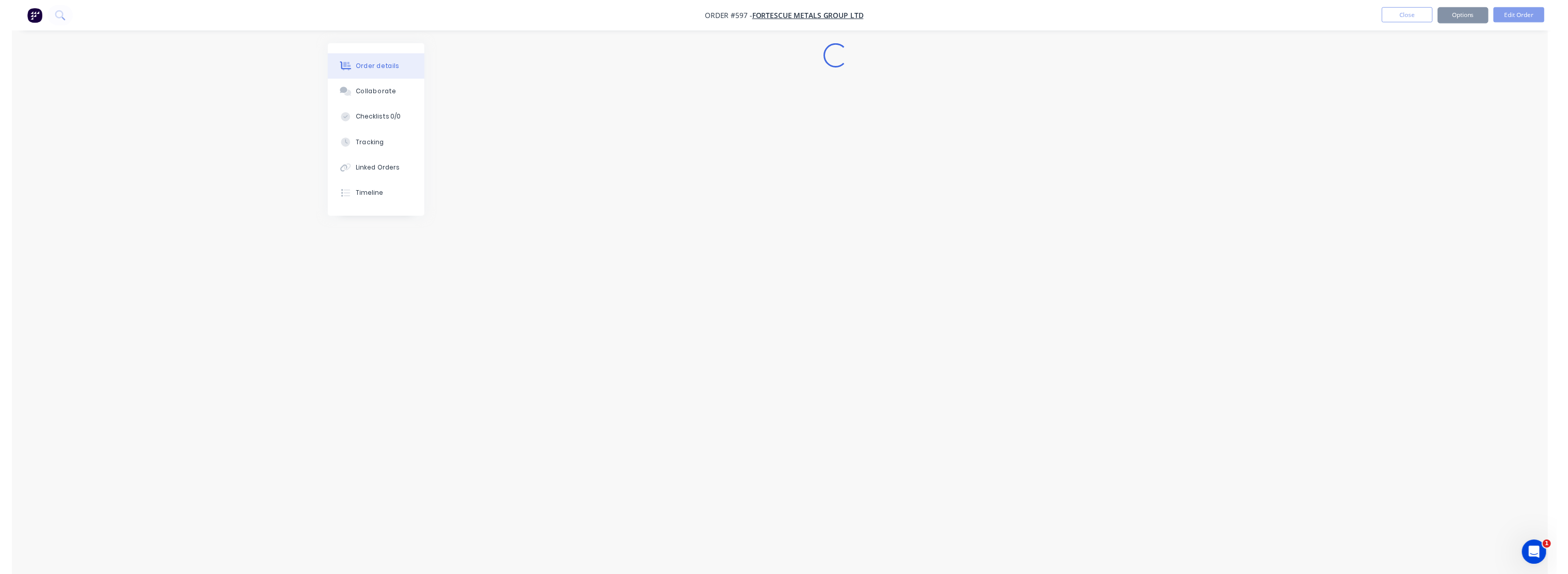
scroll to position [0, 0]
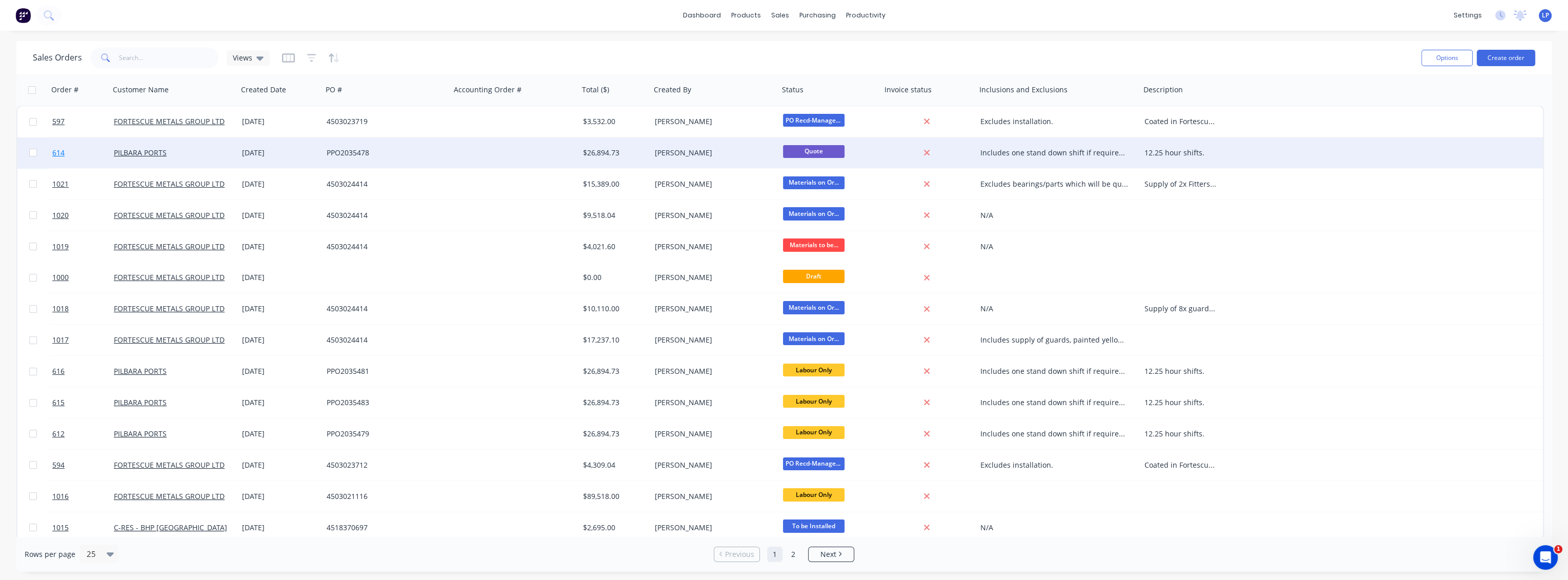
click at [58, 153] on span "614" at bounding box center [58, 153] width 12 height 10
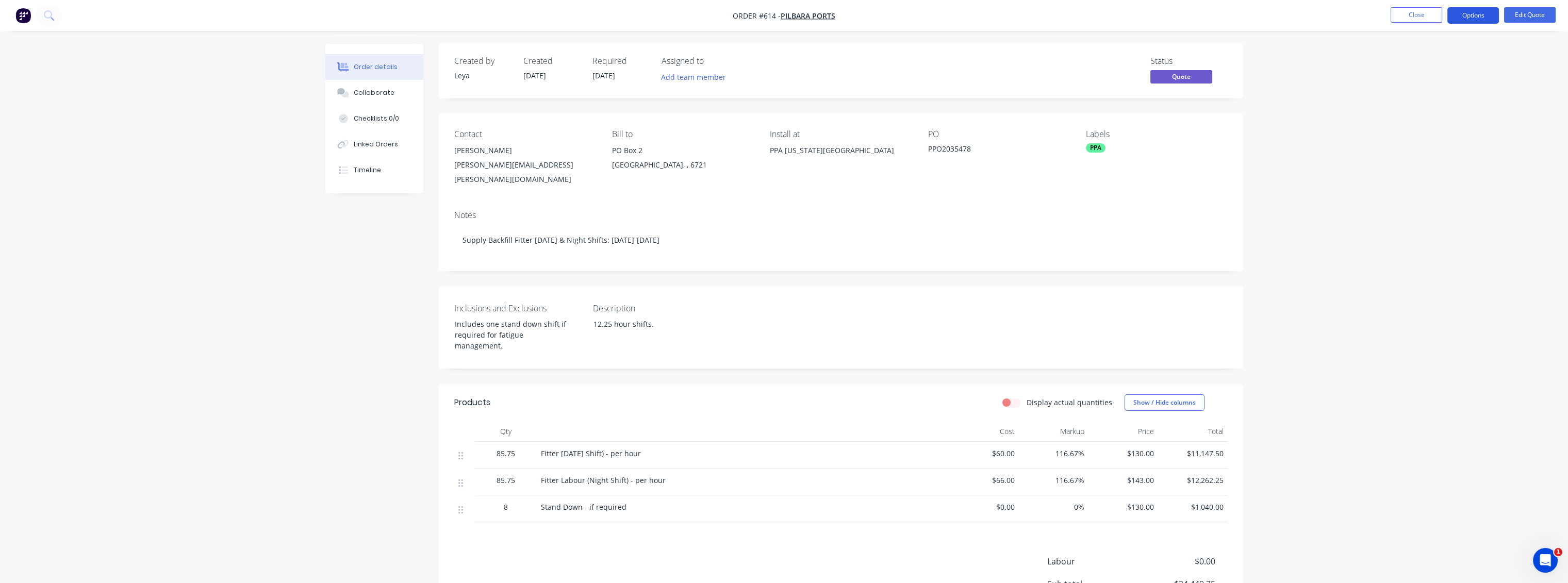
click at [1476, 12] on button "Options" at bounding box center [1473, 15] width 51 height 17
click at [1435, 125] on div "Convert to Order" at bounding box center [1442, 124] width 95 height 15
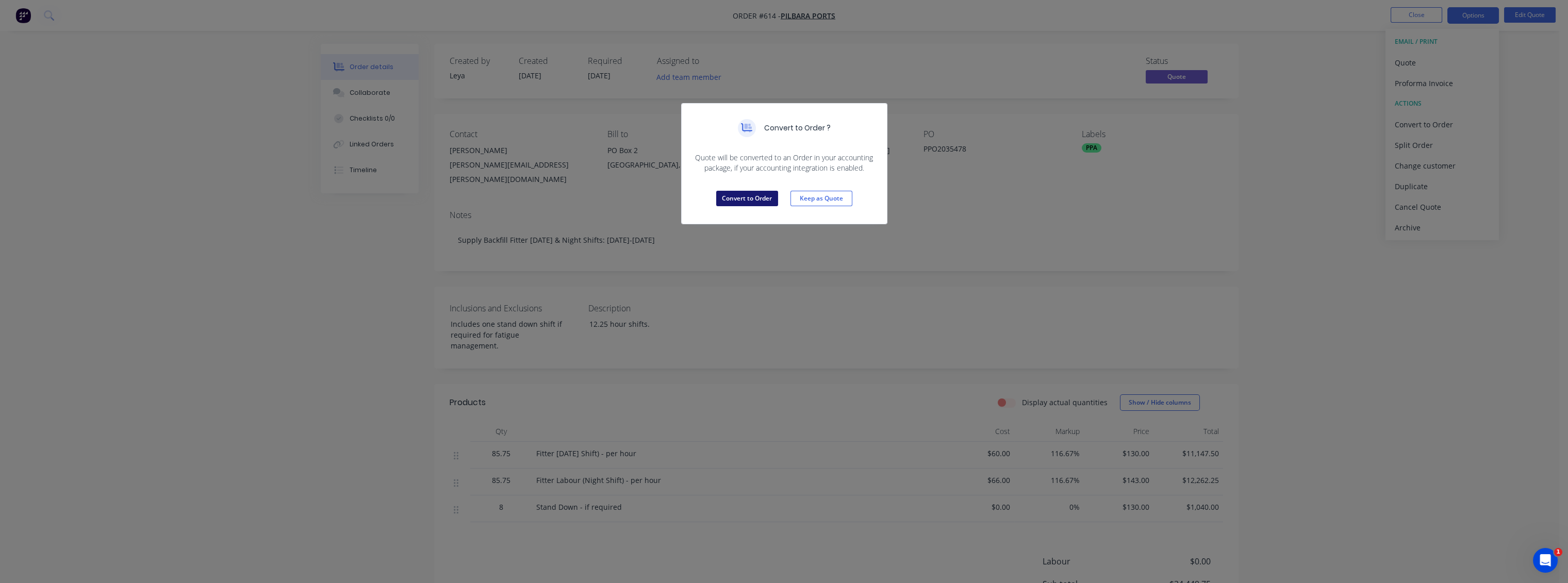
click at [755, 204] on button "Convert to Order" at bounding box center [747, 198] width 62 height 15
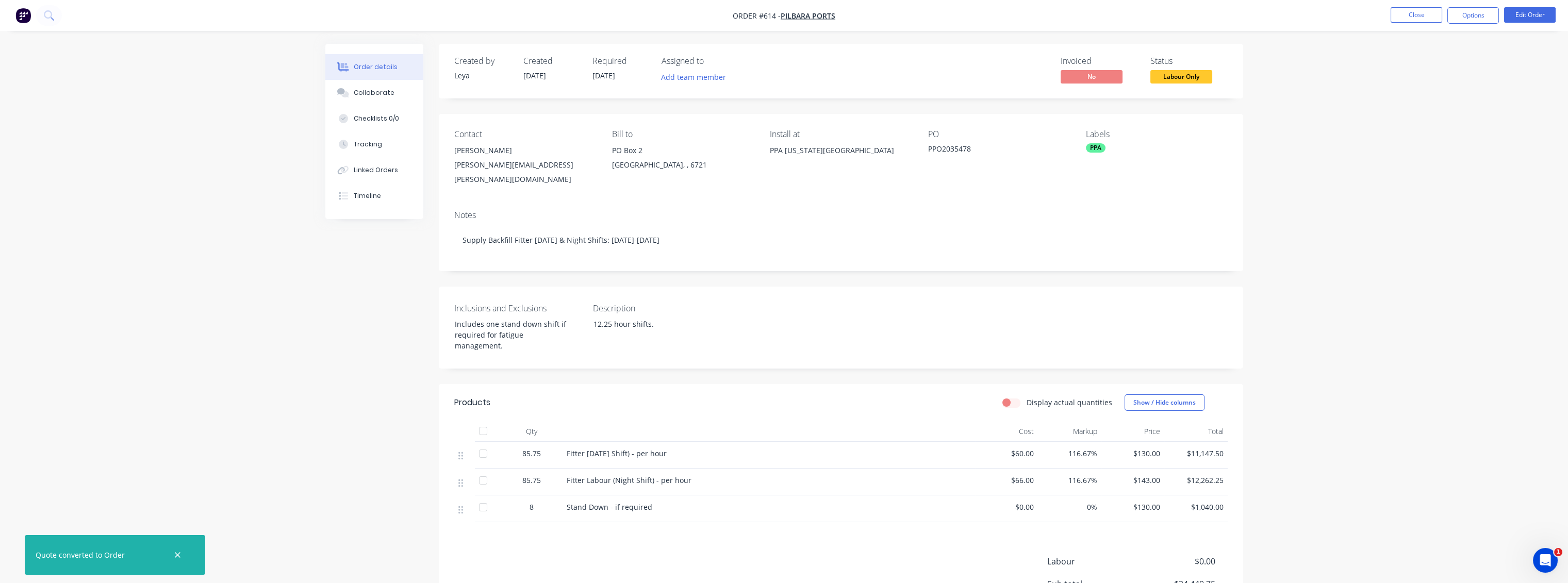
click at [1375, 232] on div "Order details Collaborate Checklists 0/0 Tracking Linked Orders Timeline Order …" at bounding box center [784, 352] width 1568 height 705
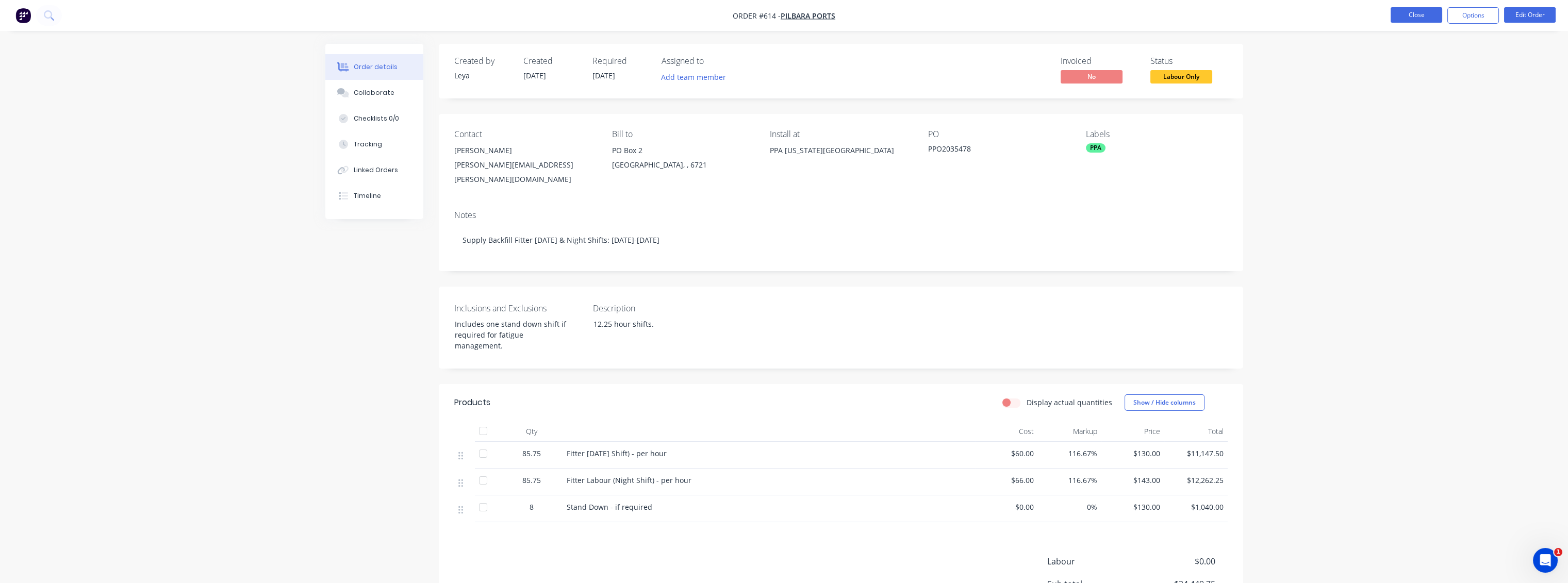
click at [1430, 15] on button "Close" at bounding box center [1416, 15] width 51 height 15
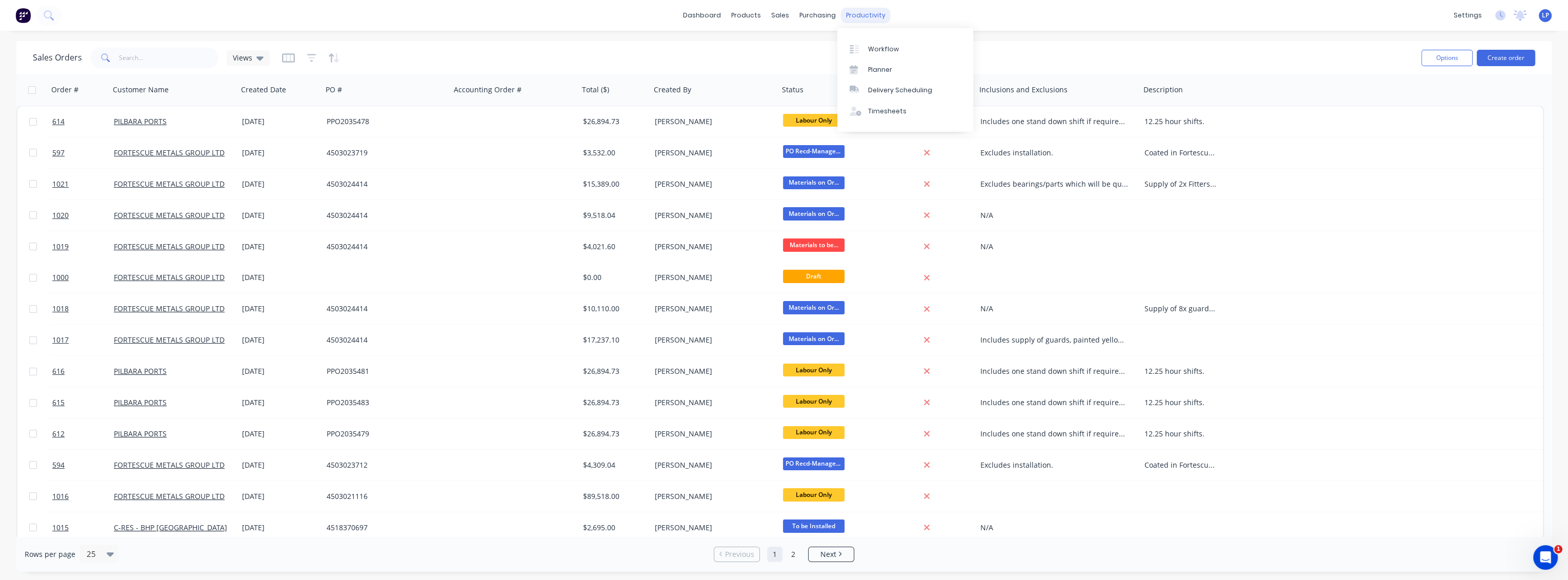
click at [872, 10] on div "productivity" at bounding box center [866, 15] width 50 height 15
click at [882, 56] on link "Workflow" at bounding box center [905, 49] width 136 height 21
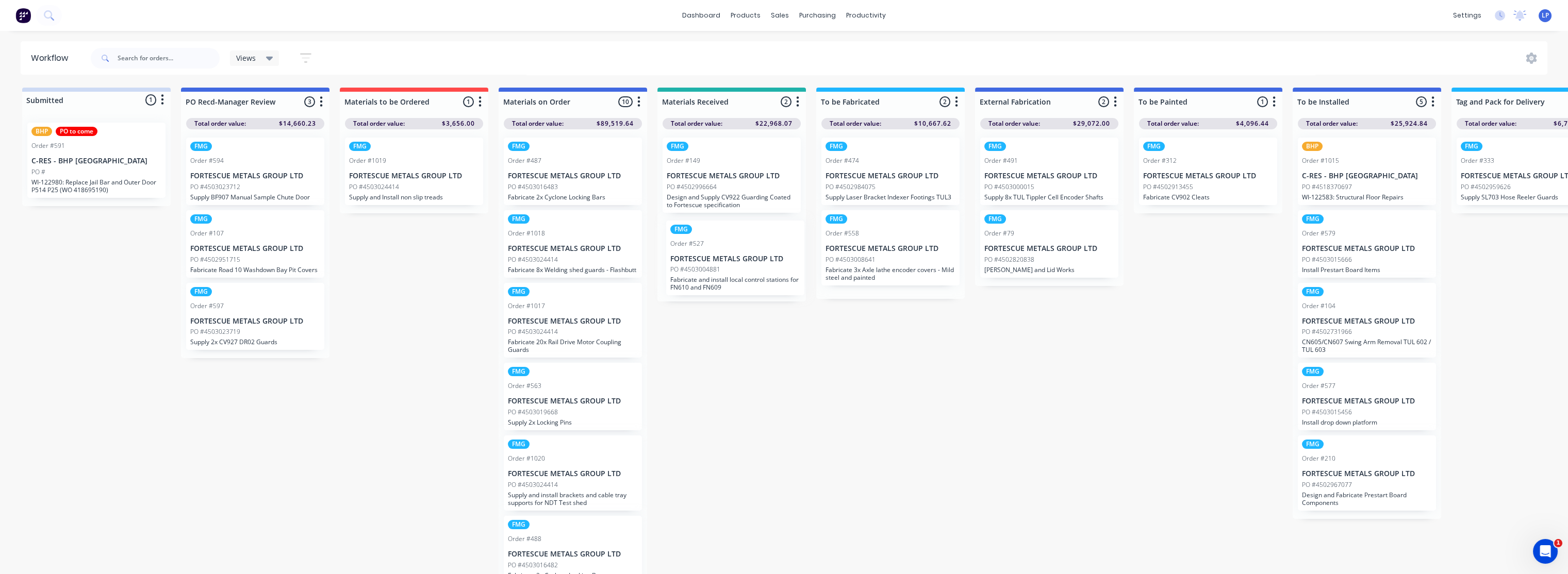
drag, startPoint x: 707, startPoint y: 261, endPoint x: 713, endPoint y: 266, distance: 7.8
click at [713, 266] on div "FMG Order #149 FORTESCUE METALS GROUP LTD PO #4502996664 Design and Supply CV92…" at bounding box center [731, 215] width 149 height 172
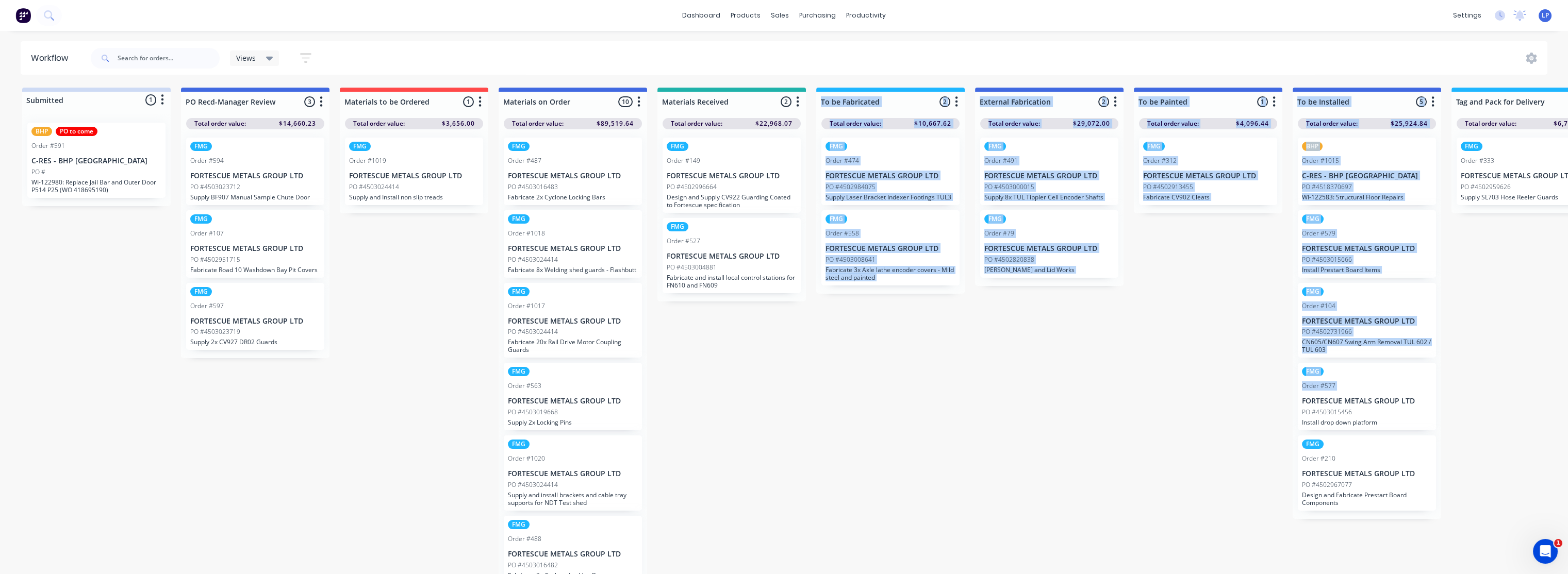
drag, startPoint x: 1187, startPoint y: 400, endPoint x: 813, endPoint y: 421, distance: 374.6
click at [813, 421] on div "Submitted 1 Status colour #CDDAF4 hex #CDDAF4 Save Cancel Summaries Total order…" at bounding box center [1300, 334] width 2616 height 492
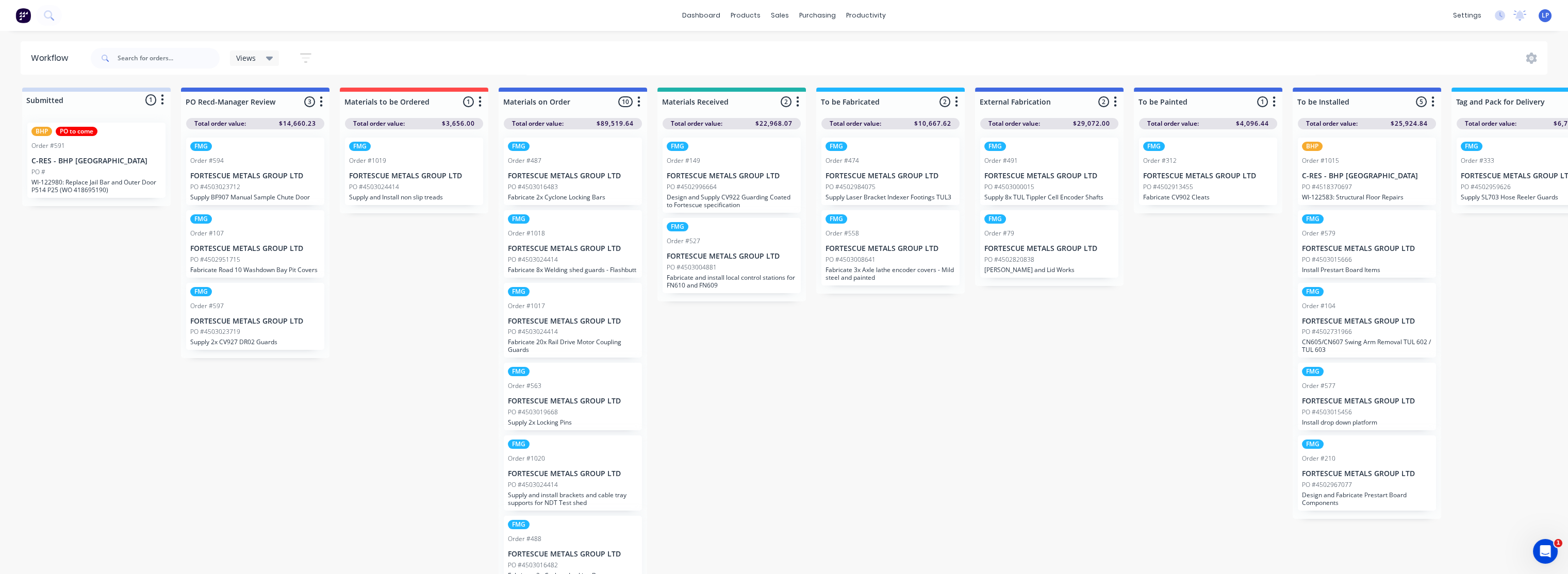
click at [1163, 417] on div "Submitted 1 Status colour #CDDAF4 hex #CDDAF4 Save Cancel Summaries Total order…" at bounding box center [1300, 334] width 2616 height 492
